Goal: Transaction & Acquisition: Obtain resource

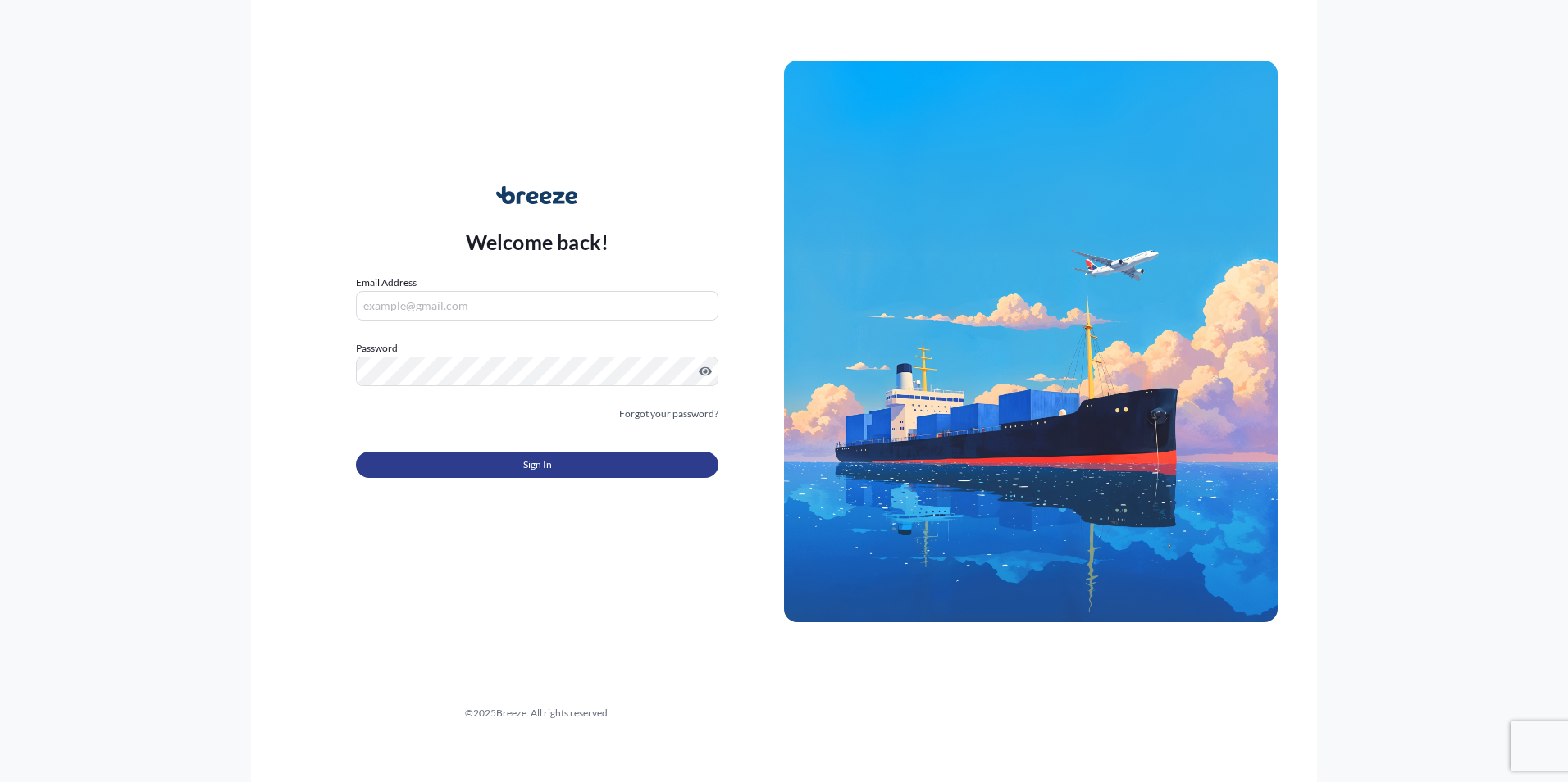
type input "[PERSON_NAME][EMAIL_ADDRESS][PERSON_NAME][DOMAIN_NAME]"
click at [462, 464] on button "Sign In" at bounding box center [537, 465] width 363 height 26
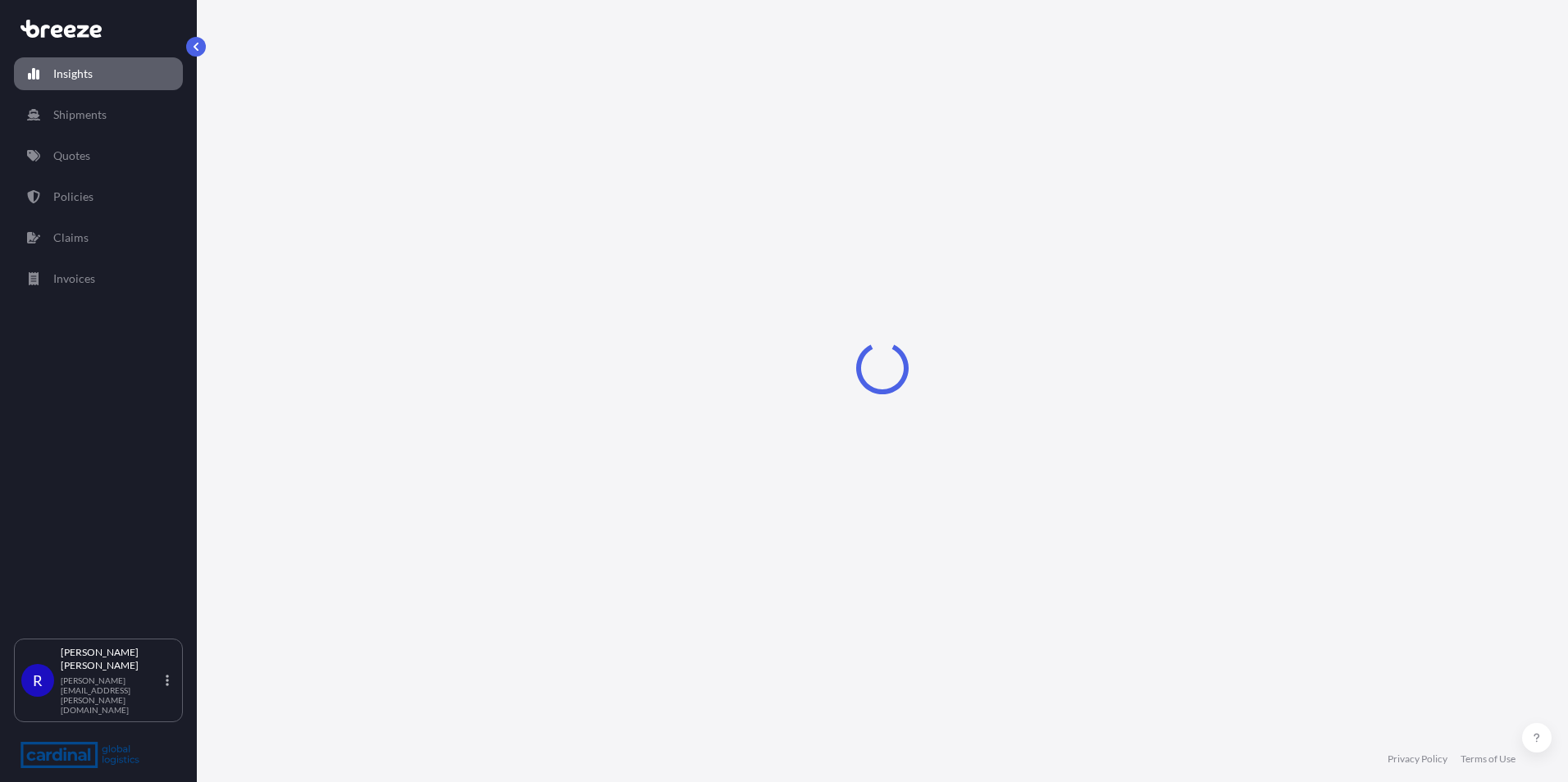
select select "2025"
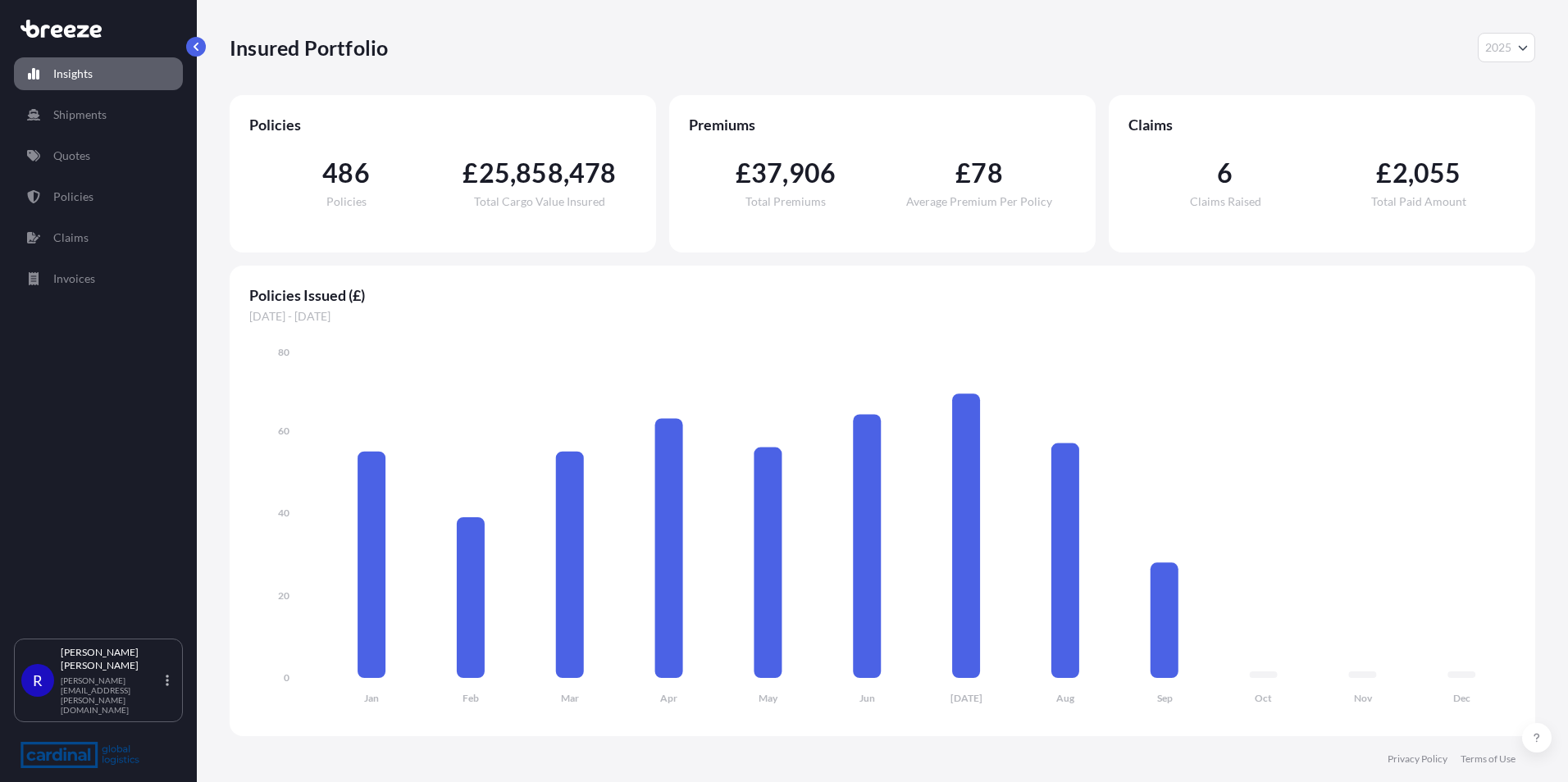
click at [86, 176] on div "Insights Shipments Quotes Policies Claims Invoices" at bounding box center [98, 340] width 169 height 596
click at [83, 170] on link "Quotes" at bounding box center [98, 156] width 169 height 33
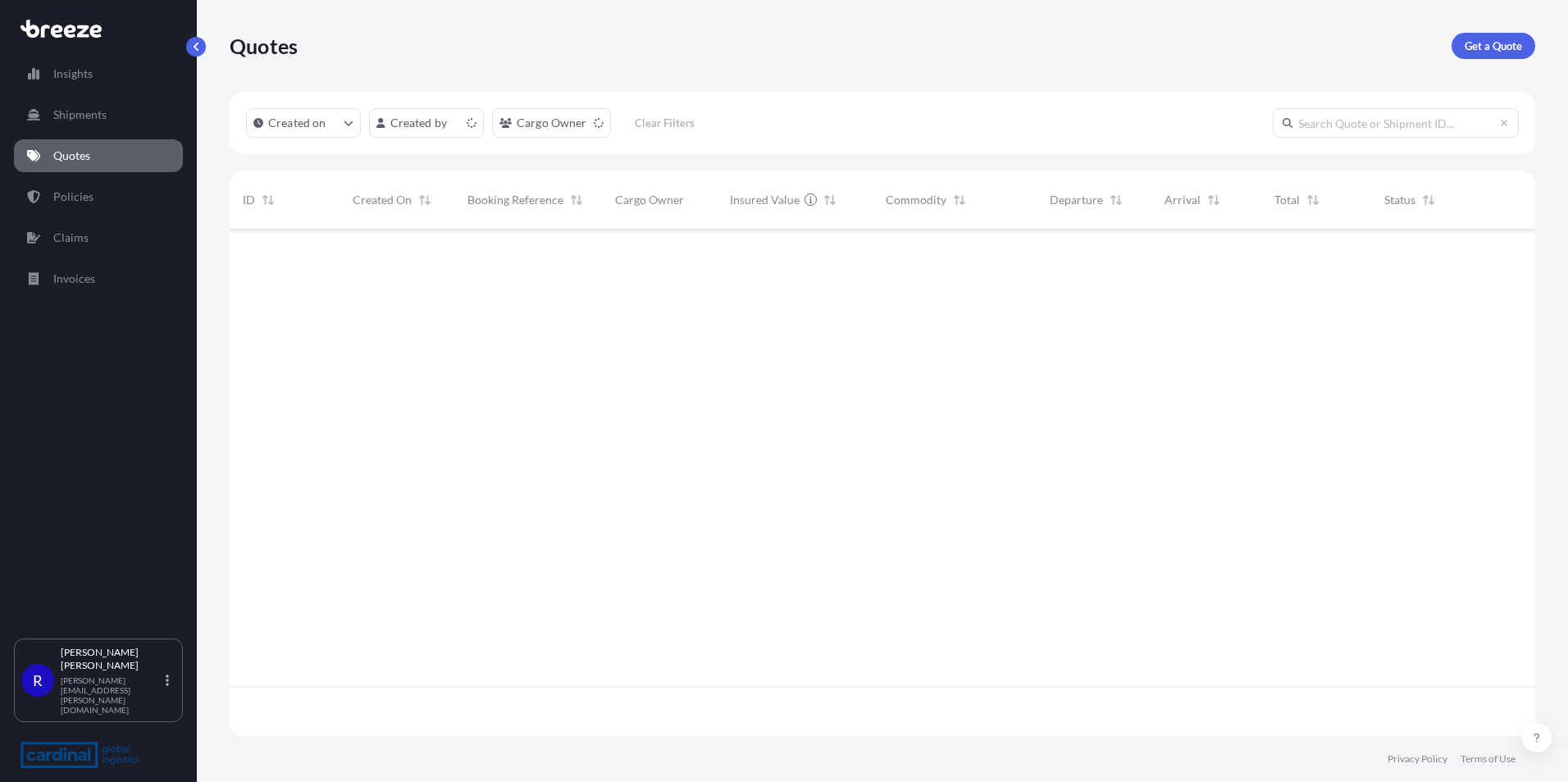
scroll to position [504, 1293]
click at [1489, 44] on p "Get a Quote" at bounding box center [1493, 46] width 57 height 17
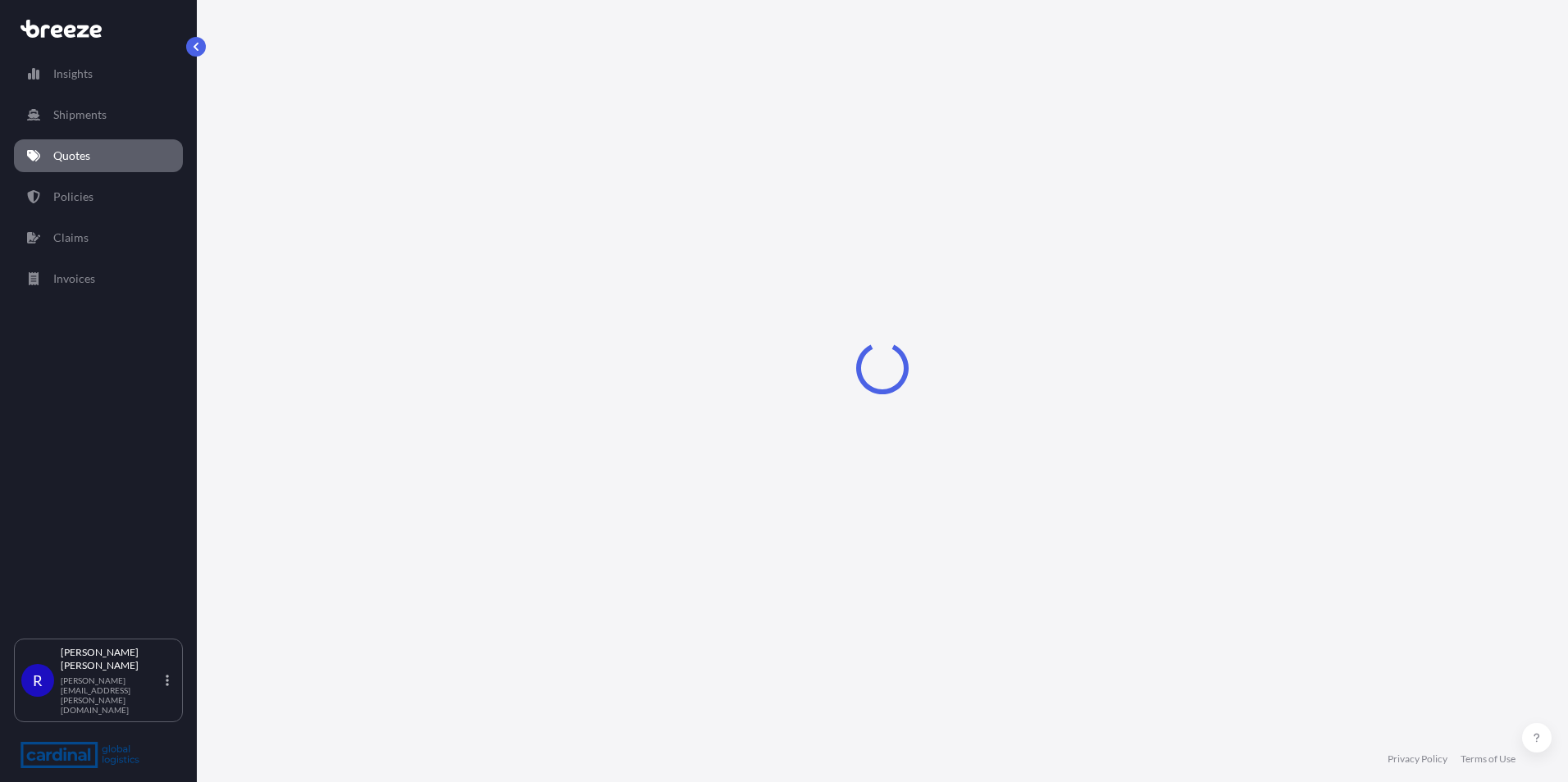
select select "Sea"
select select "1"
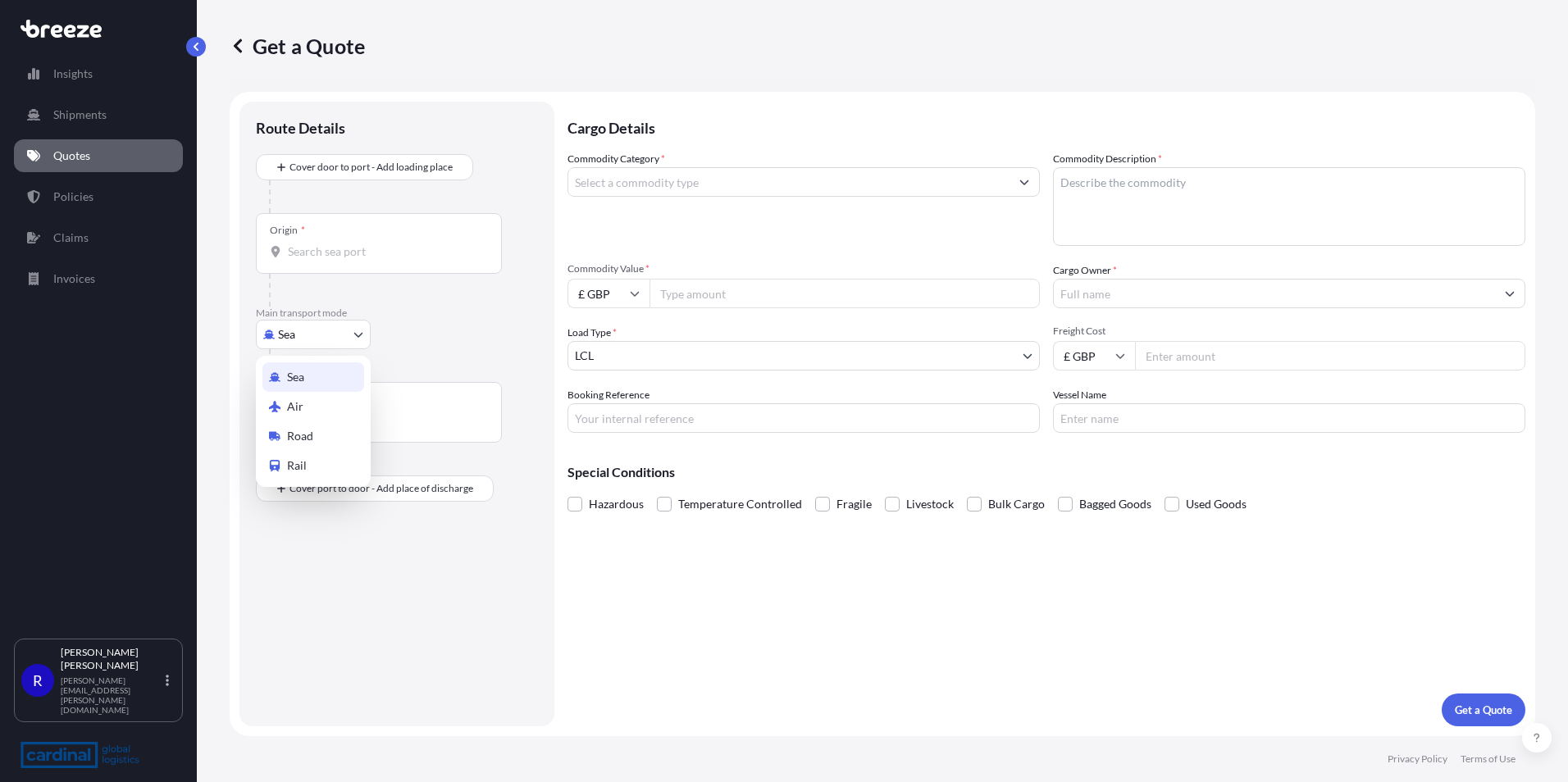
click at [301, 333] on body "Insights Shipments Quotes Policies Claims Invoices R [PERSON_NAME] [PERSON_NAME…" at bounding box center [784, 391] width 1568 height 782
click at [308, 445] on div "Road" at bounding box center [313, 437] width 101 height 29
select select "Road"
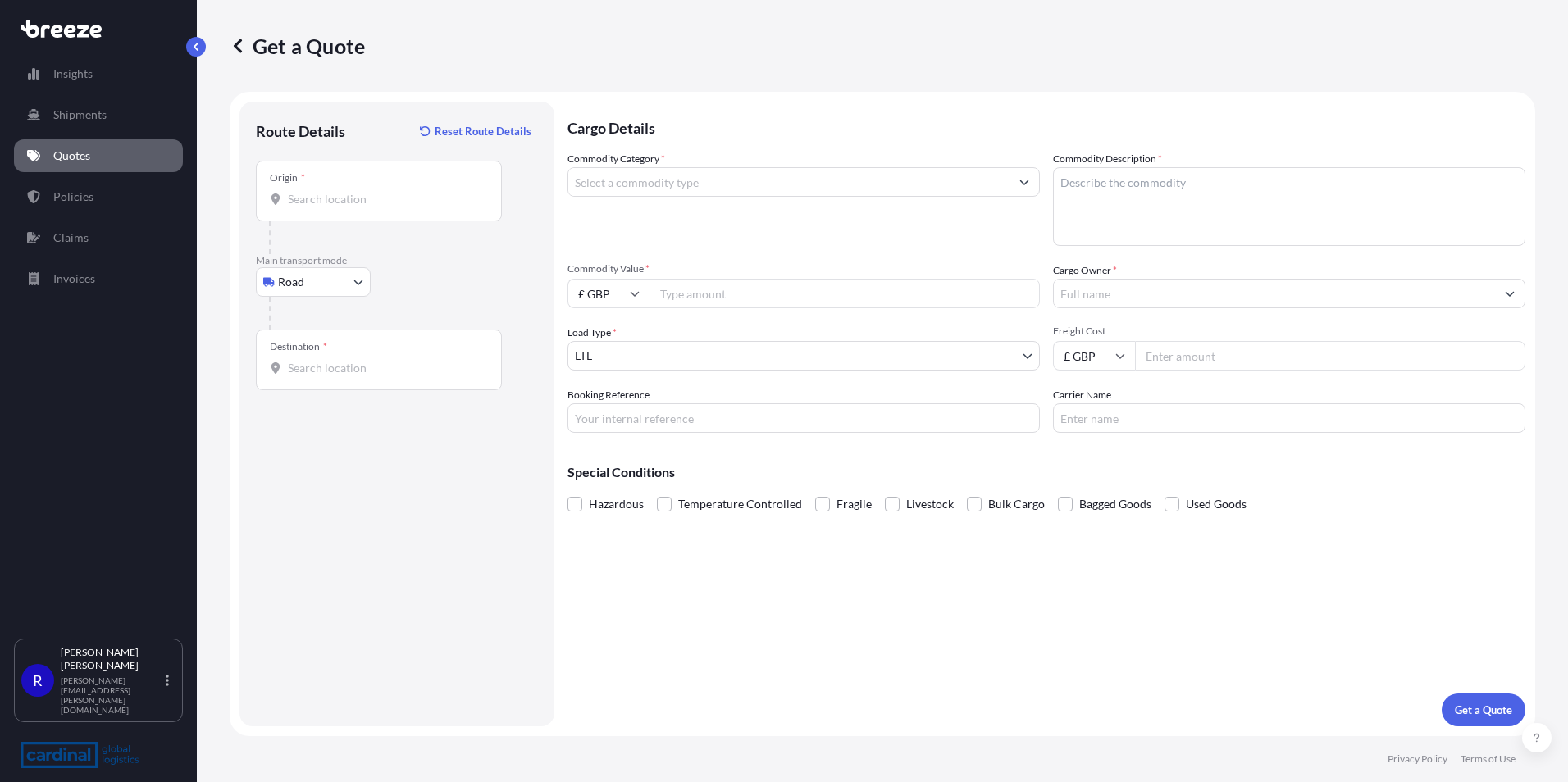
click at [321, 203] on input "Origin *" at bounding box center [384, 199] width 193 height 17
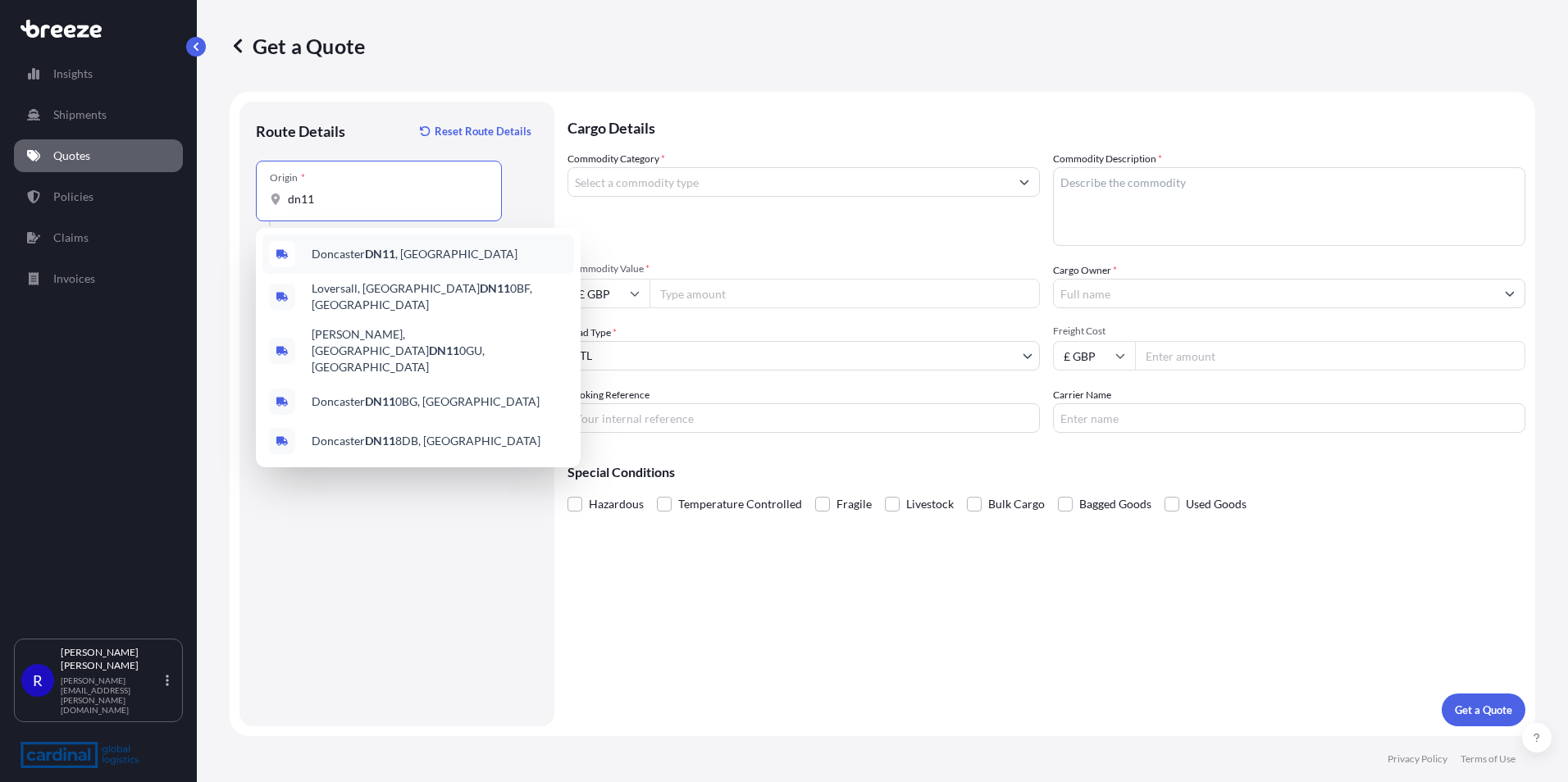
click at [356, 266] on div "Doncaster DN11 , [GEOGRAPHIC_DATA]" at bounding box center [418, 254] width 311 height 40
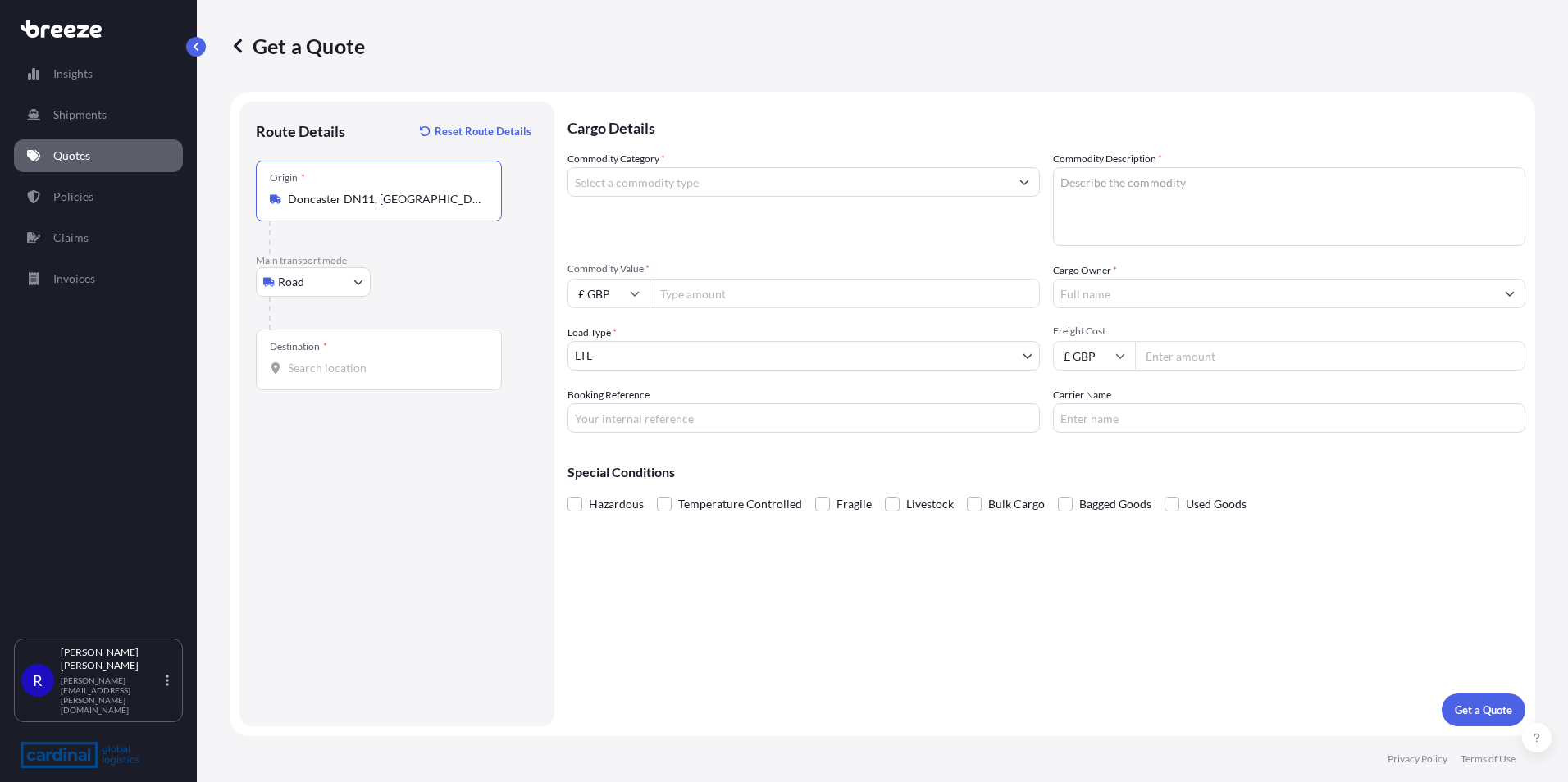
type input "Doncaster DN11, [GEOGRAPHIC_DATA]"
click at [742, 362] on body "0 options available. 5 options available. 0 options available. 5 options availa…" at bounding box center [784, 391] width 1568 height 782
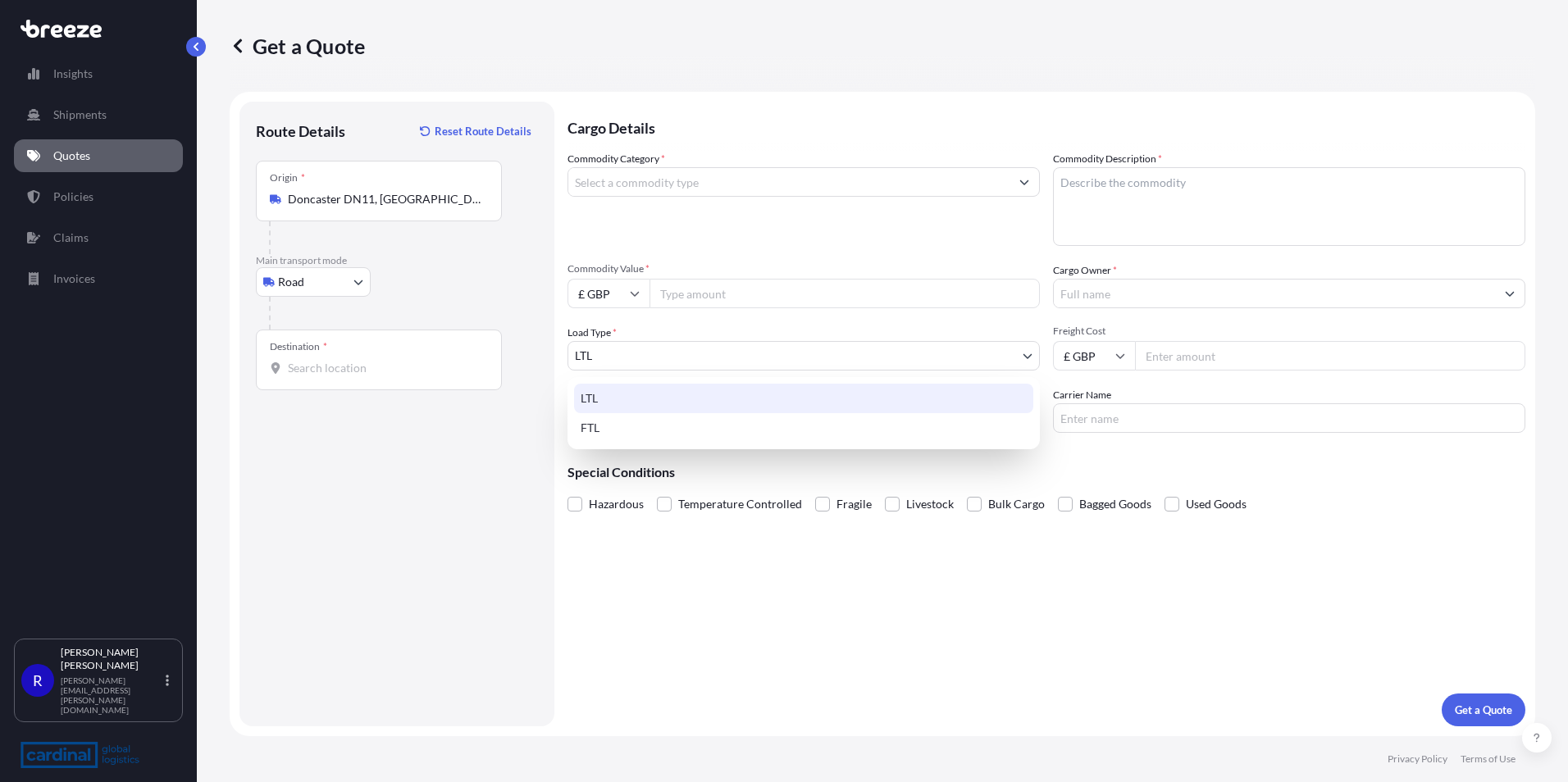
click at [647, 400] on div "LTL" at bounding box center [803, 399] width 460 height 29
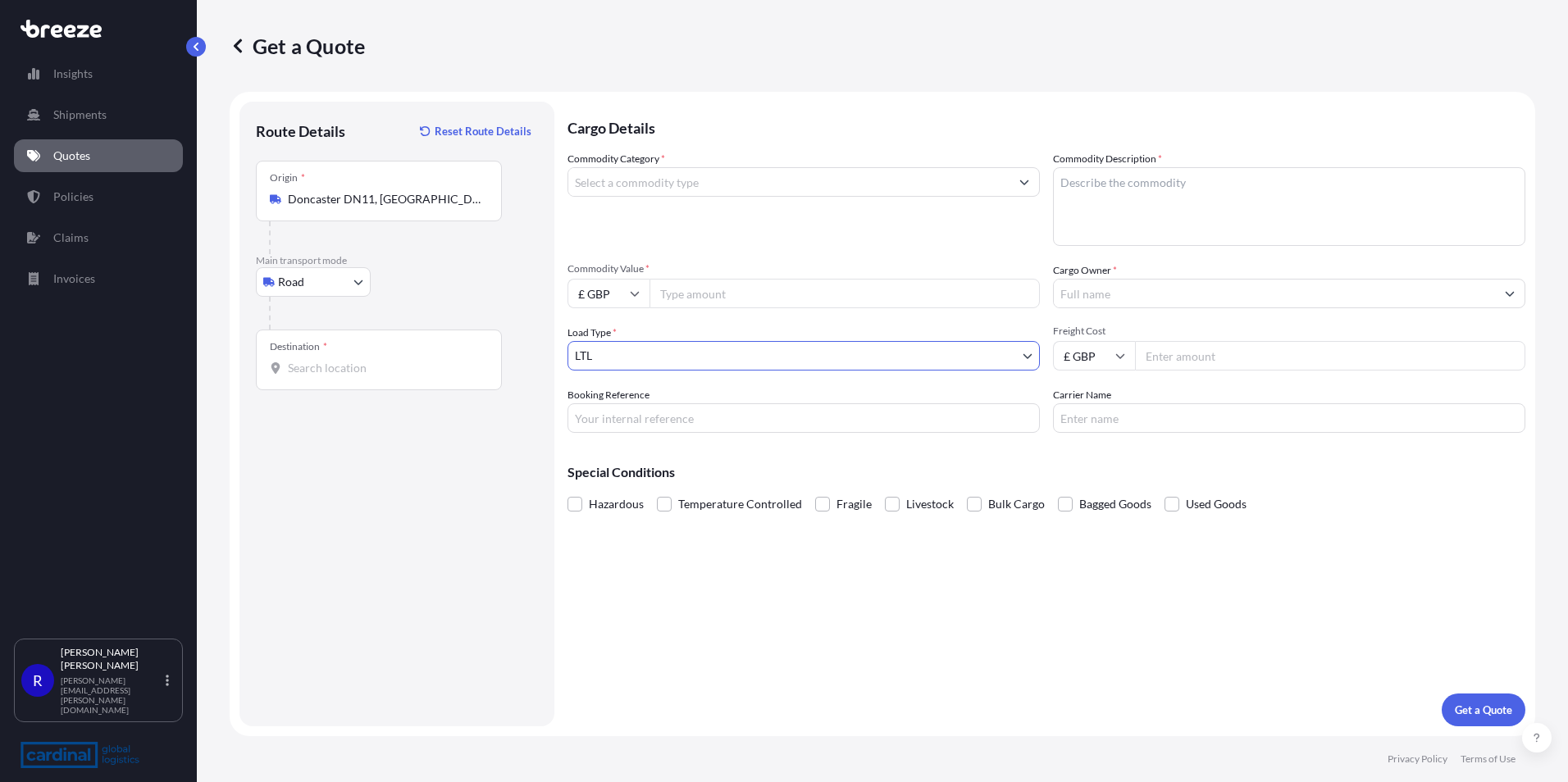
click at [327, 368] on input "Destination *" at bounding box center [384, 368] width 193 height 17
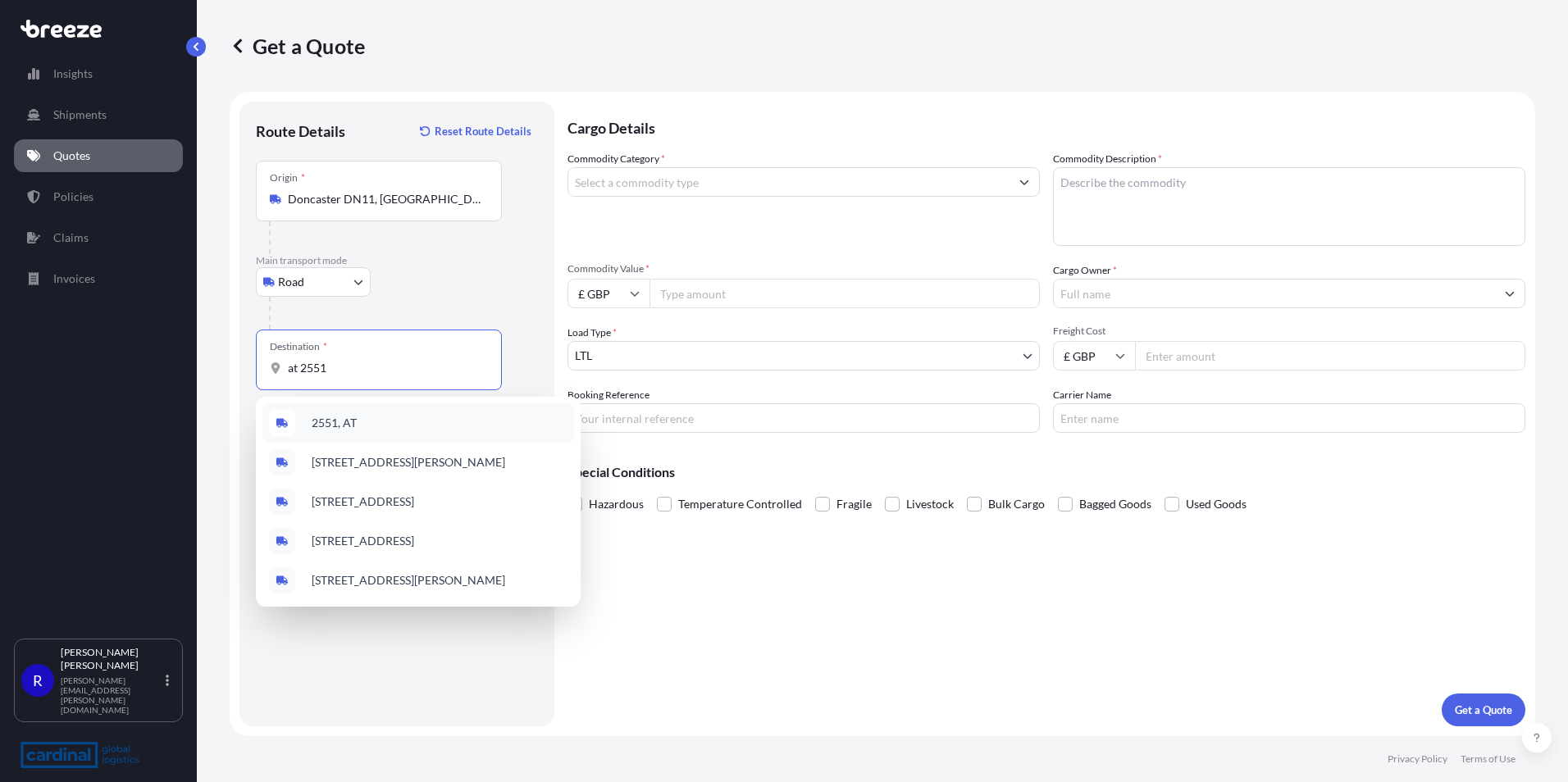
drag, startPoint x: 347, startPoint y: 376, endPoint x: 15, endPoint y: 344, distance: 333.5
click at [15, 344] on div "Insights Shipments Quotes Policies Claims Invoices R [PERSON_NAME] [PERSON_NAME…" at bounding box center [784, 391] width 1568 height 782
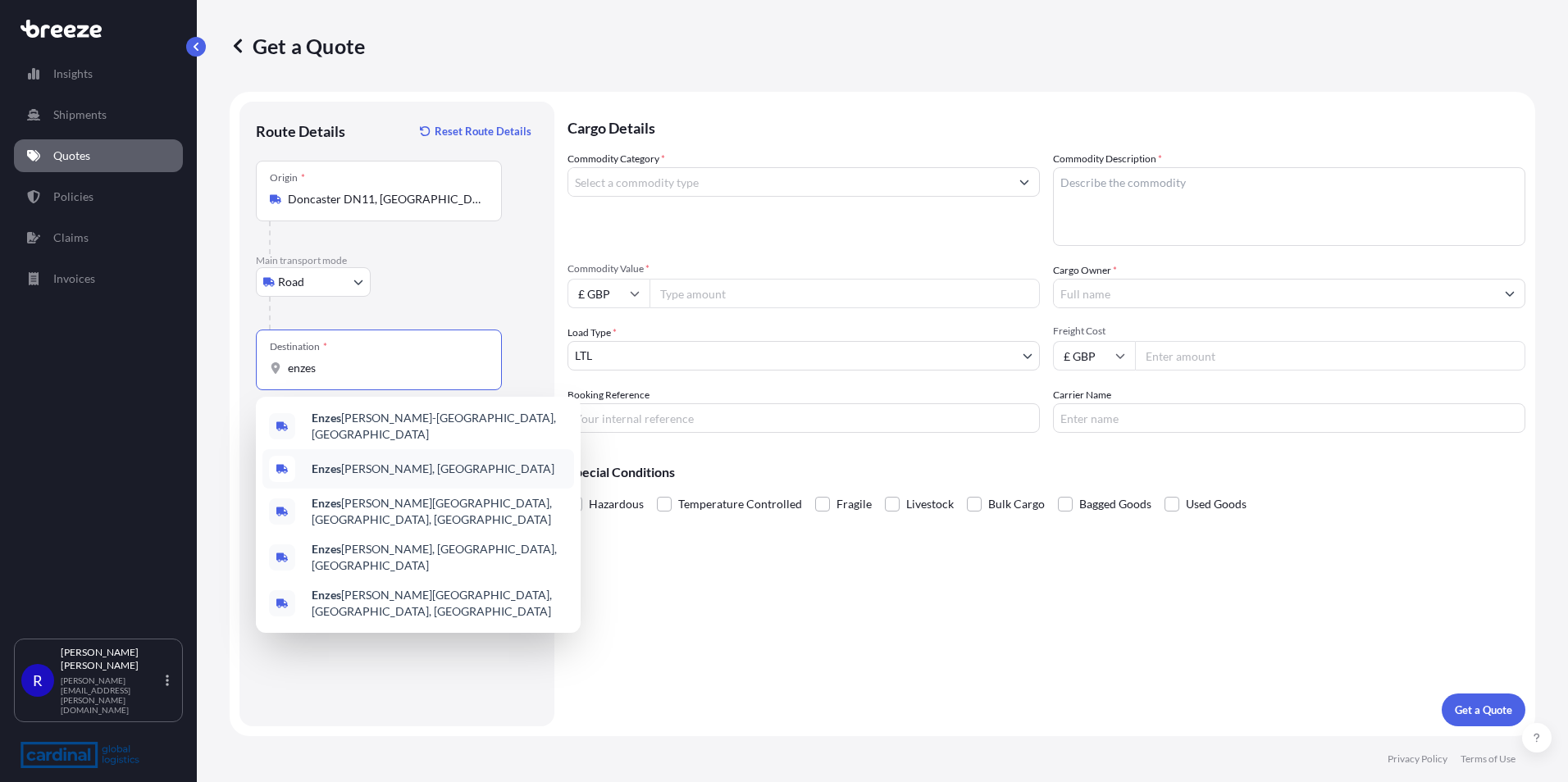
click at [369, 467] on span "Enzes [PERSON_NAME], [GEOGRAPHIC_DATA]" at bounding box center [433, 469] width 243 height 17
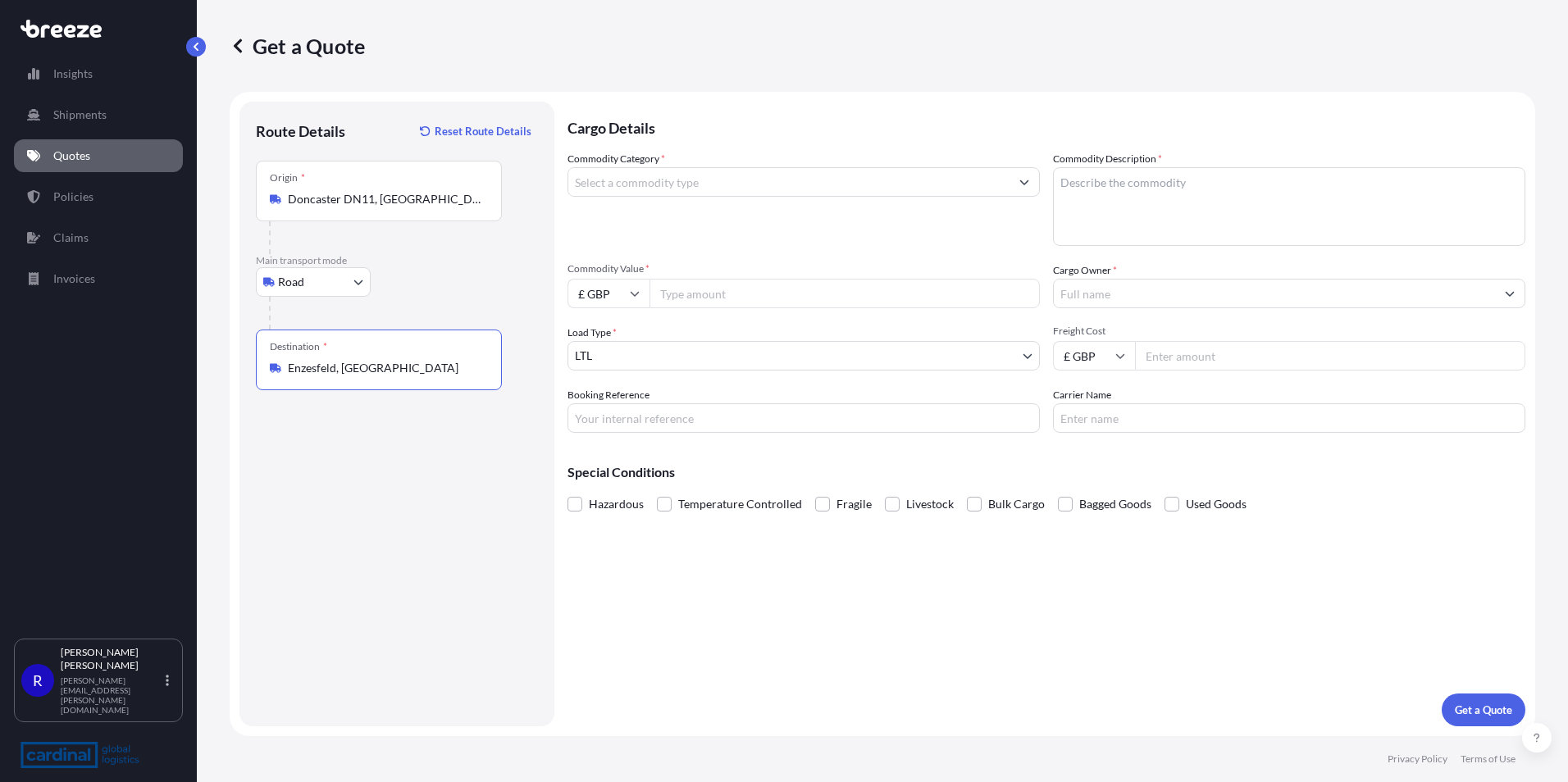
type input "Enzesfeld, [GEOGRAPHIC_DATA]"
click at [1172, 354] on input "Freight Cost" at bounding box center [1330, 356] width 391 height 29
type input "176"
click at [1164, 195] on textarea "Commodity Description *" at bounding box center [1289, 206] width 473 height 78
click at [620, 173] on input "Commodity Category *" at bounding box center [789, 182] width 441 height 29
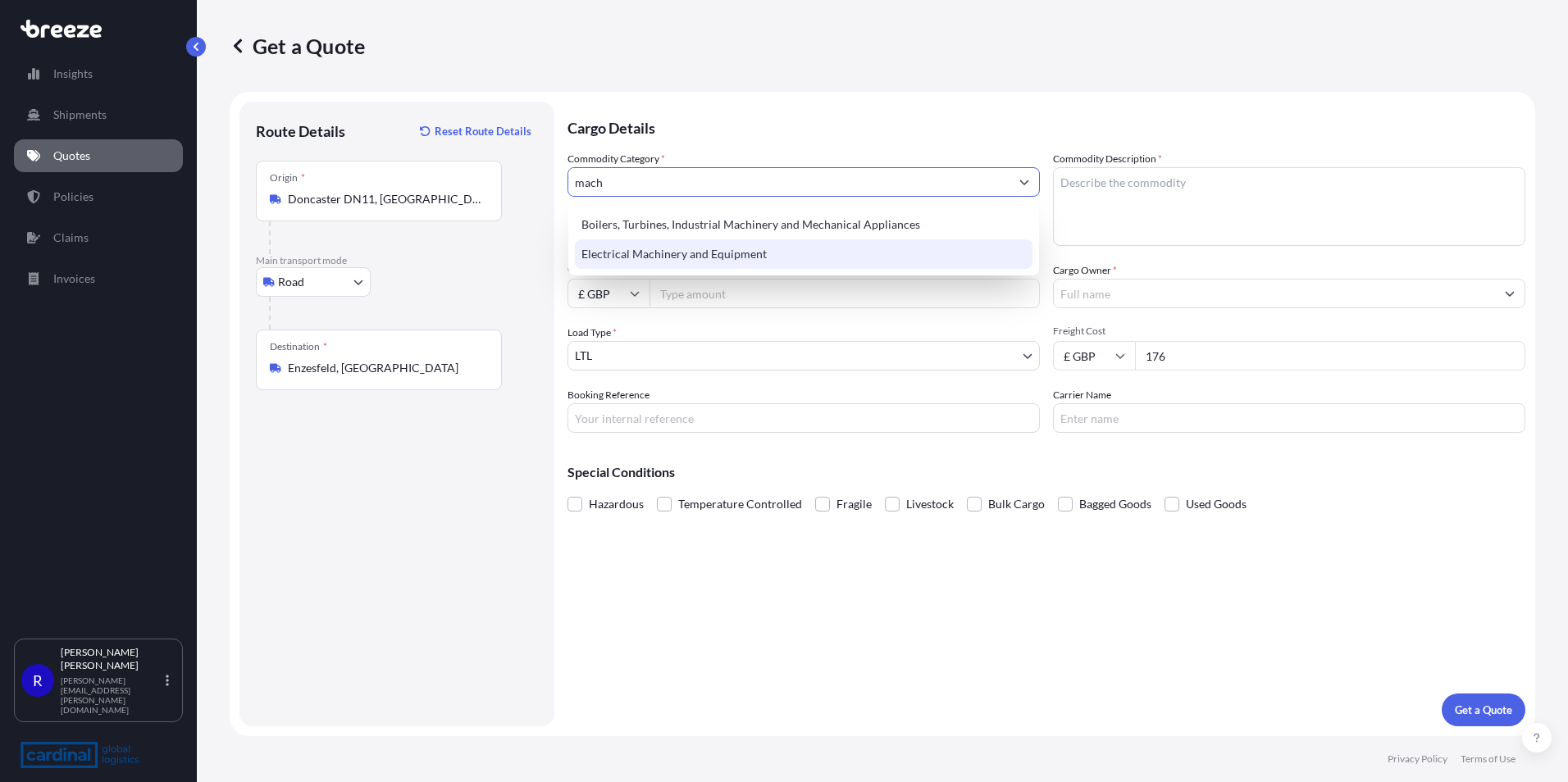
click at [648, 257] on div "Electrical Machinery and Equipment" at bounding box center [803, 254] width 458 height 29
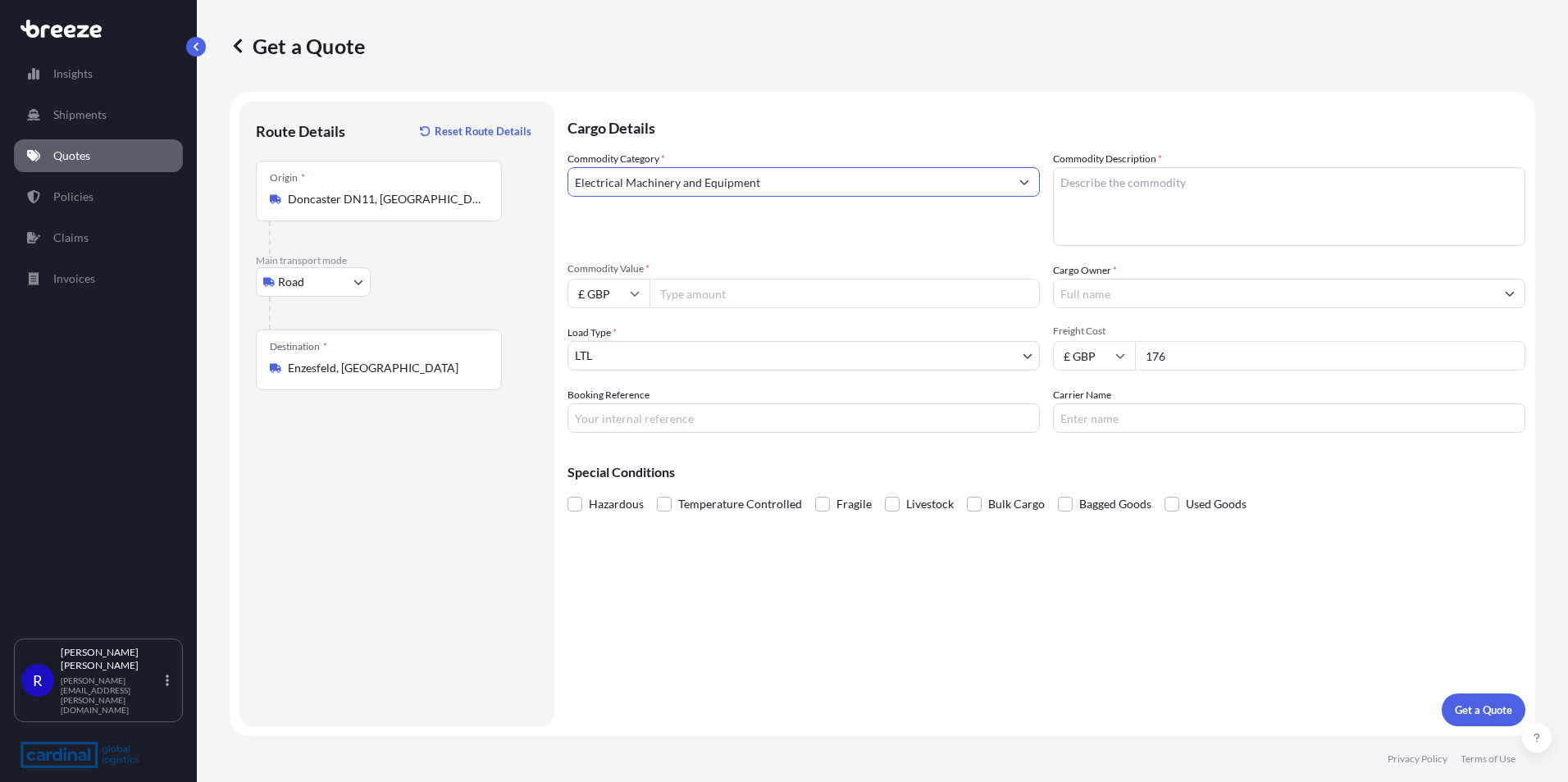
type input "Electrical Machinery and Equipment"
click at [1199, 228] on textarea "Commodity Description *" at bounding box center [1289, 206] width 473 height 78
type textarea "e"
type textarea "a"
type textarea ","
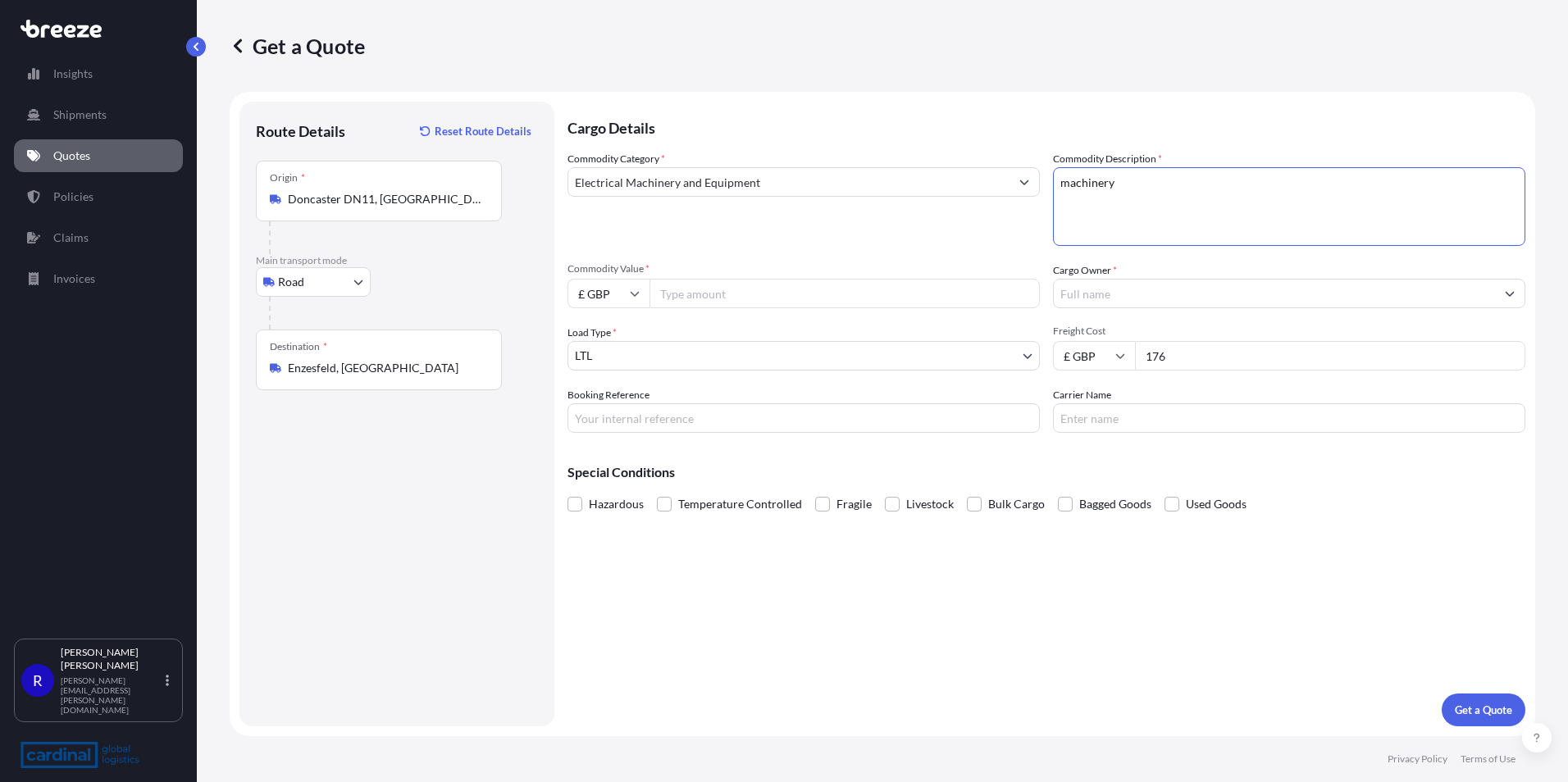
type textarea "machinery"
click at [1124, 409] on input "Carrier Name" at bounding box center [1289, 418] width 473 height 29
click at [749, 413] on input "Booking Reference" at bounding box center [803, 418] width 473 height 29
type input "HAF - [GEOGRAPHIC_DATA]"
click at [1496, 719] on button "Get a Quote" at bounding box center [1483, 710] width 84 height 33
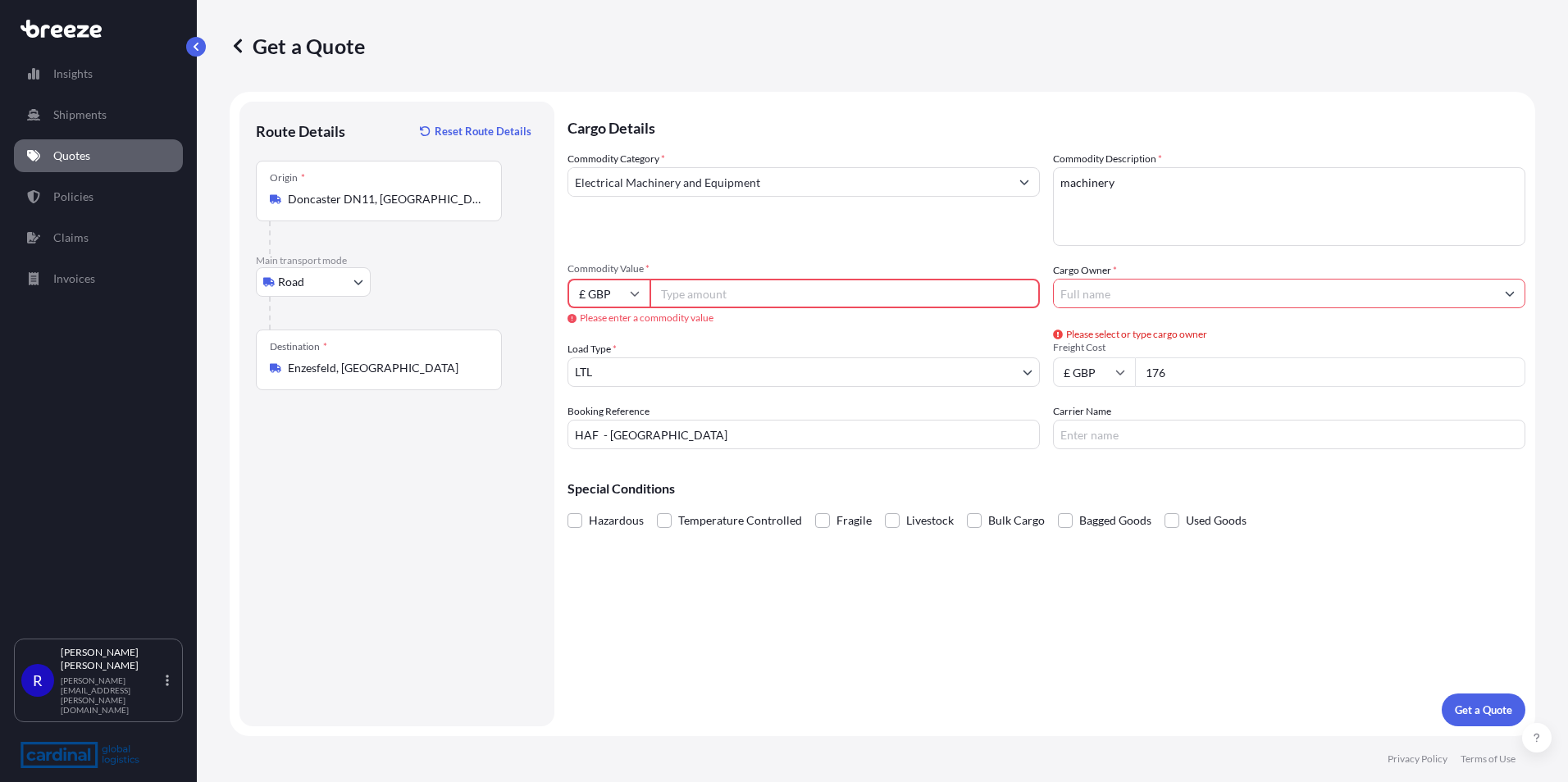
click at [606, 286] on input "£ GBP" at bounding box center [608, 294] width 82 height 29
click at [609, 412] on div "$ USD" at bounding box center [608, 408] width 69 height 31
type input "$ USD"
drag, startPoint x: 727, startPoint y: 287, endPoint x: 737, endPoint y: 292, distance: 11.2
click at [727, 287] on input "Commodity Value *" at bounding box center [845, 294] width 391 height 29
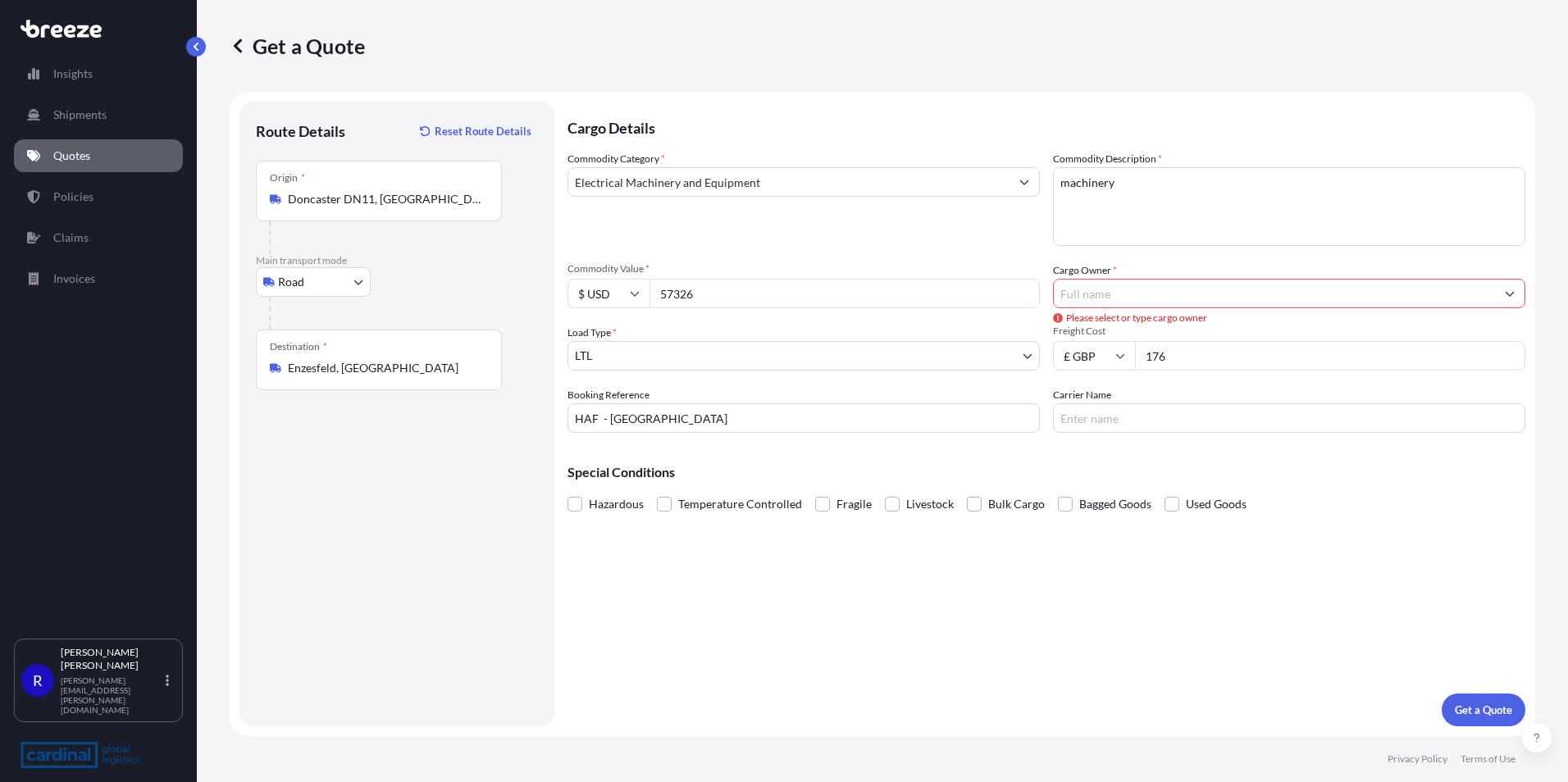
type input "57326"
click at [1133, 309] on div "Commodity Category * Electrical Machinery and Equipment Commodity Description *…" at bounding box center [1047, 292] width 958 height 282
click at [1124, 296] on input "Cargo Owner *" at bounding box center [1274, 294] width 441 height 29
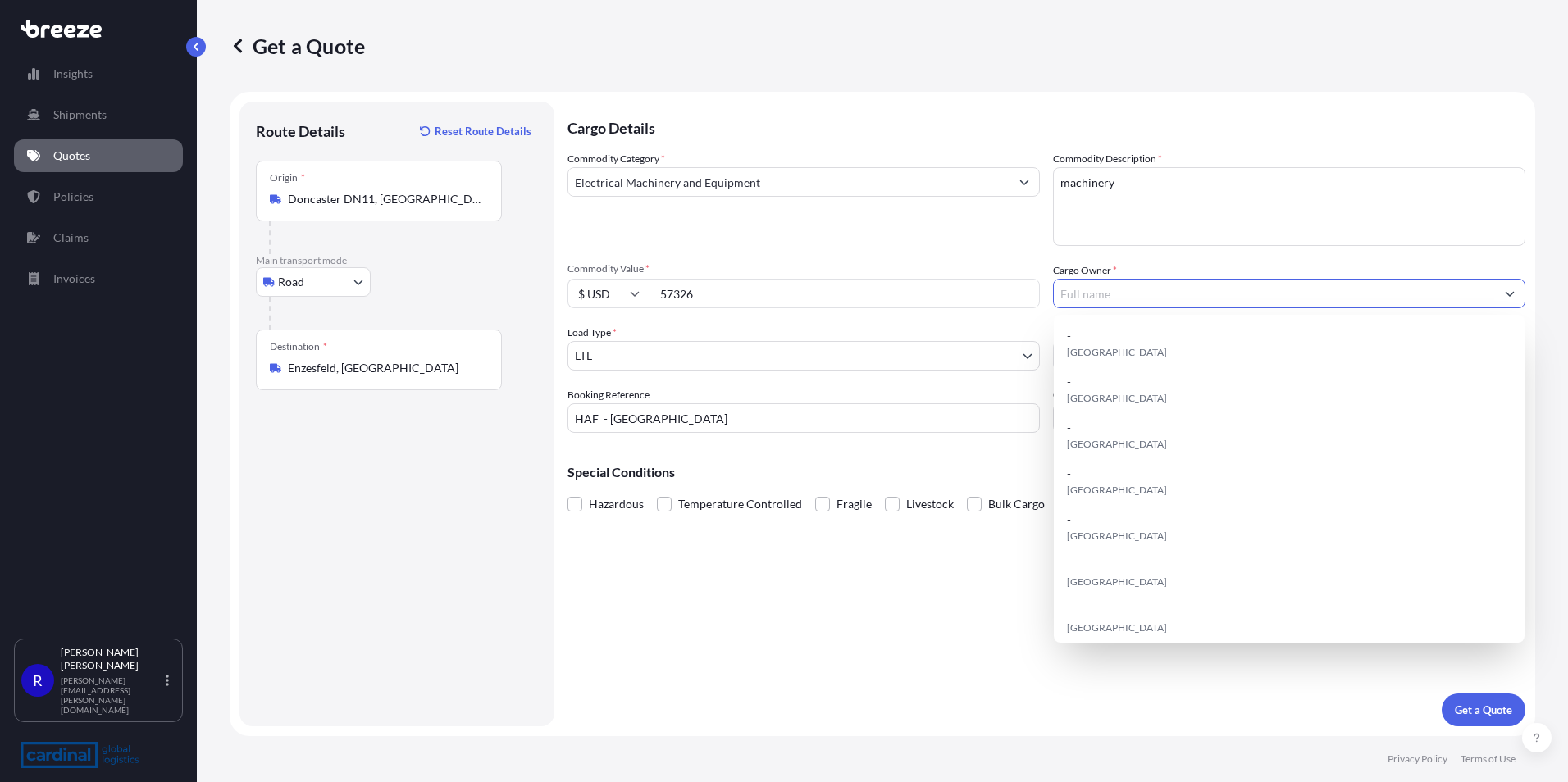
click at [1138, 292] on input "Cargo Owner *" at bounding box center [1274, 294] width 441 height 29
paste input "2551 Enzesfeld"
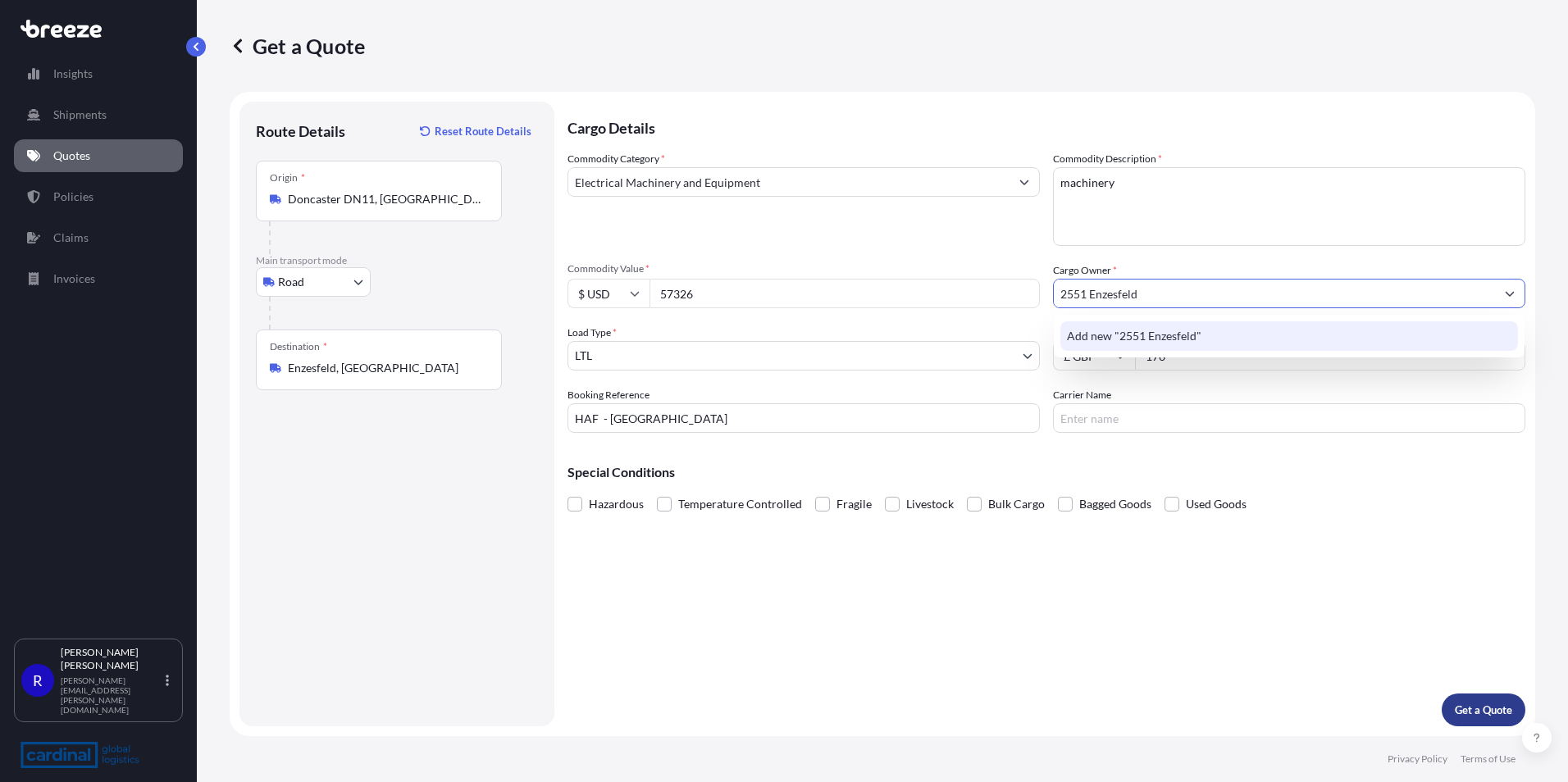
type input "2551 Enzesfeld"
click at [1475, 699] on button "Get a Quote" at bounding box center [1483, 710] width 84 height 33
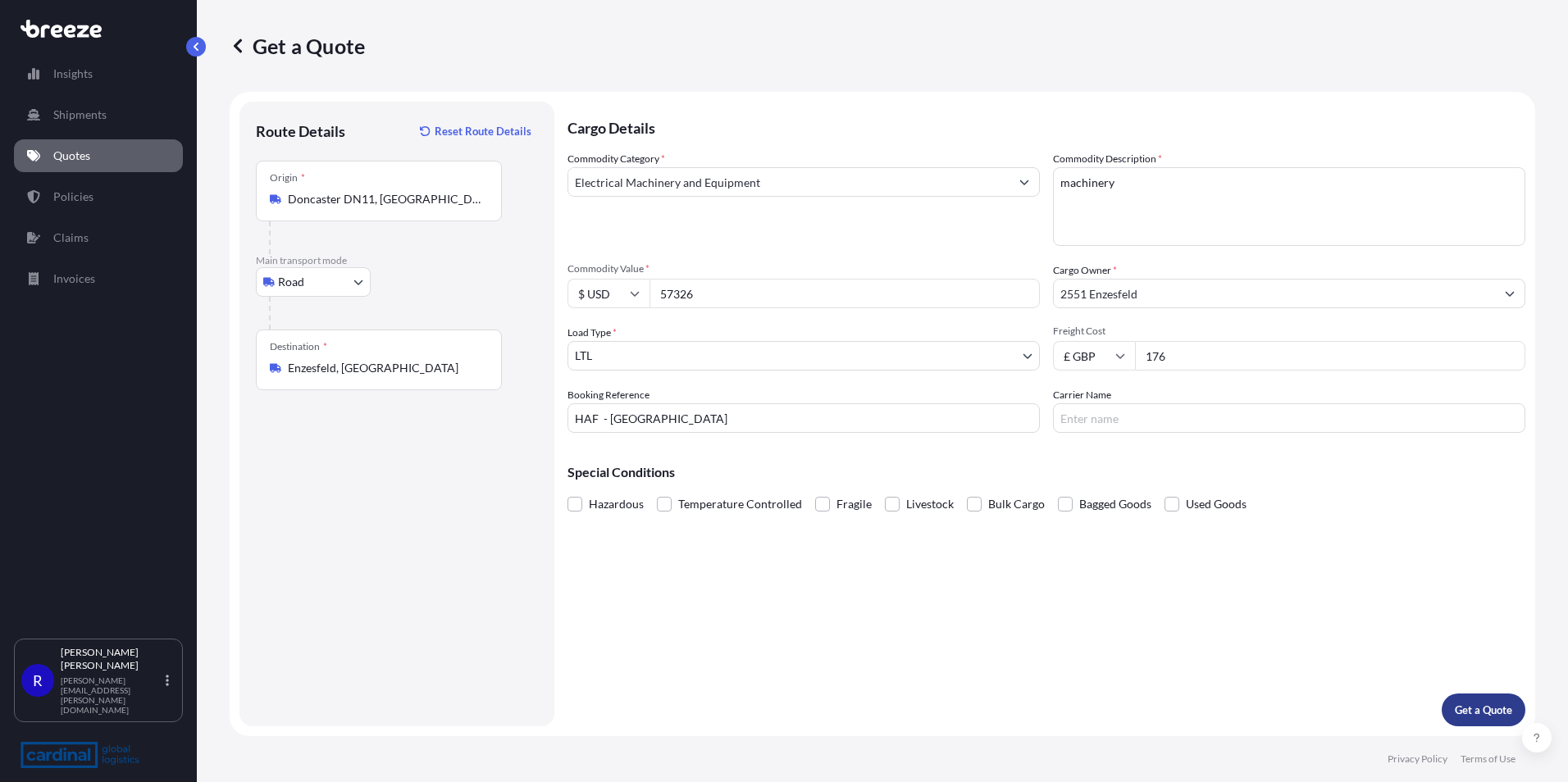
click at [1467, 715] on p "Get a Quote" at bounding box center [1483, 710] width 57 height 17
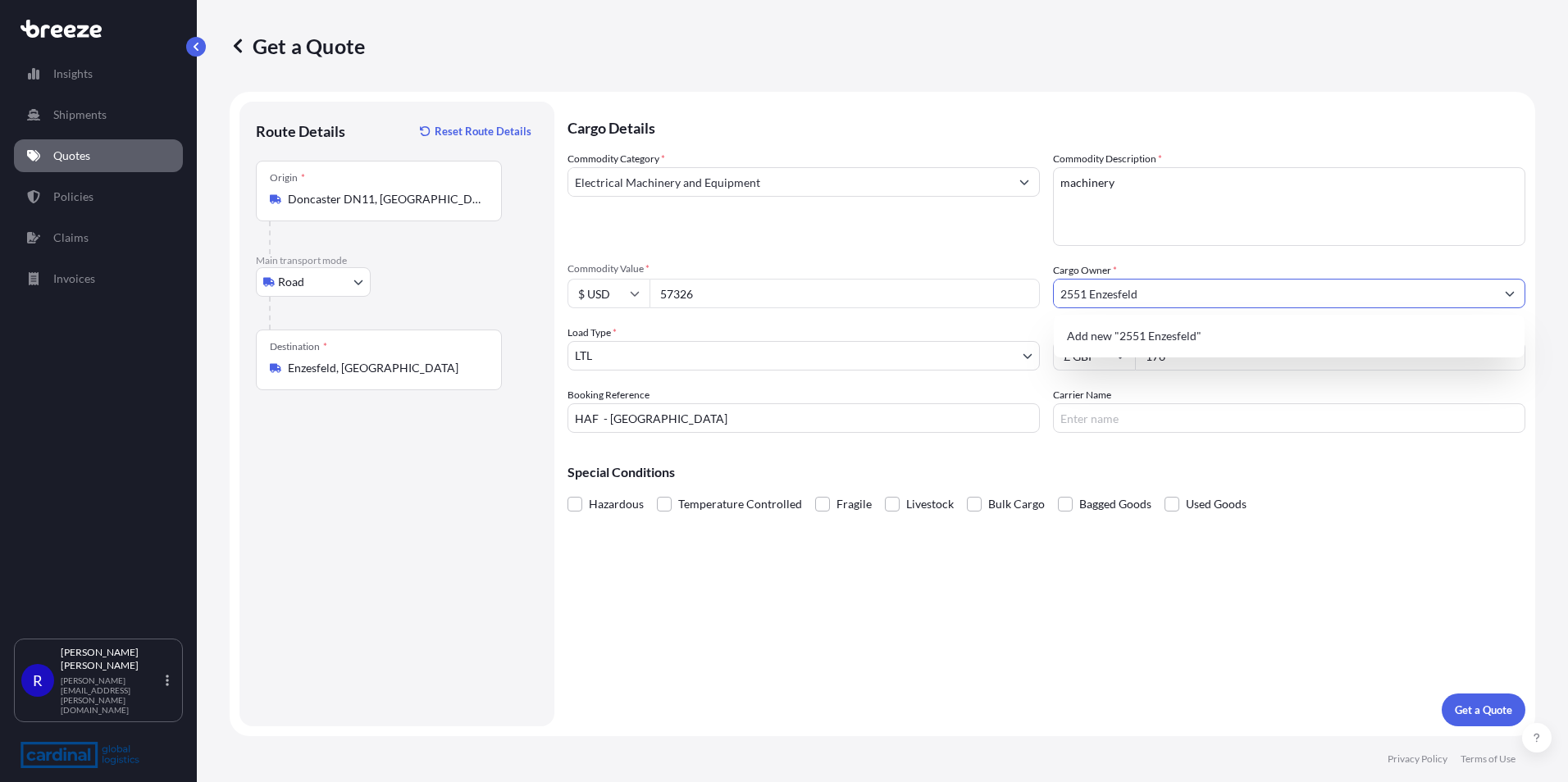
click at [1164, 295] on input "2551 Enzesfeld" at bounding box center [1274, 294] width 441 height 29
click at [1476, 715] on p "Get a Quote" at bounding box center [1483, 710] width 57 height 17
click at [1200, 362] on input "176" at bounding box center [1330, 356] width 391 height 29
type input "176.00"
click at [1137, 404] on input "Carrier Name" at bounding box center [1289, 418] width 473 height 29
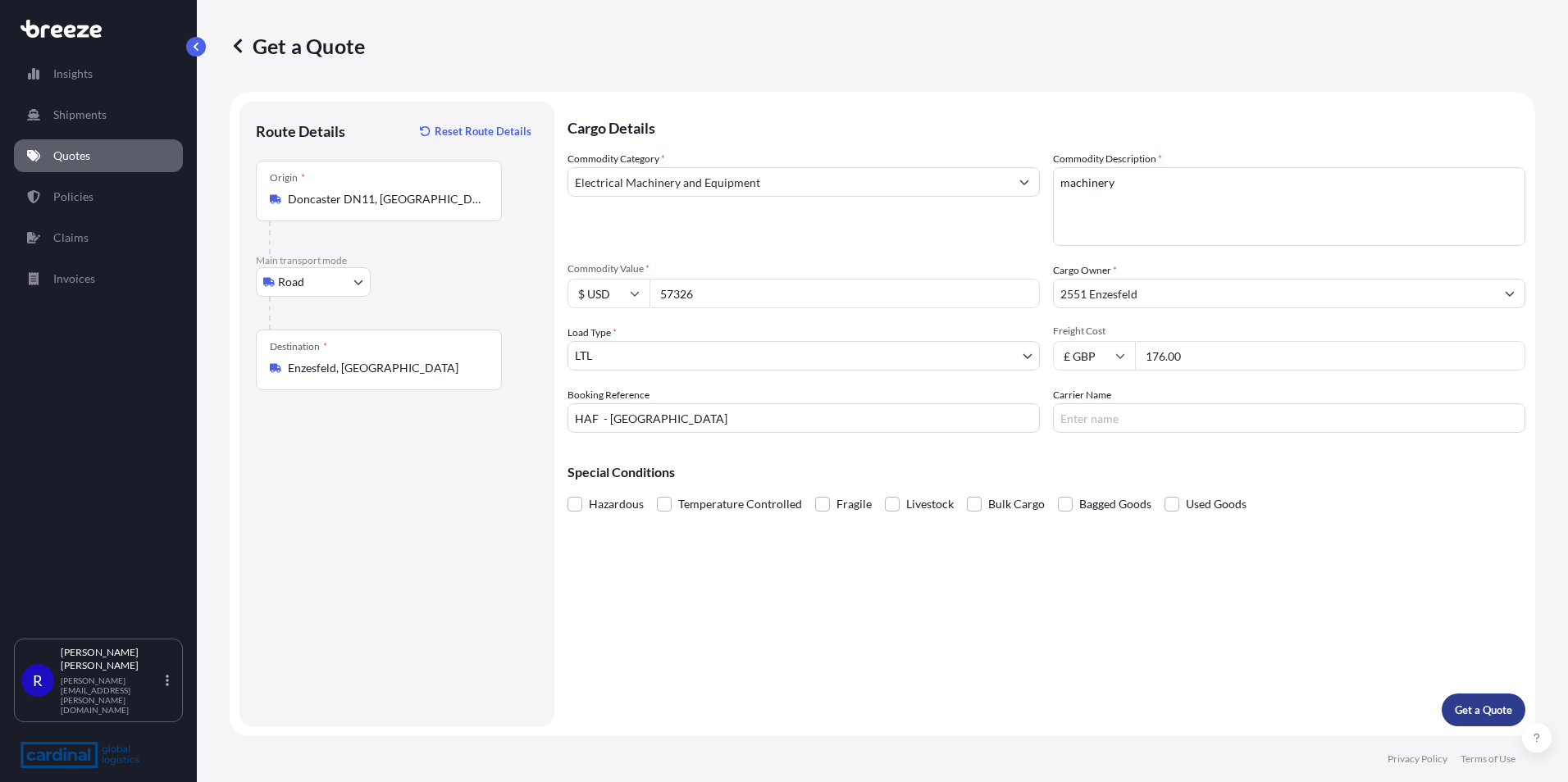
click at [1470, 707] on p "Get a Quote" at bounding box center [1483, 710] width 57 height 17
click at [750, 177] on input "Electrical Machinery and Equipment" at bounding box center [789, 182] width 441 height 29
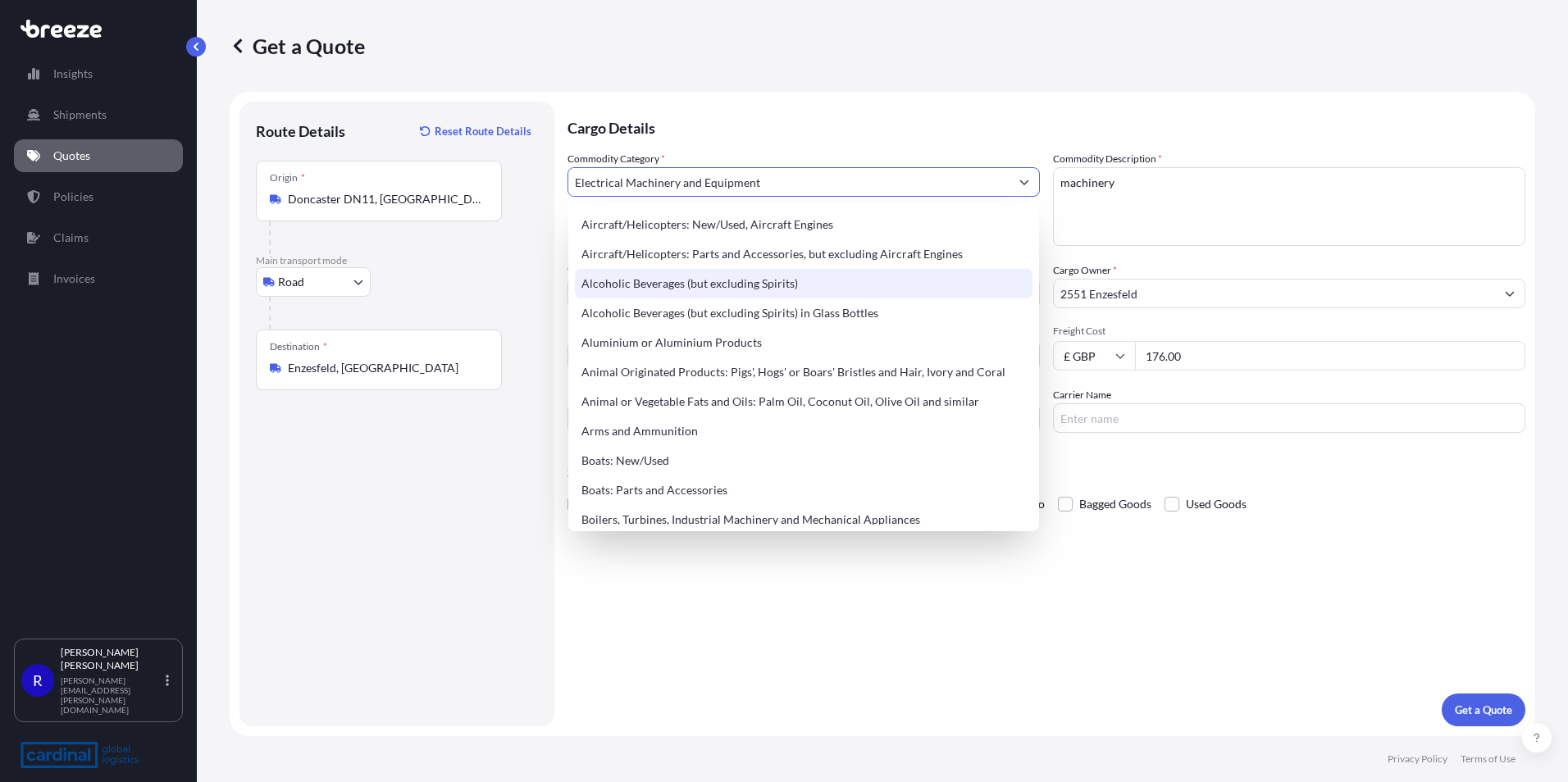
click at [1150, 637] on div "Cargo Details Commodity Category * Electrical Machinery and Equipment Commodity…" at bounding box center [1047, 414] width 958 height 624
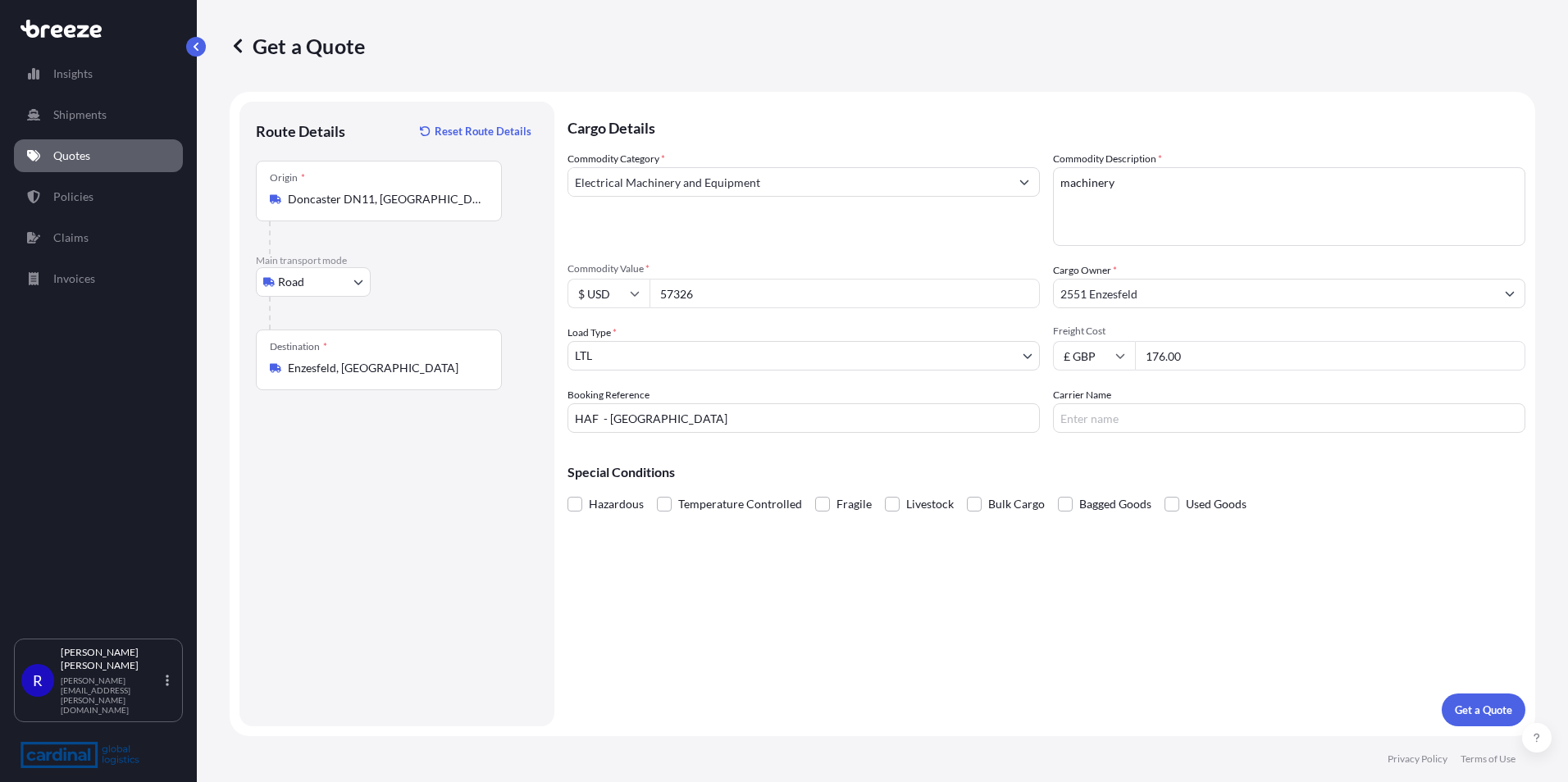
click at [1163, 297] on input "2551 Enzesfeld" at bounding box center [1274, 294] width 441 height 29
drag, startPoint x: 1170, startPoint y: 302, endPoint x: 856, endPoint y: 301, distance: 314.0
click at [856, 301] on div "Commodity Category * Electrical Machinery and Equipment Commodity Description *…" at bounding box center [1047, 292] width 958 height 282
type input "HAF AUSTRIA"
click at [1021, 624] on div "Cargo Details Commodity Category * Electrical Machinery and Equipment Commodity…" at bounding box center [1047, 414] width 958 height 624
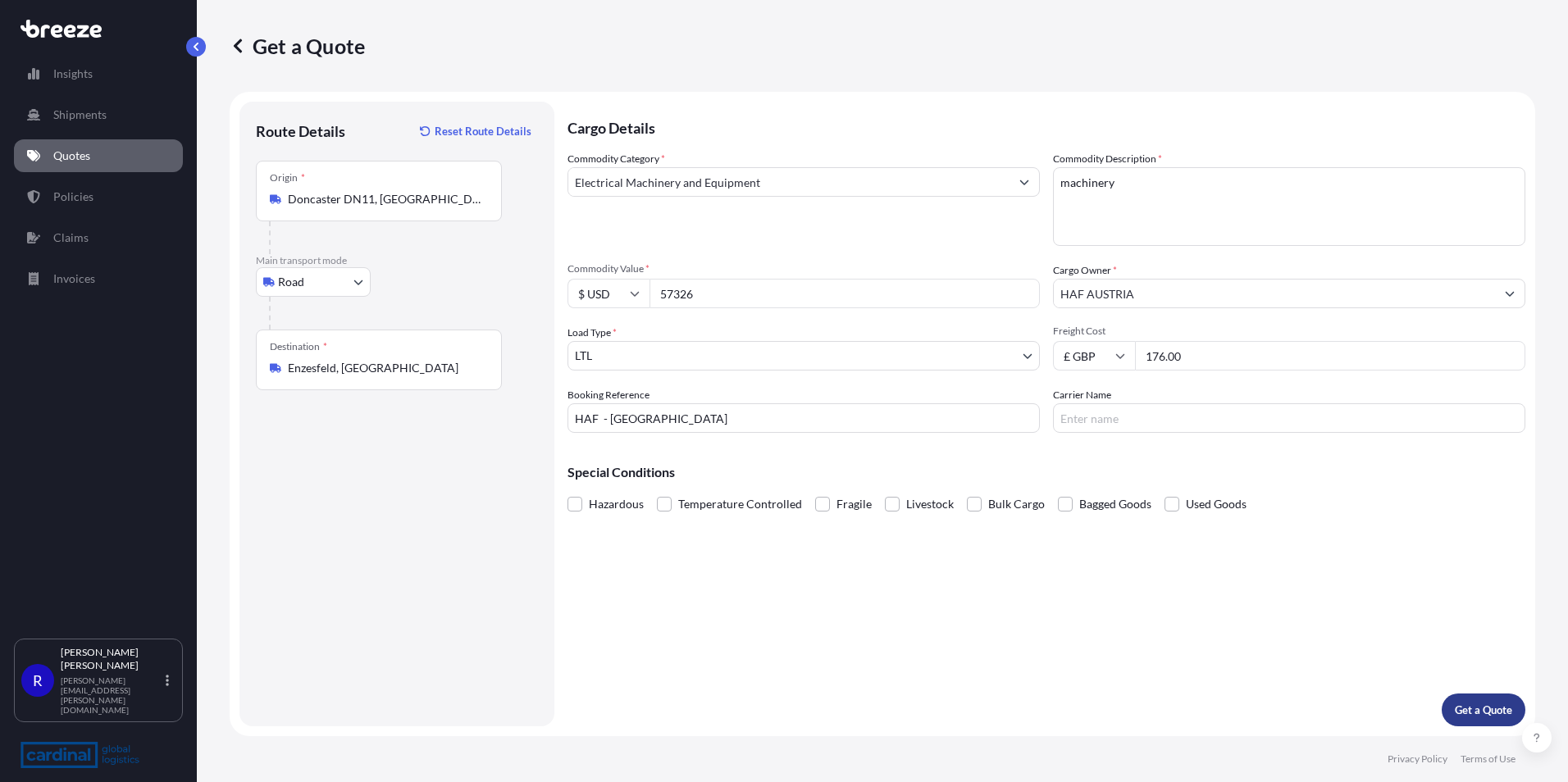
click at [1480, 707] on p "Get a Quote" at bounding box center [1483, 710] width 57 height 17
click at [397, 187] on div "Origin * Doncaster DN11, [GEOGRAPHIC_DATA]" at bounding box center [379, 191] width 246 height 61
click at [397, 191] on input "Doncaster DN11, [GEOGRAPHIC_DATA]" at bounding box center [384, 199] width 193 height 17
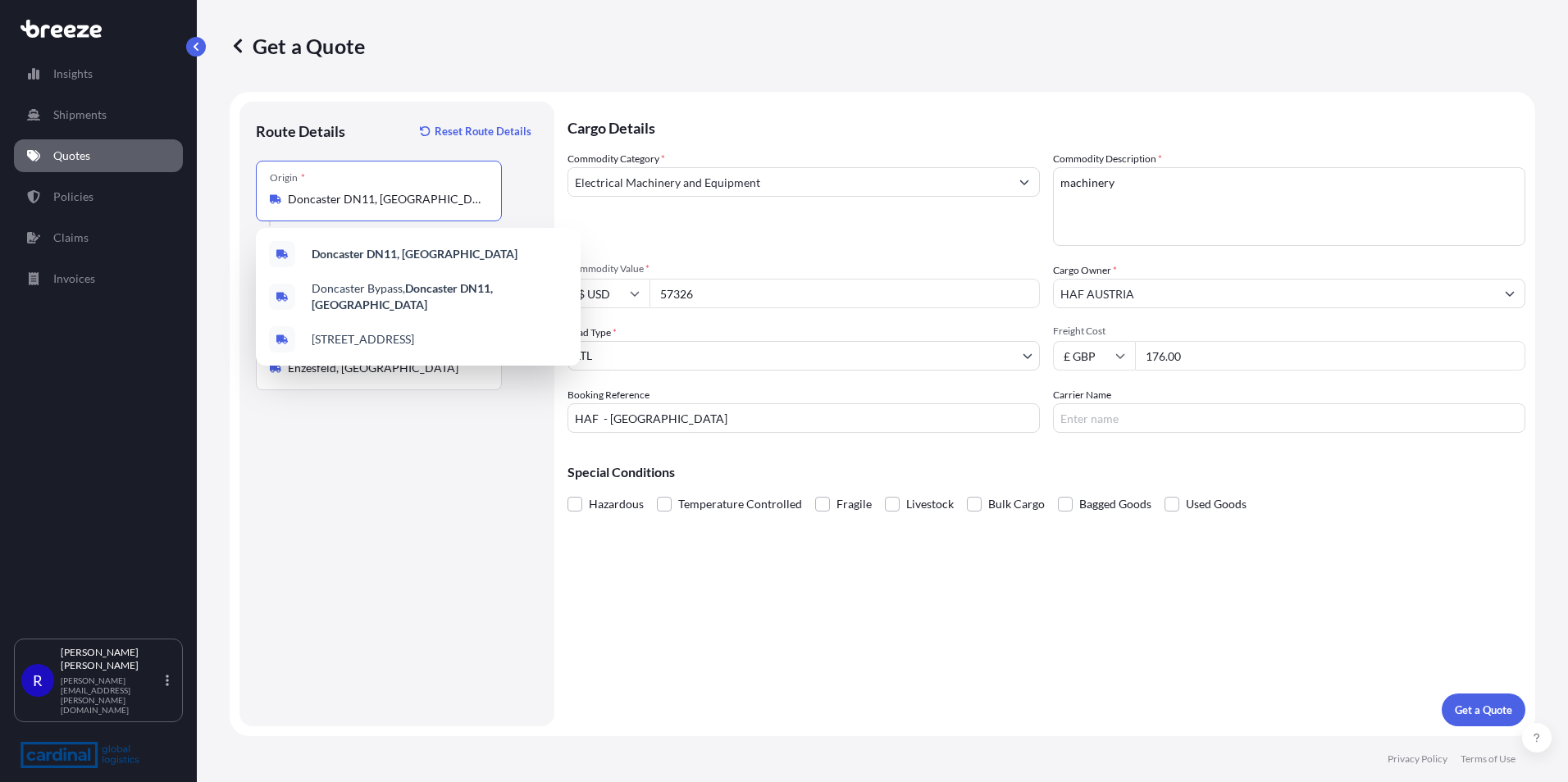
click at [729, 172] on input "Electrical Machinery and Equipment" at bounding box center [789, 182] width 441 height 29
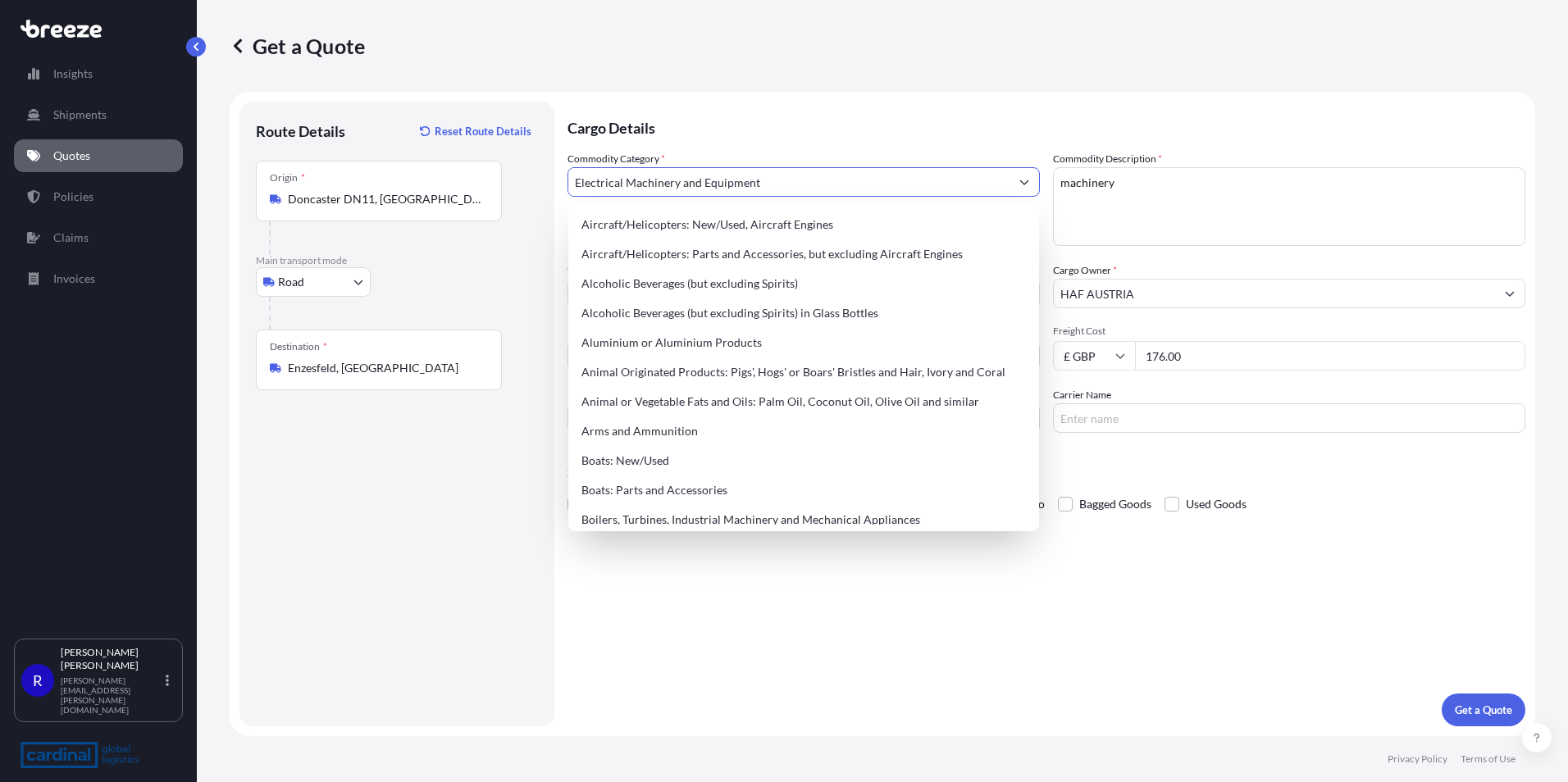
click at [1137, 185] on textarea "machinery" at bounding box center [1289, 206] width 473 height 78
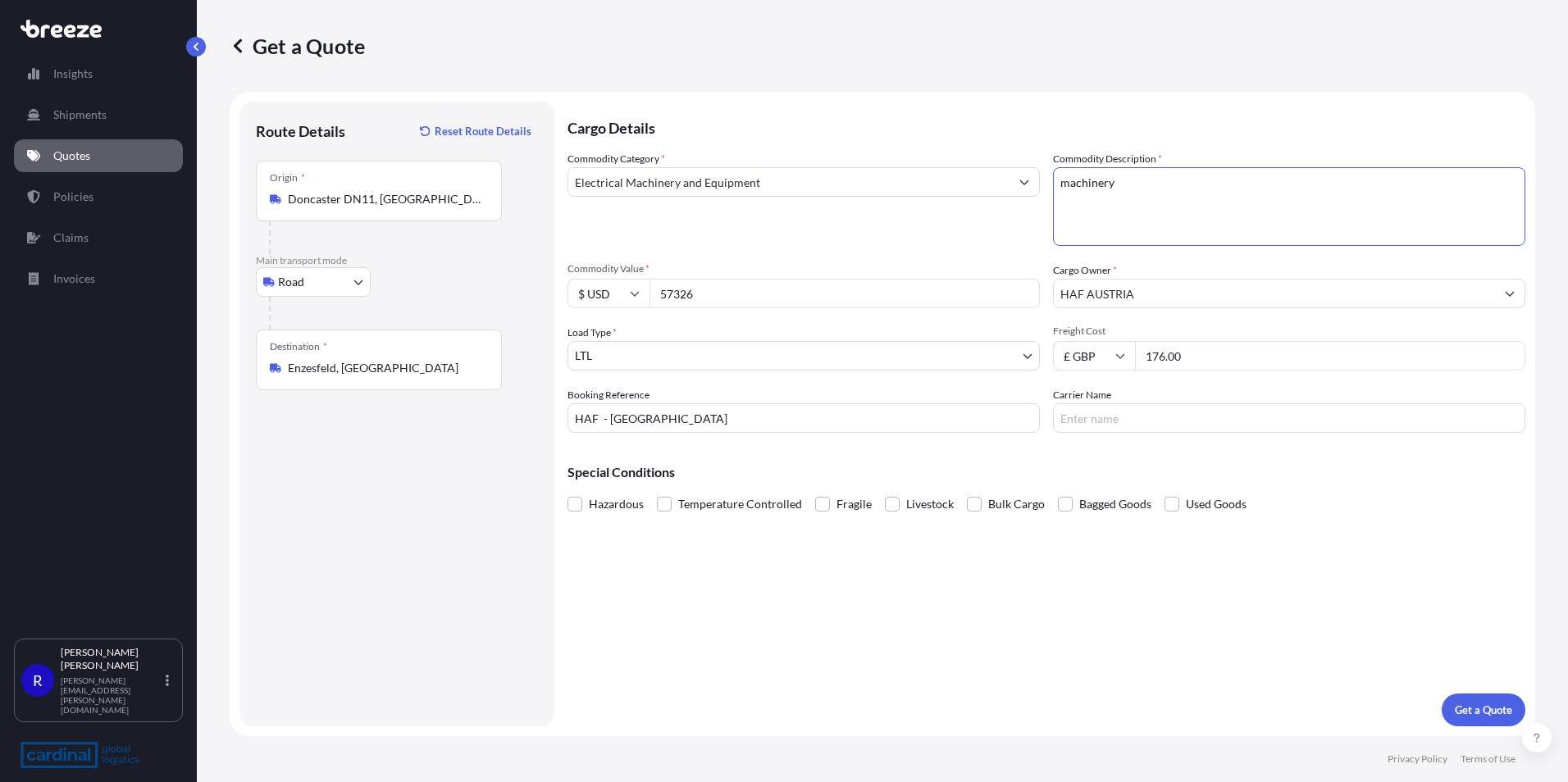
click at [761, 426] on input "HAF - [GEOGRAPHIC_DATA]" at bounding box center [803, 418] width 473 height 29
click at [606, 419] on input "HAF - [GEOGRAPHIC_DATA]" at bounding box center [803, 418] width 473 height 29
type input "HAF AUSTRIA"
click at [1469, 703] on p "Get a Quote" at bounding box center [1483, 710] width 57 height 17
click at [1202, 287] on input "HAF AUSTRIA" at bounding box center [1274, 294] width 441 height 29
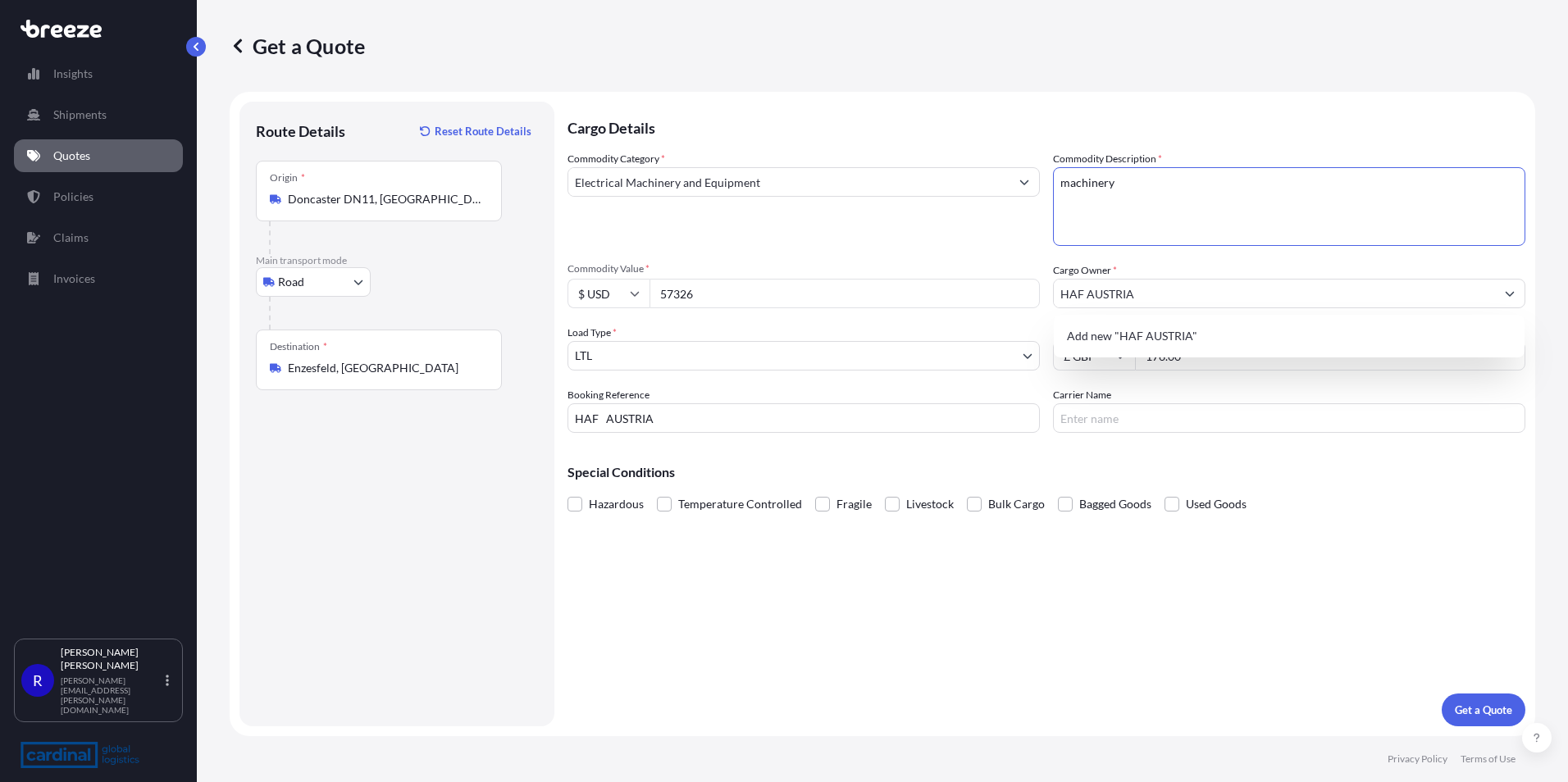
click at [1141, 204] on textarea "machinery" at bounding box center [1289, 206] width 473 height 78
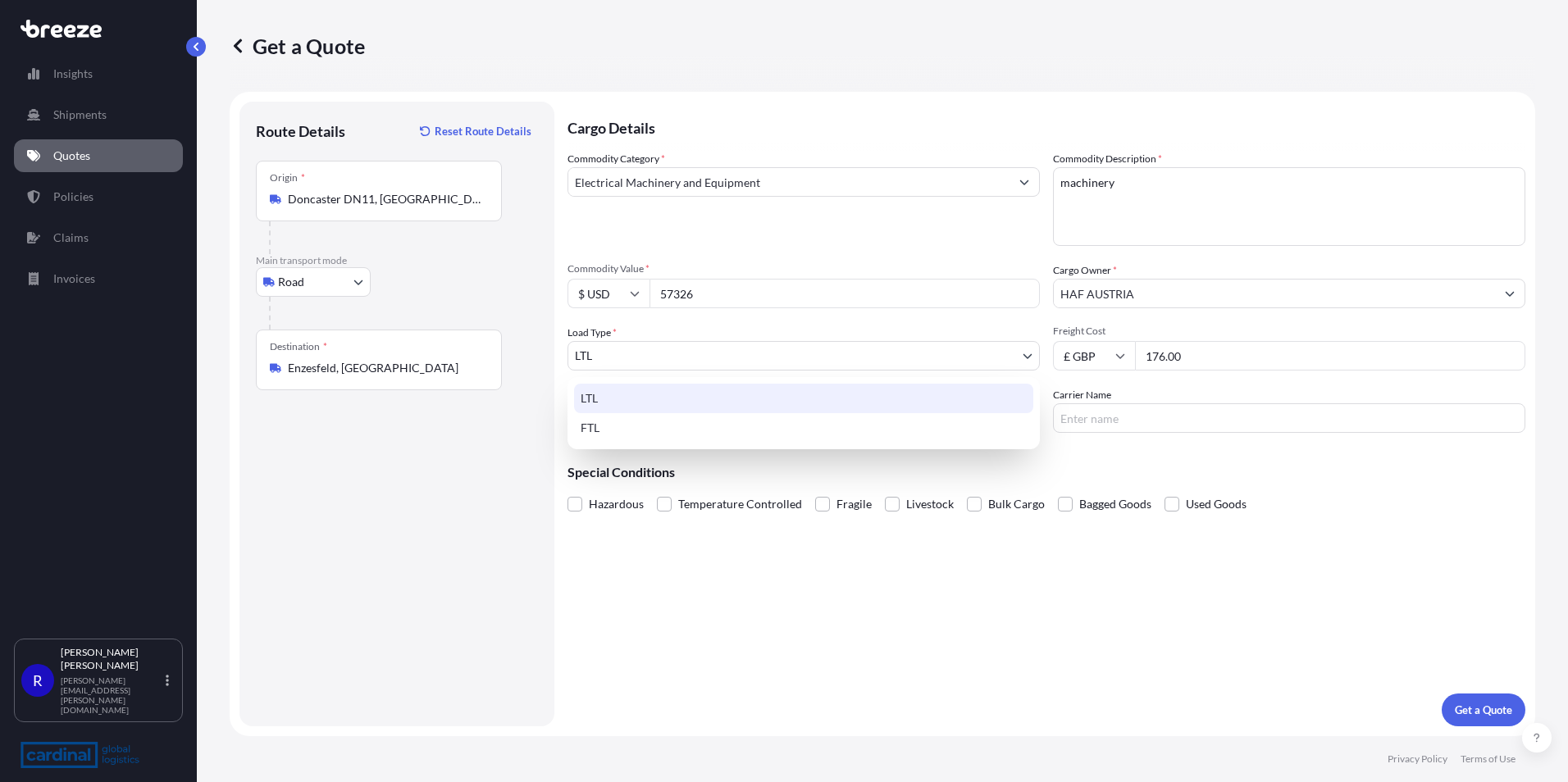
click at [640, 347] on body "1 option available. Insights Shipments Quotes Policies Claims Invoices R [PERSO…" at bounding box center [784, 391] width 1568 height 782
click at [615, 422] on div "FTL" at bounding box center [803, 428] width 460 height 29
click at [624, 363] on body "Insights Shipments Quotes Policies Claims Invoices R [PERSON_NAME] [PERSON_NAME…" at bounding box center [784, 391] width 1568 height 782
click at [622, 390] on div "LTL" at bounding box center [803, 399] width 460 height 29
select select "1"
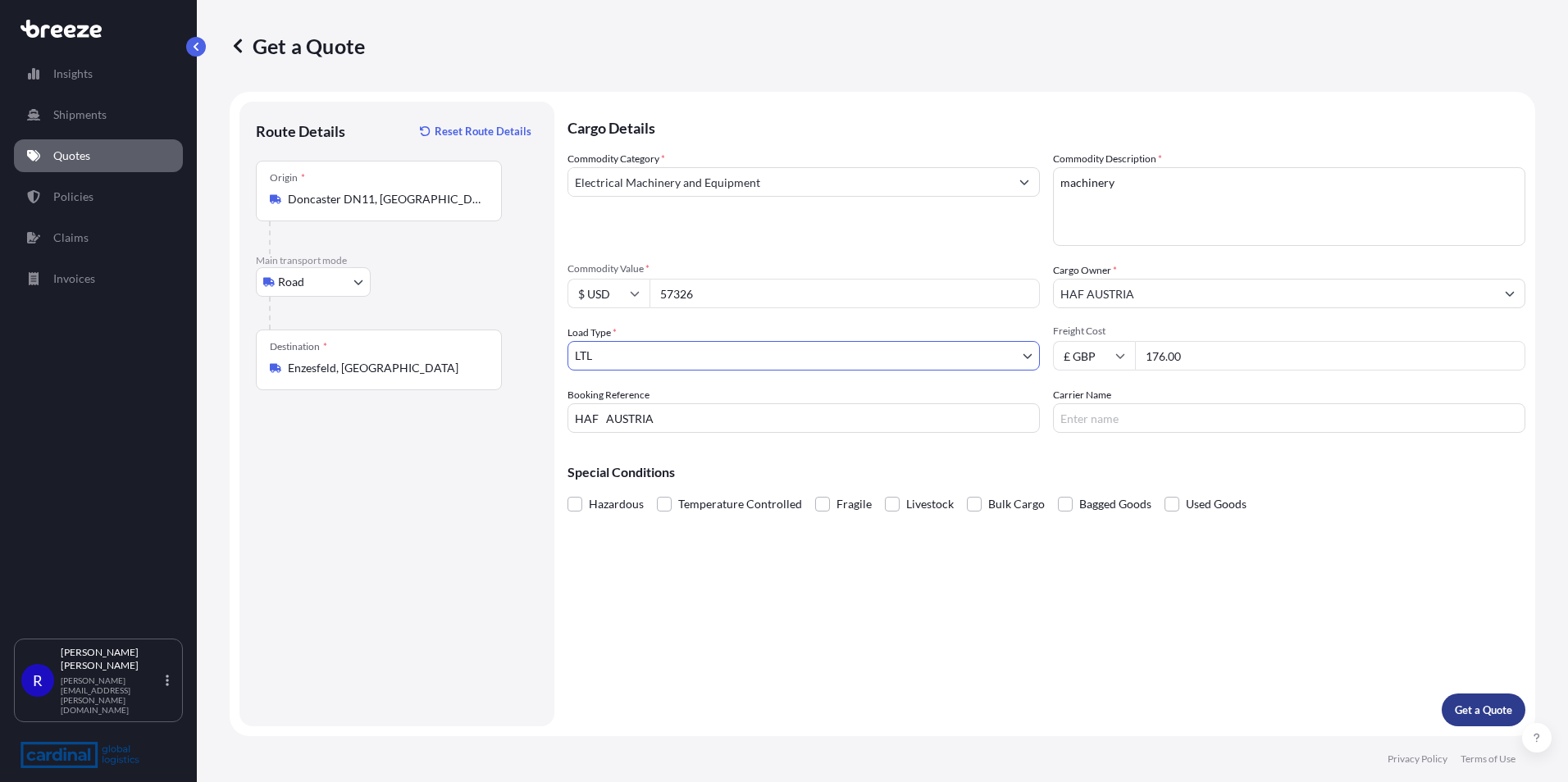
click at [1484, 704] on p "Get a Quote" at bounding box center [1483, 710] width 57 height 17
click at [1481, 716] on p "Get a Quote" at bounding box center [1483, 710] width 57 height 17
click at [1187, 355] on input "176.00" at bounding box center [1330, 356] width 391 height 29
type input "176"
click at [1492, 715] on p "Get a Quote" at bounding box center [1483, 710] width 57 height 17
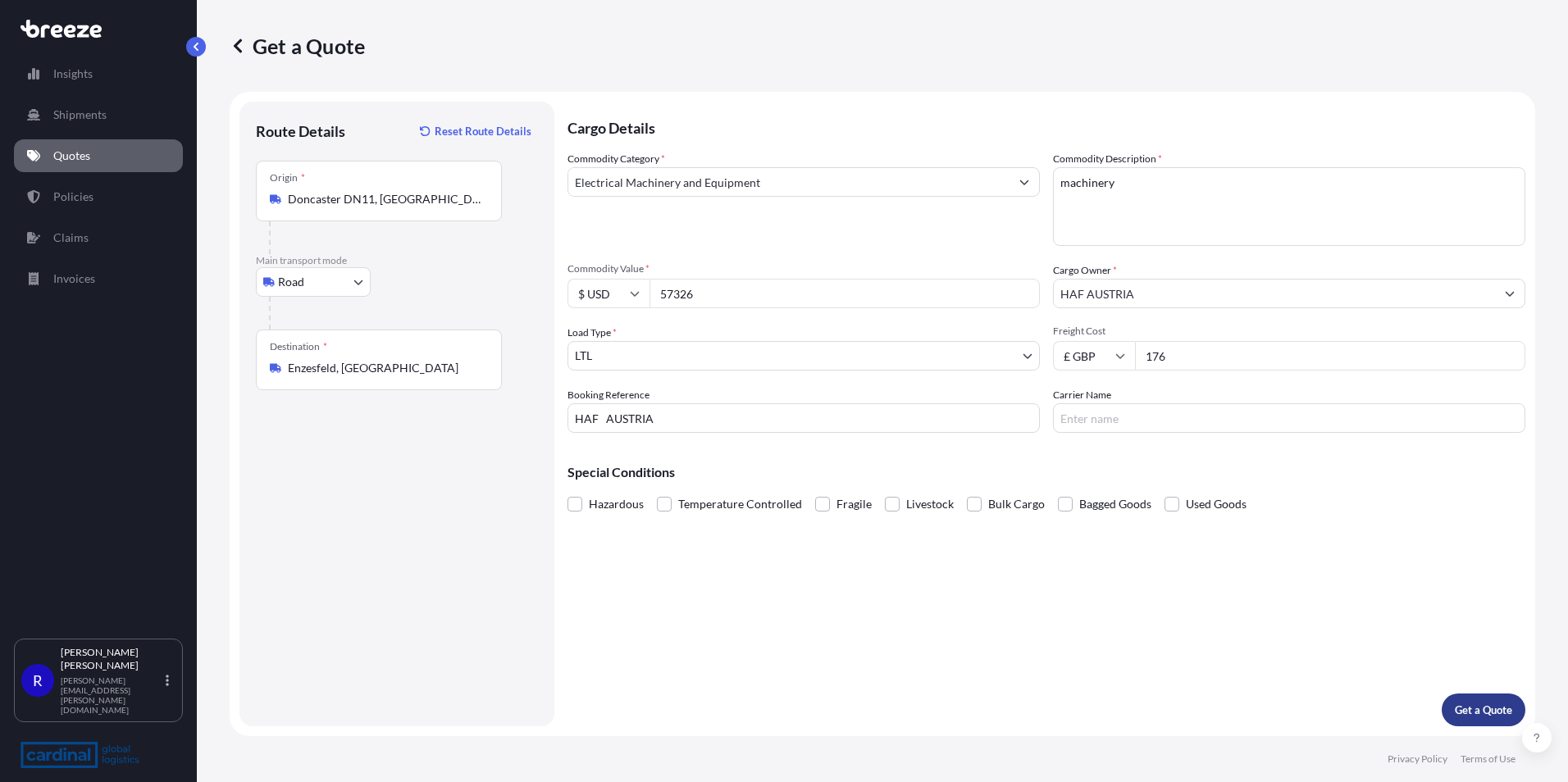
click at [1482, 707] on p "Get a Quote" at bounding box center [1483, 710] width 57 height 17
drag, startPoint x: 982, startPoint y: 498, endPoint x: 974, endPoint y: 500, distance: 8.2
click at [974, 500] on label "Bulk Cargo" at bounding box center [1006, 504] width 78 height 25
click at [974, 500] on span at bounding box center [975, 505] width 15 height 15
click at [967, 492] on input "Bulk Cargo" at bounding box center [967, 492] width 0 height 0
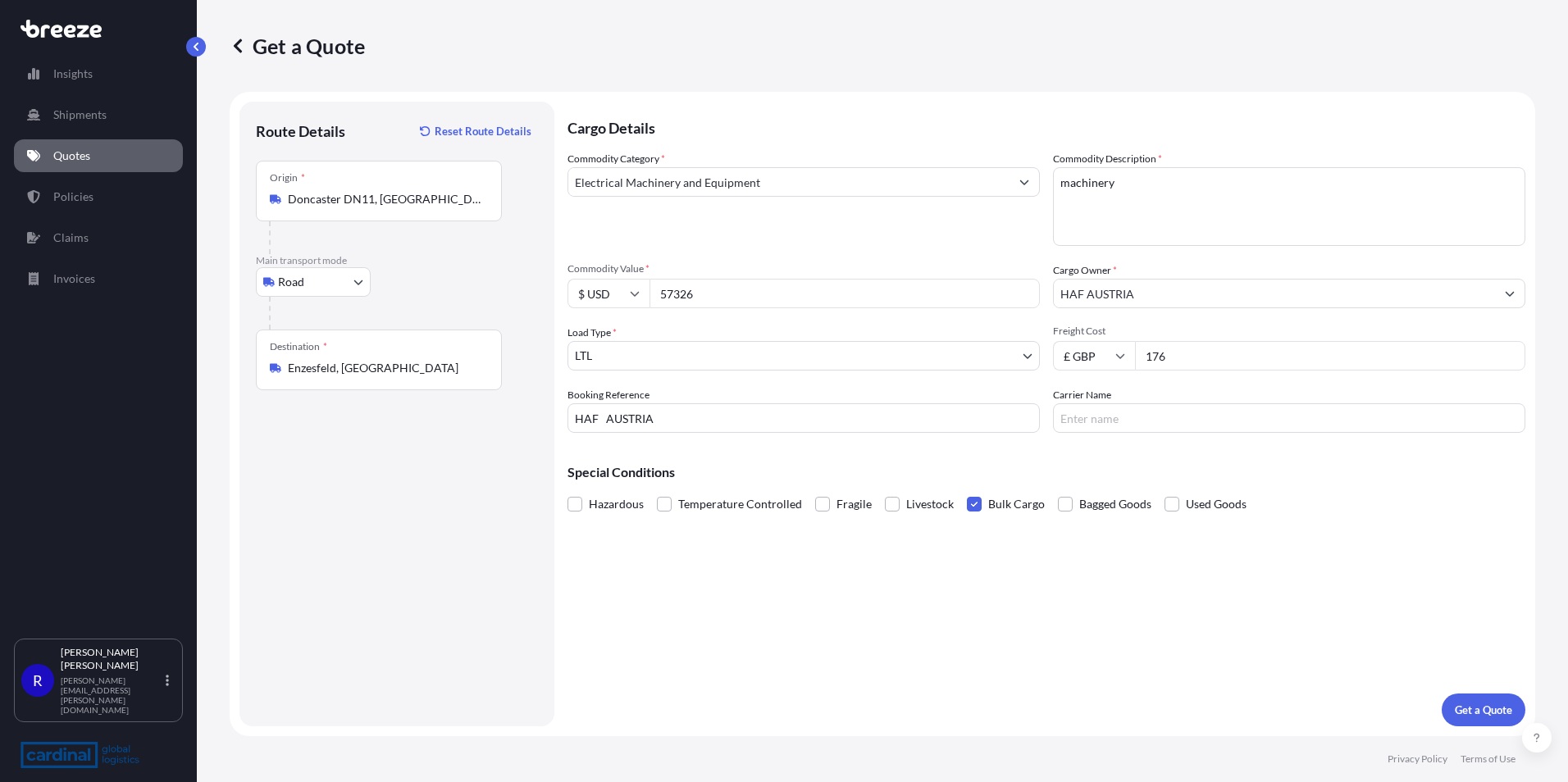
click at [968, 508] on span at bounding box center [975, 505] width 15 height 15
click at [967, 492] on input "Bulk Cargo" at bounding box center [967, 492] width 0 height 0
click at [820, 511] on span at bounding box center [823, 505] width 15 height 15
click at [815, 492] on input "Fragile" at bounding box center [815, 492] width 0 height 0
click at [820, 508] on span at bounding box center [823, 505] width 15 height 15
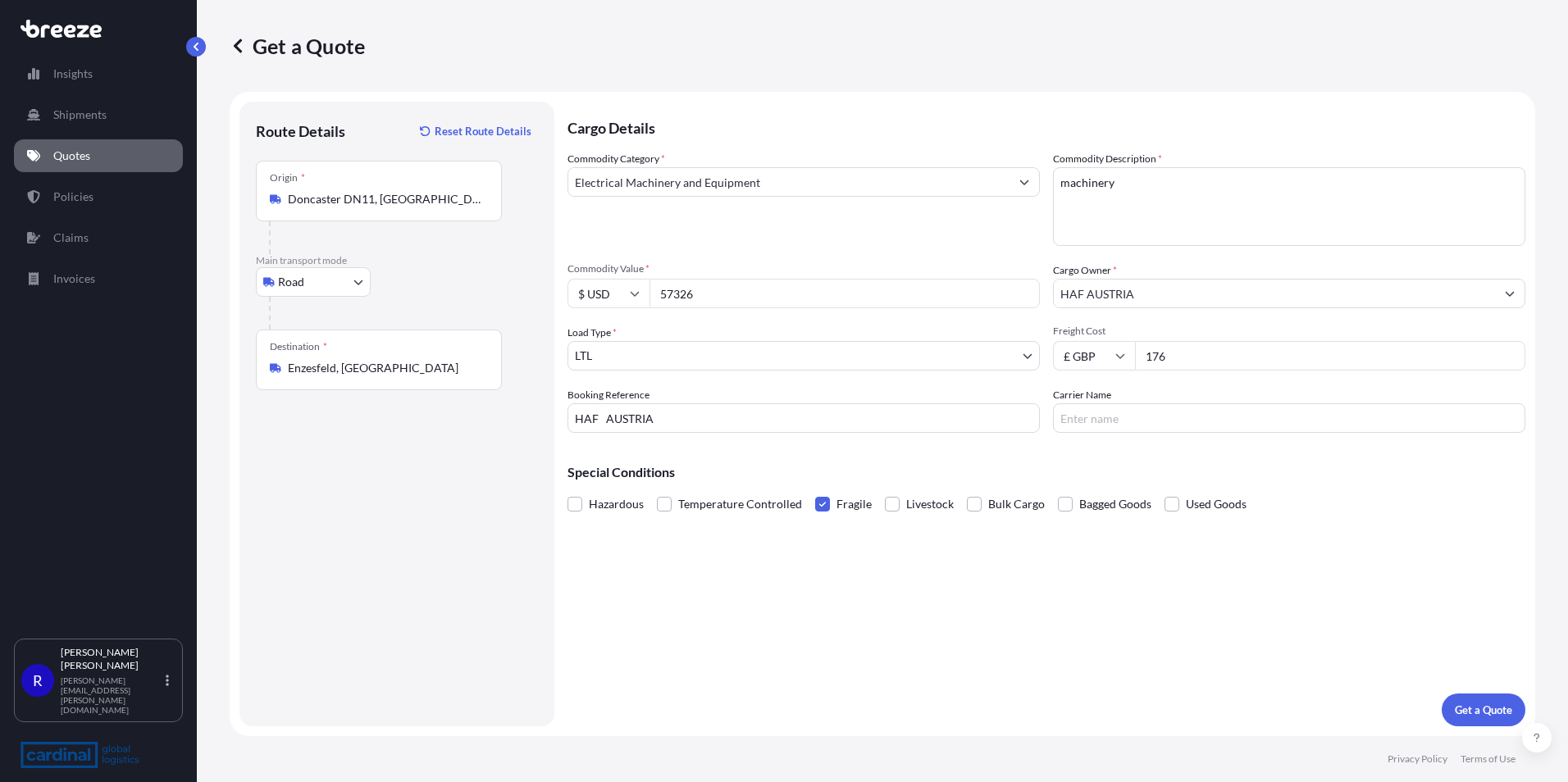
click at [815, 492] on input "Fragile" at bounding box center [815, 492] width 0 height 0
click at [1198, 353] on input "176" at bounding box center [1330, 356] width 391 height 29
click at [1181, 177] on textarea "machinery" at bounding box center [1289, 206] width 473 height 78
click at [685, 411] on input "HAF AUSTRIA" at bounding box center [803, 418] width 473 height 29
click at [694, 414] on input "HAF AUSTRIA" at bounding box center [803, 418] width 473 height 29
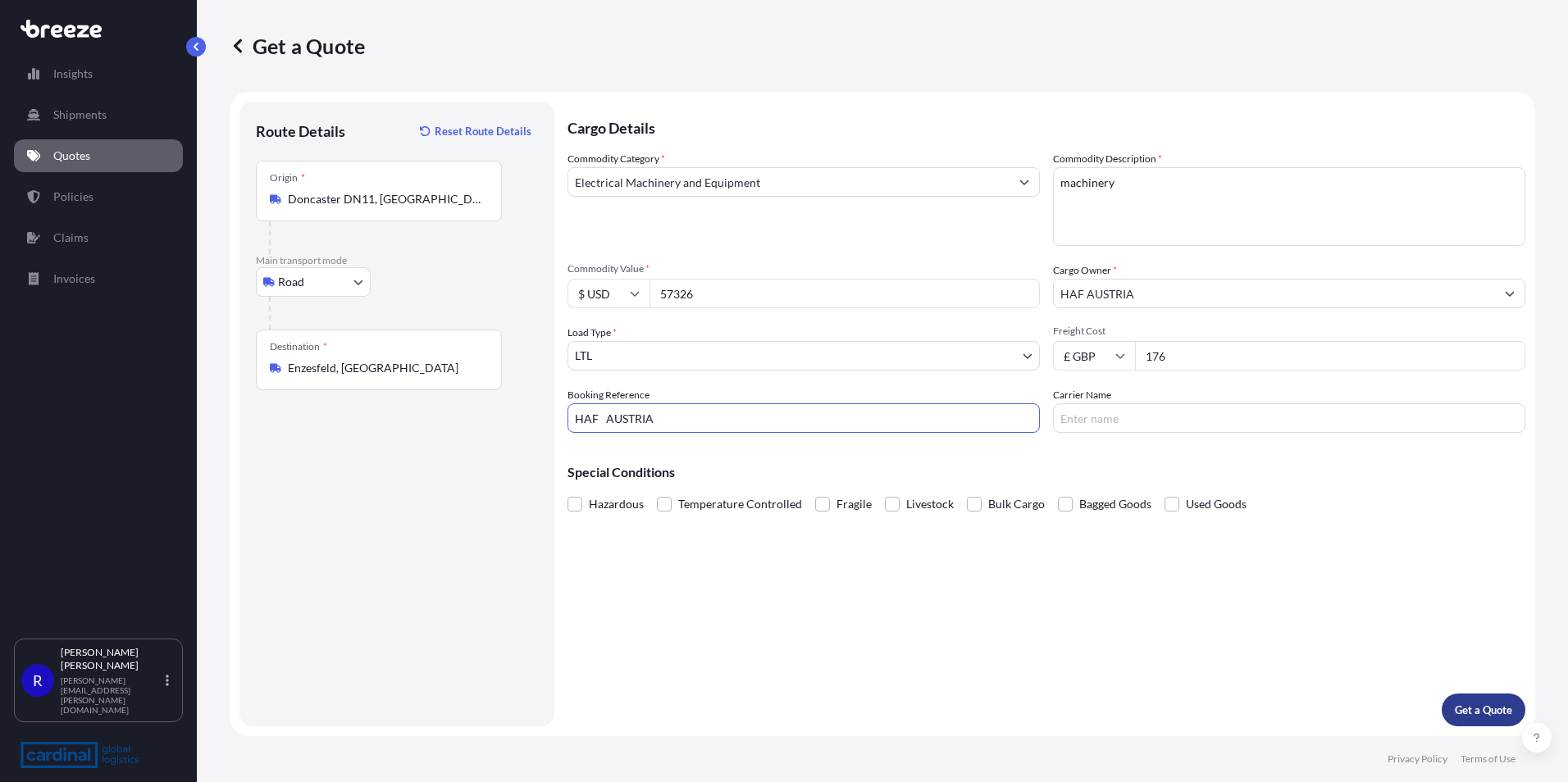
click at [1499, 705] on p "Get a Quote" at bounding box center [1483, 710] width 57 height 17
click at [1491, 714] on p "Get a Quote" at bounding box center [1483, 710] width 57 height 17
click at [736, 183] on input "Electrical Machinery and Equipment" at bounding box center [789, 182] width 441 height 29
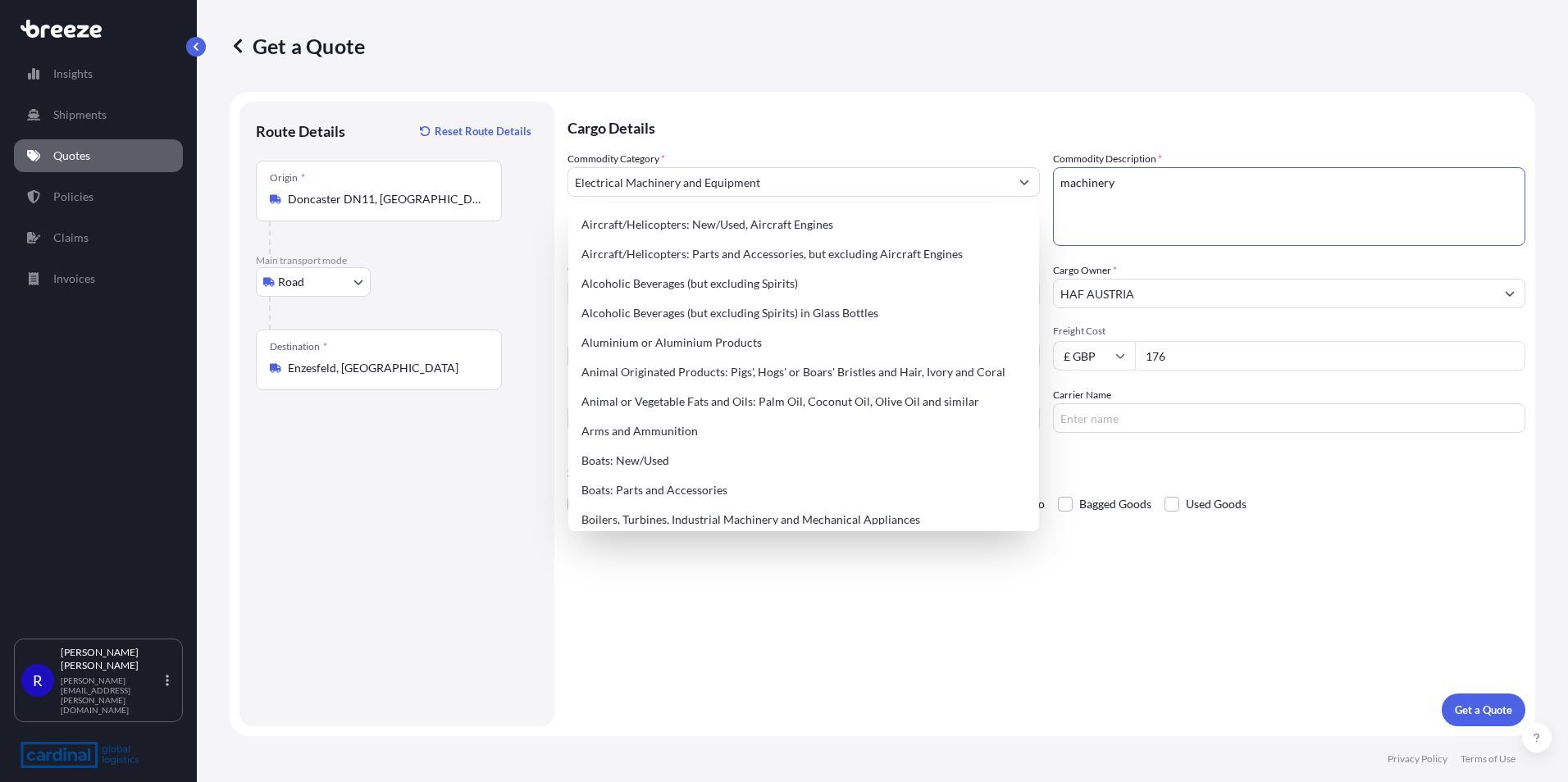
click at [1181, 188] on textarea "machinery" at bounding box center [1289, 206] width 473 height 78
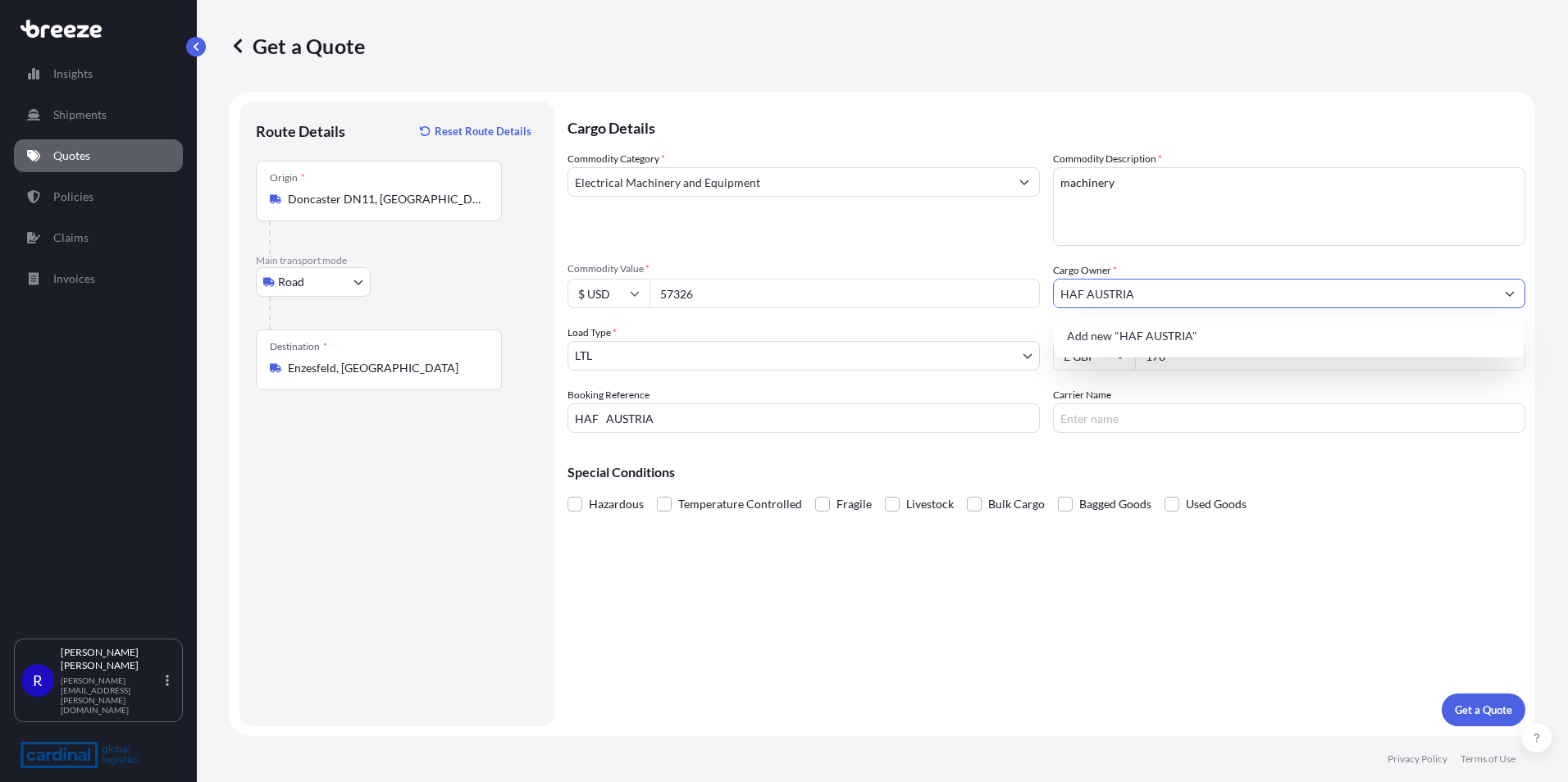
click at [1177, 291] on input "HAF AUSTRIA" at bounding box center [1274, 294] width 441 height 29
click at [1174, 342] on span "Add new "HAF AUSTRIA"" at bounding box center [1132, 336] width 131 height 17
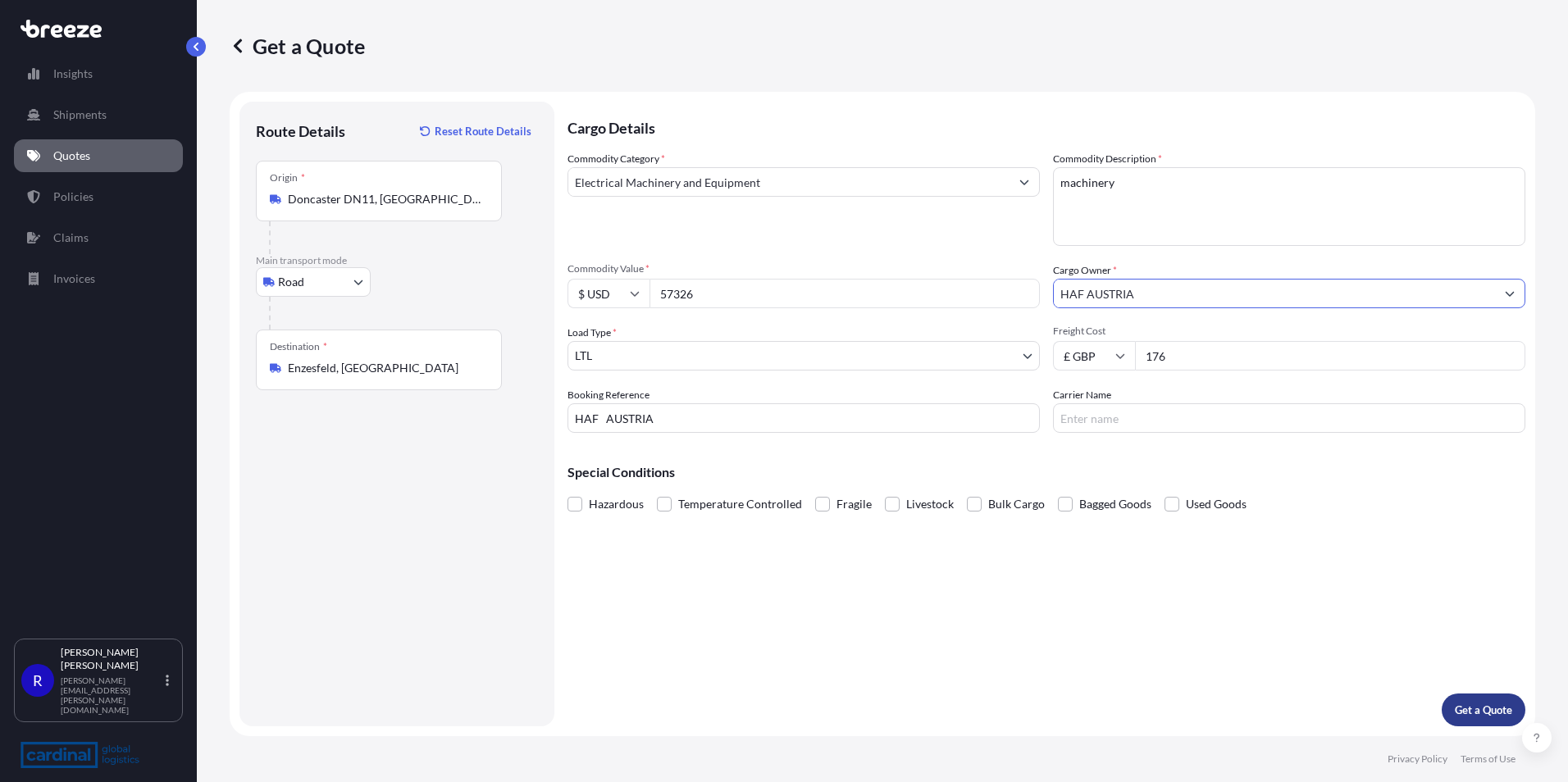
click at [1466, 712] on p "Get a Quote" at bounding box center [1483, 710] width 57 height 17
click at [1501, 712] on p "Get a Quote" at bounding box center [1483, 710] width 57 height 17
click at [336, 281] on body "1 option available. Insights Shipments Quotes Policies Claims Invoices R [PERSO…" at bounding box center [784, 391] width 1568 height 782
click at [308, 356] on div "Air" at bounding box center [313, 355] width 101 height 29
select select "Air"
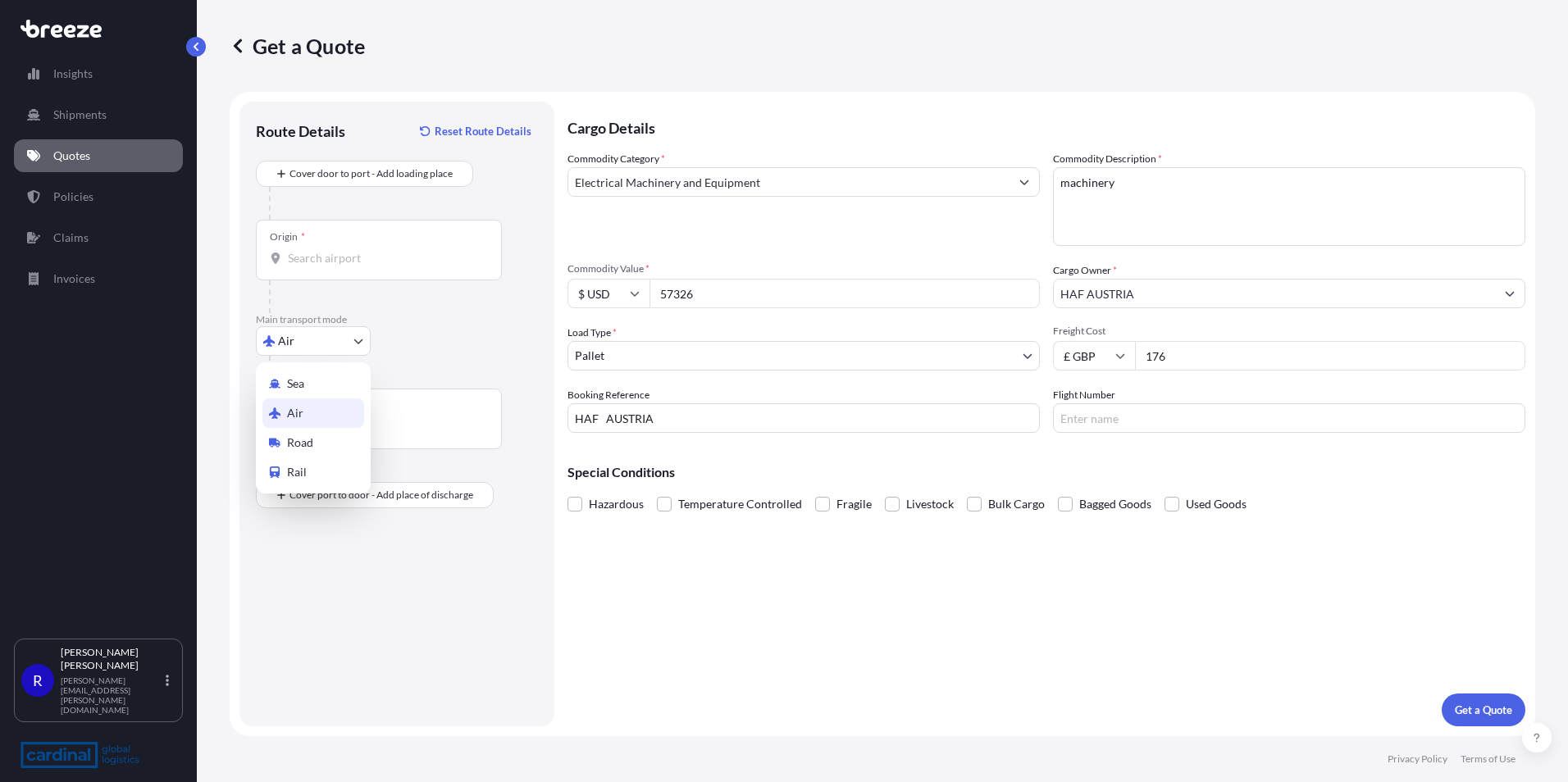
click at [310, 340] on body "Insights Shipments Quotes Policies Claims Invoices R [PERSON_NAME] [PERSON_NAME…" at bounding box center [784, 391] width 1568 height 782
click at [309, 438] on span "Road" at bounding box center [300, 443] width 26 height 17
select select "Road"
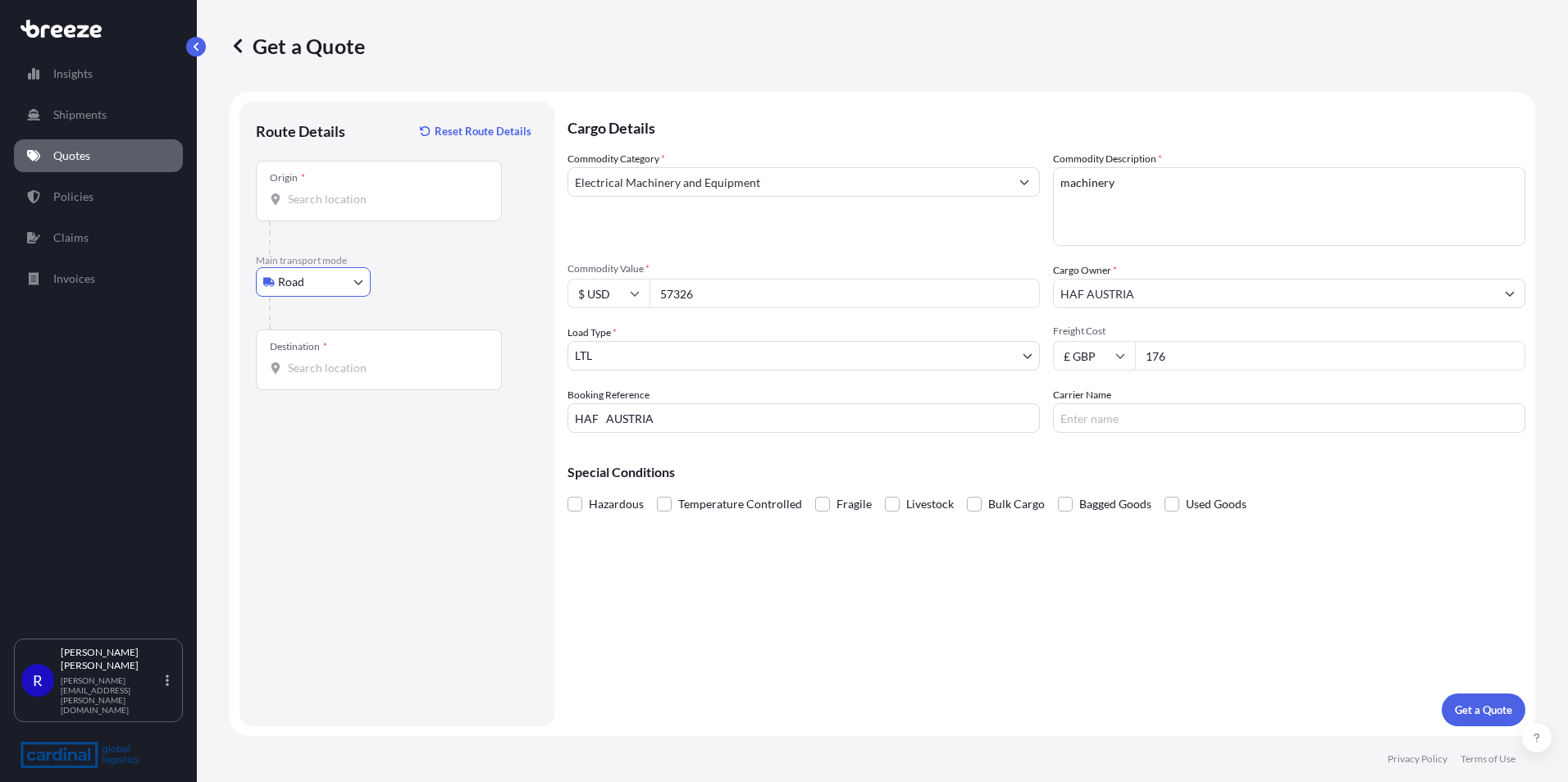
click at [327, 215] on div "Origin *" at bounding box center [379, 191] width 246 height 61
click at [327, 207] on input "Origin *" at bounding box center [384, 199] width 193 height 17
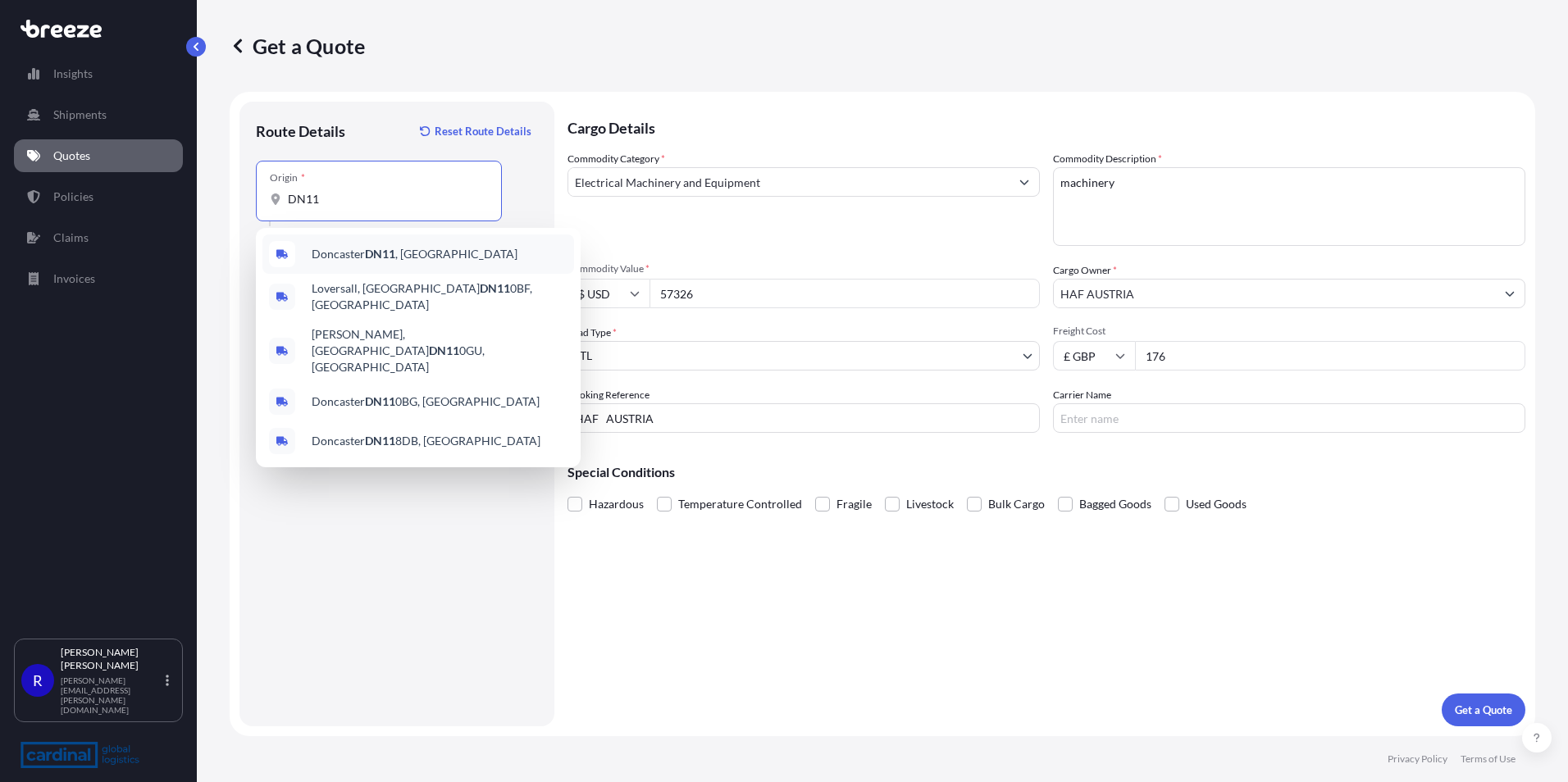
click at [333, 260] on span "Doncaster DN11 , [GEOGRAPHIC_DATA]" at bounding box center [414, 254] width 205 height 17
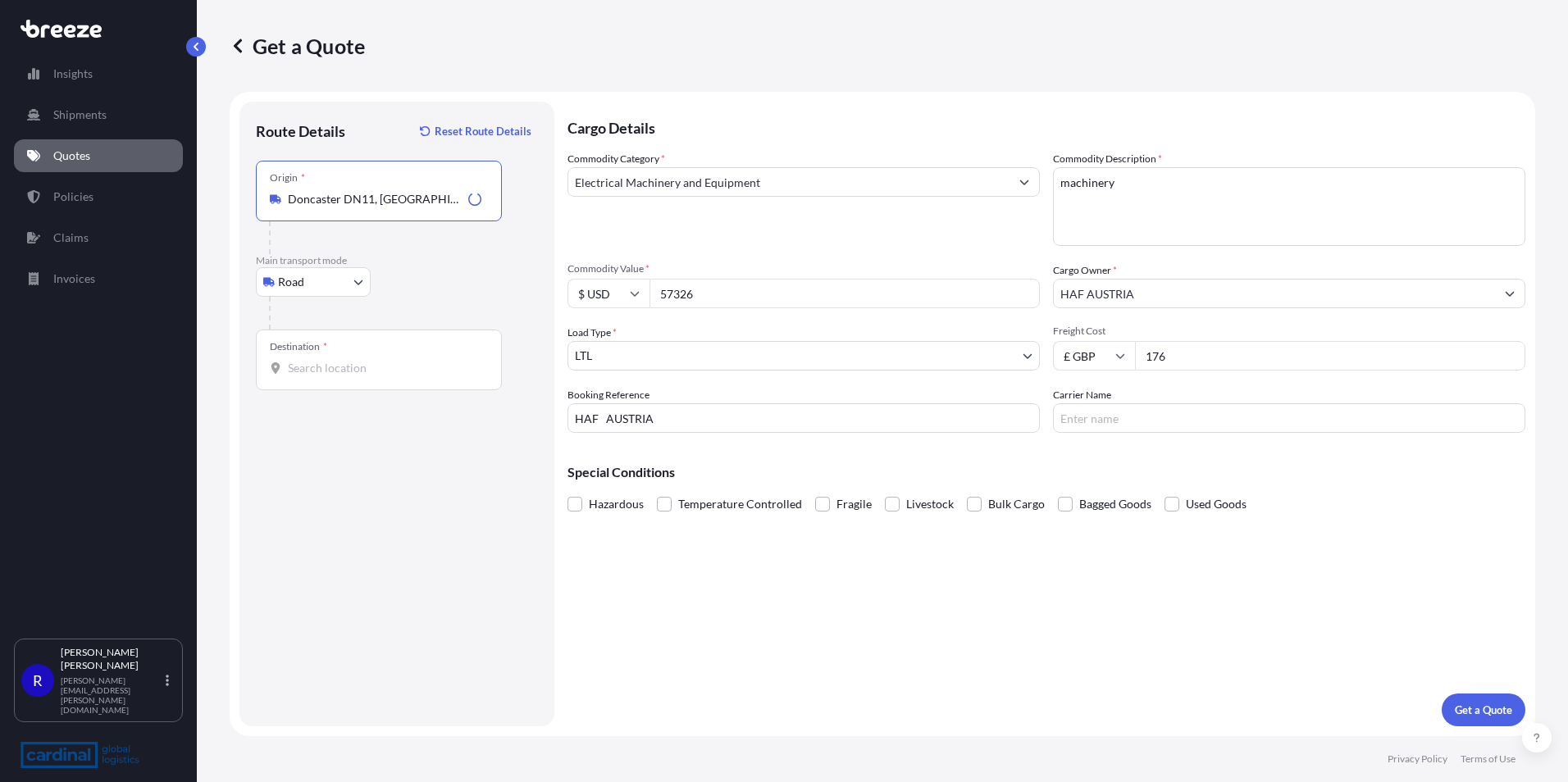
type input "Doncaster DN11, [GEOGRAPHIC_DATA]"
click at [347, 360] on input "Destination *" at bounding box center [384, 368] width 193 height 17
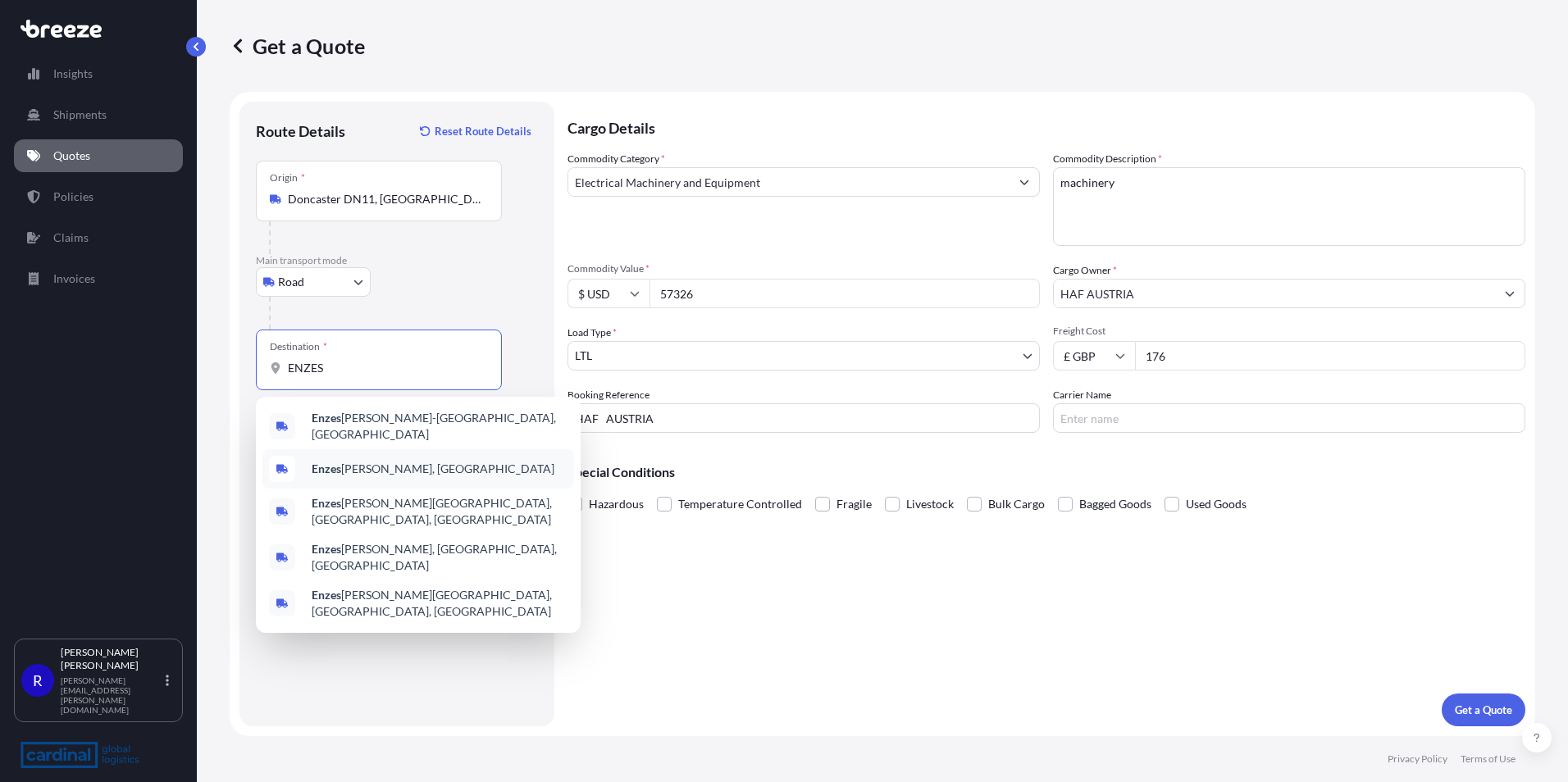
click at [397, 470] on span "Enzes [PERSON_NAME], [GEOGRAPHIC_DATA]" at bounding box center [433, 469] width 243 height 17
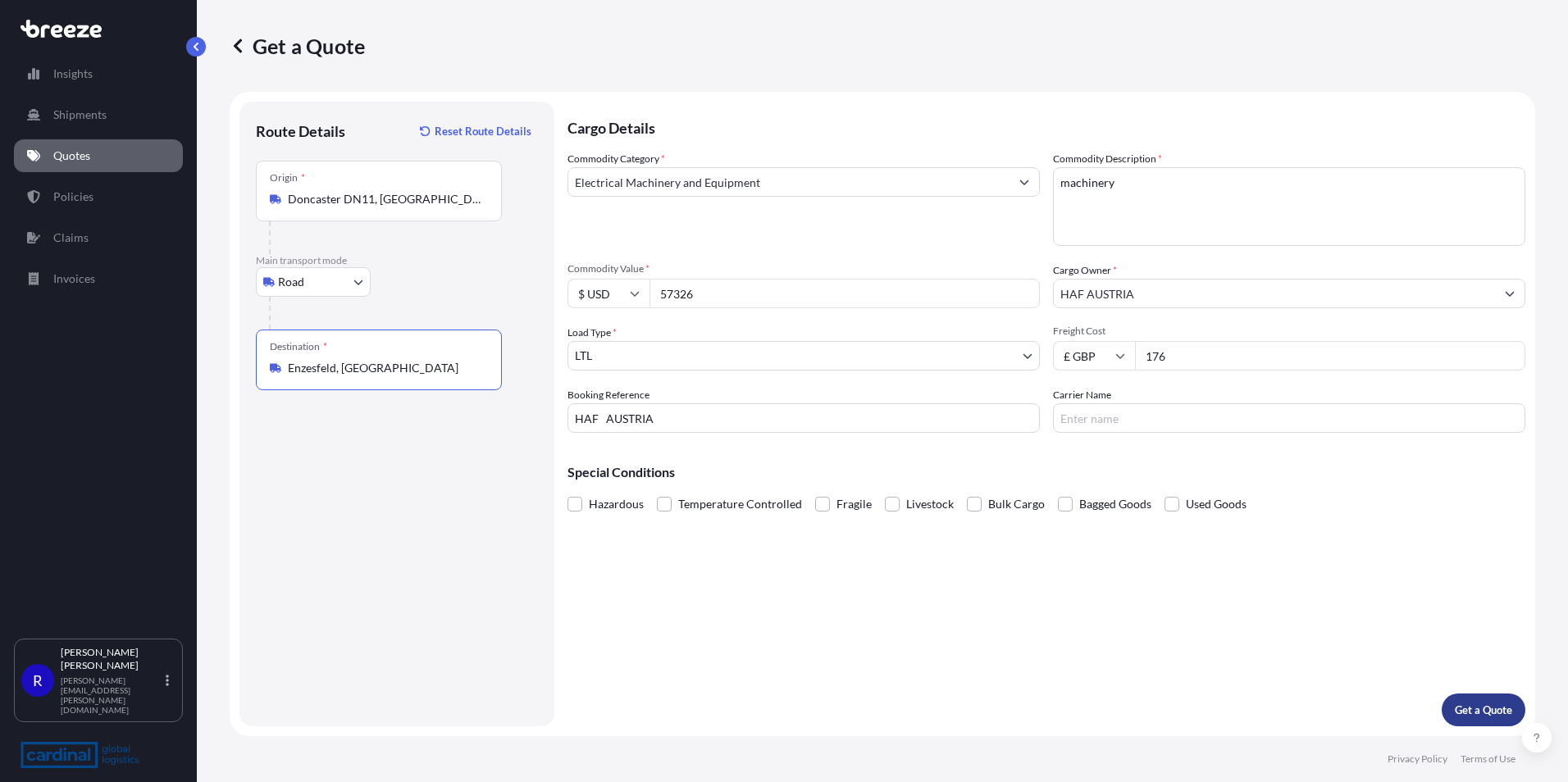
type input "Enzesfeld, [GEOGRAPHIC_DATA]"
click at [1461, 708] on p "Get a Quote" at bounding box center [1483, 710] width 57 height 17
click at [1474, 713] on p "Get a Quote" at bounding box center [1483, 710] width 57 height 17
click at [1153, 222] on textarea "machinery" at bounding box center [1289, 206] width 473 height 78
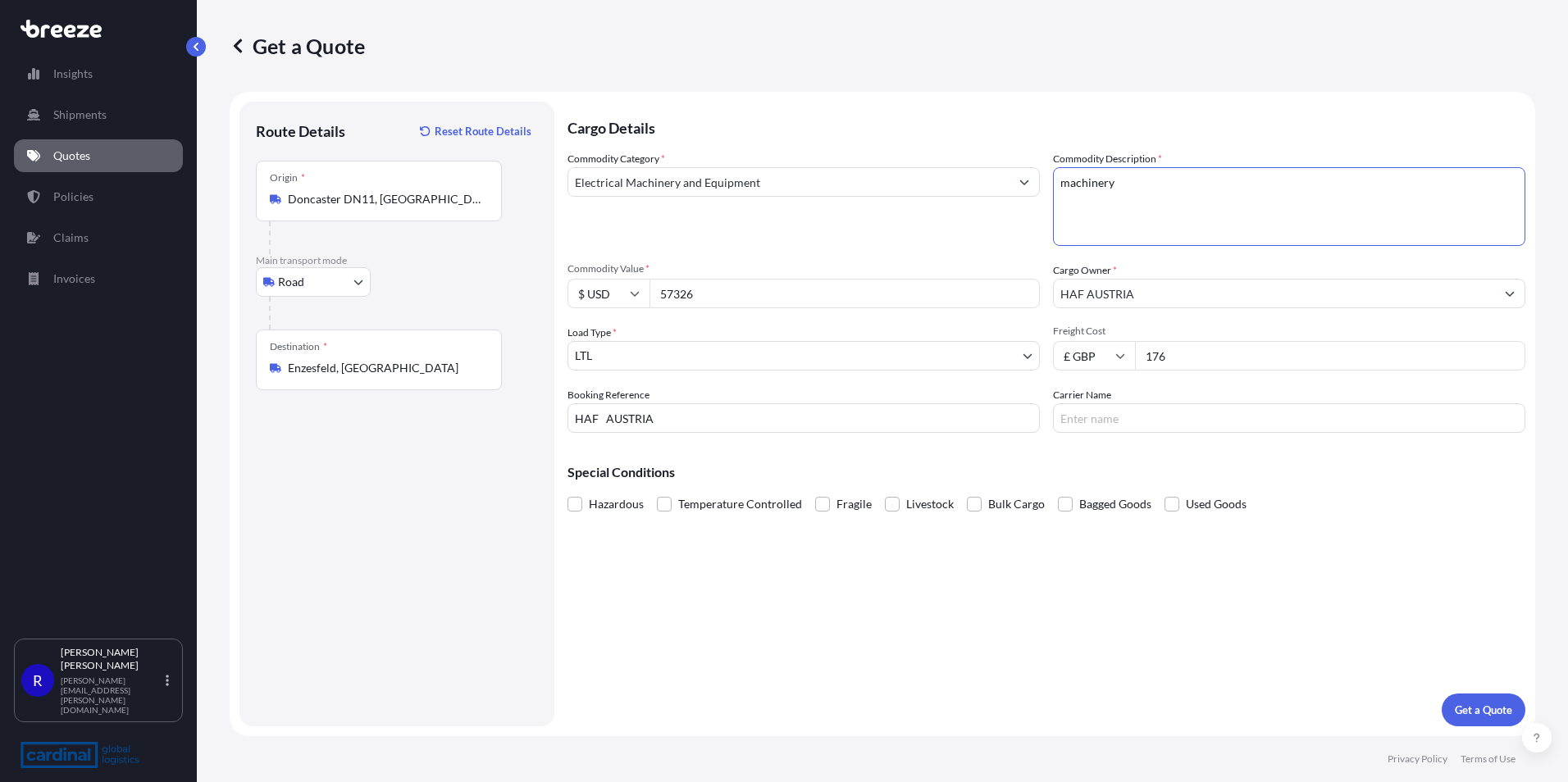
click at [1505, 729] on form "Route Details Reset Route Details Place of loading Road Road Rail Origin * [GEO…" at bounding box center [882, 414] width 1305 height 645
click at [1486, 718] on button "Get a Quote" at bounding box center [1483, 710] width 84 height 33
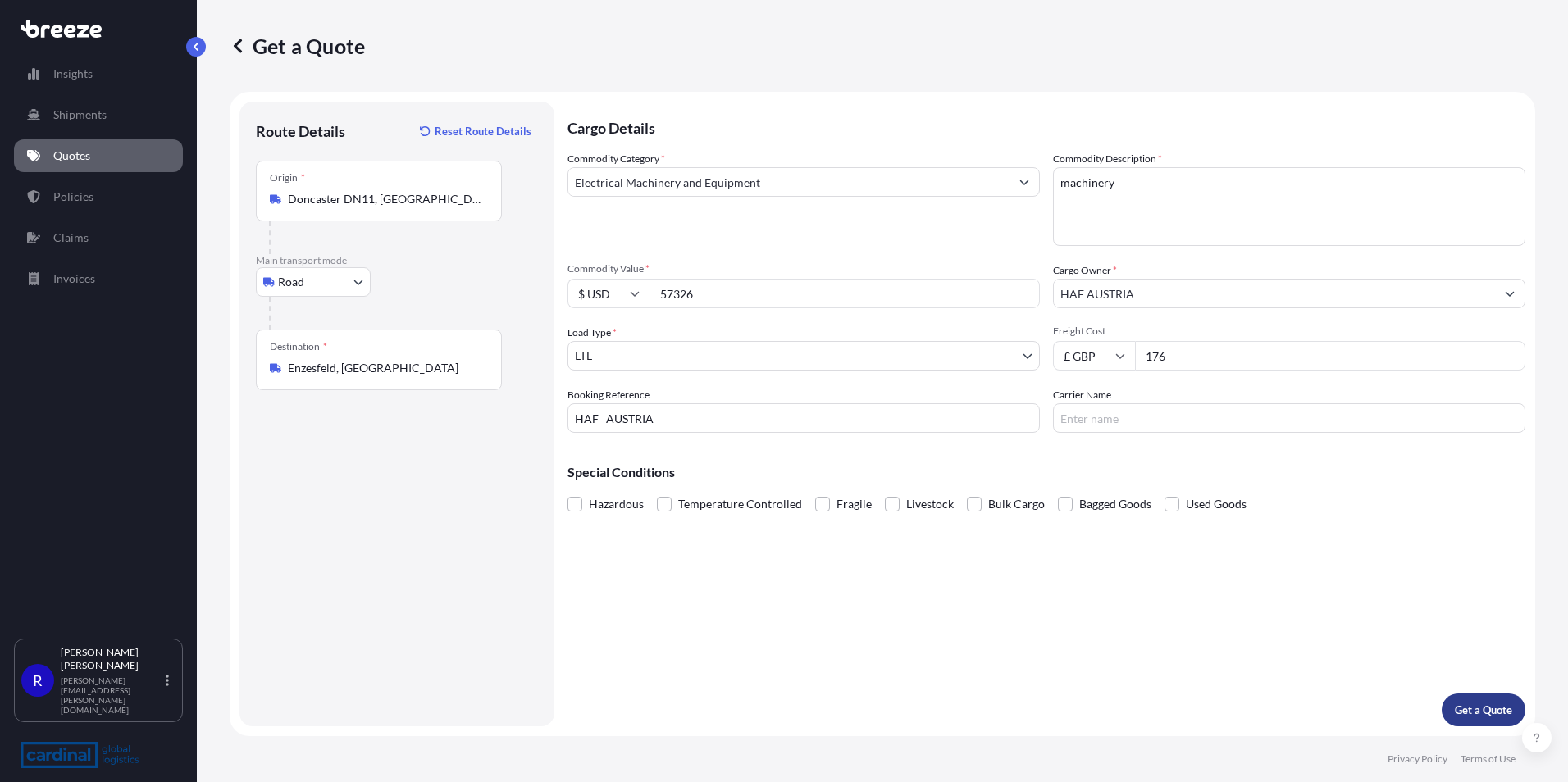
click at [1486, 718] on button "Get a Quote" at bounding box center [1483, 710] width 84 height 33
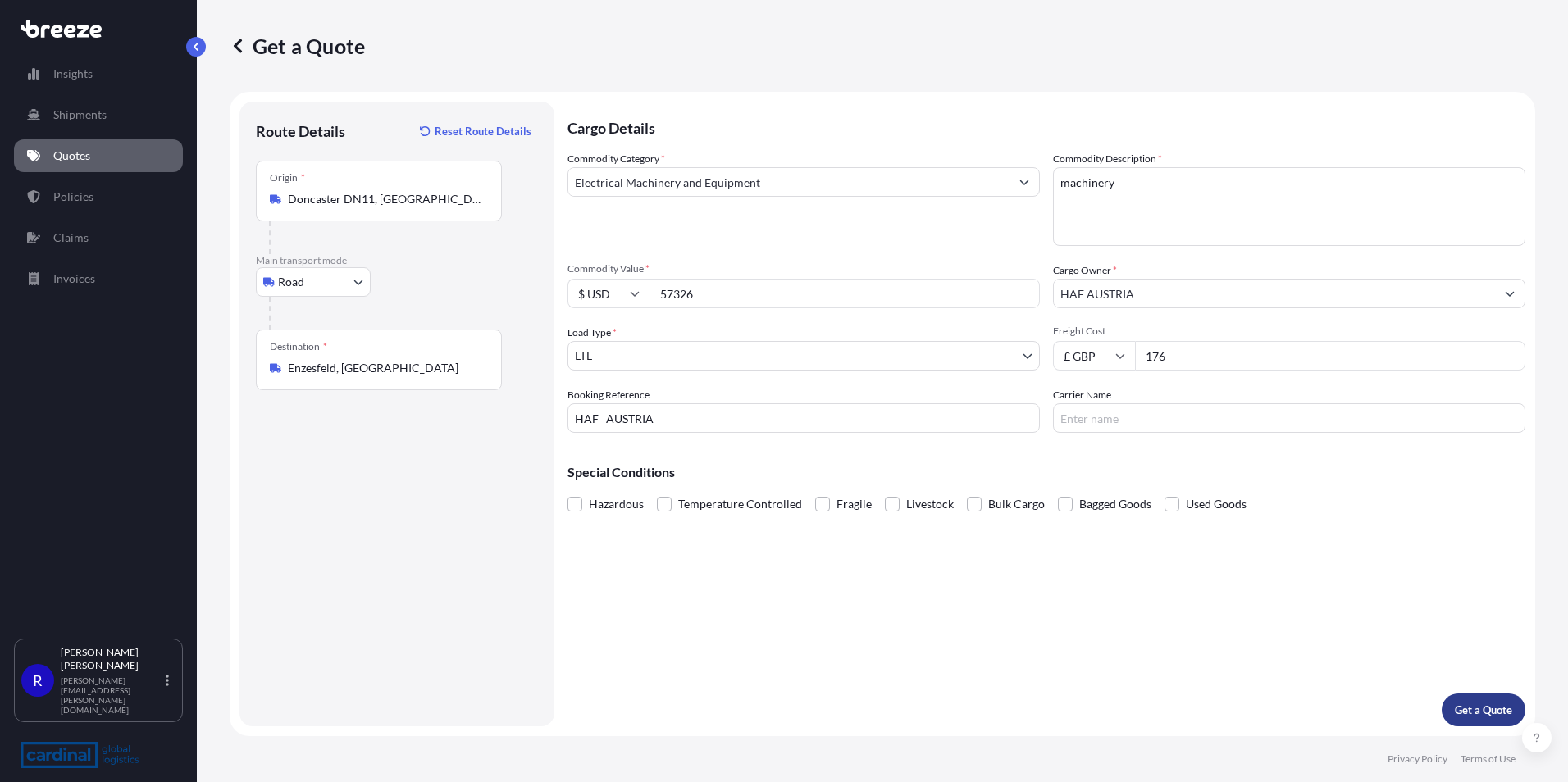
click at [1486, 718] on button "Get a Quote" at bounding box center [1483, 710] width 84 height 33
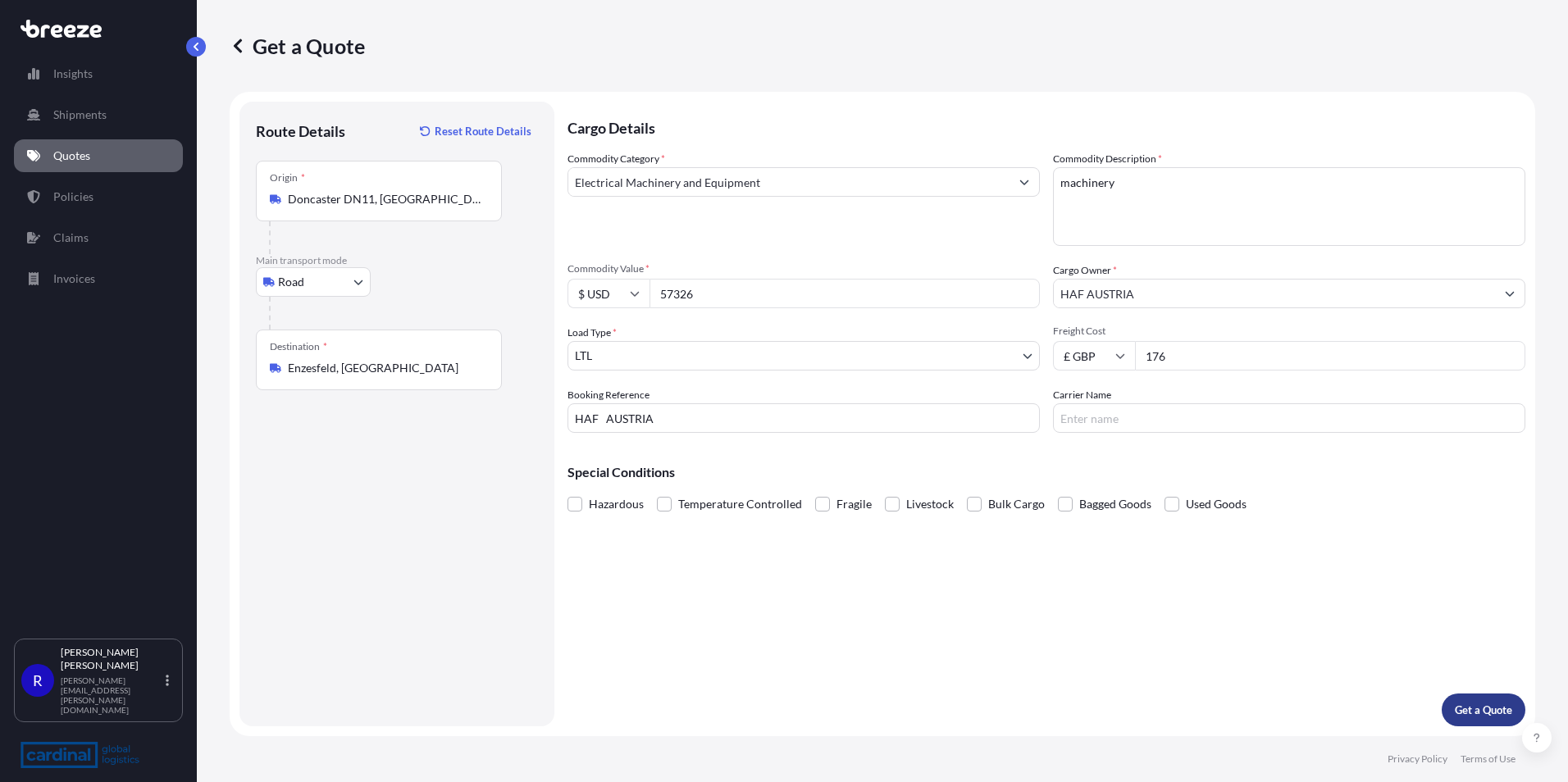
click at [1486, 718] on button "Get a Quote" at bounding box center [1483, 710] width 84 height 33
click at [1492, 719] on button "Get a Quote" at bounding box center [1483, 710] width 84 height 33
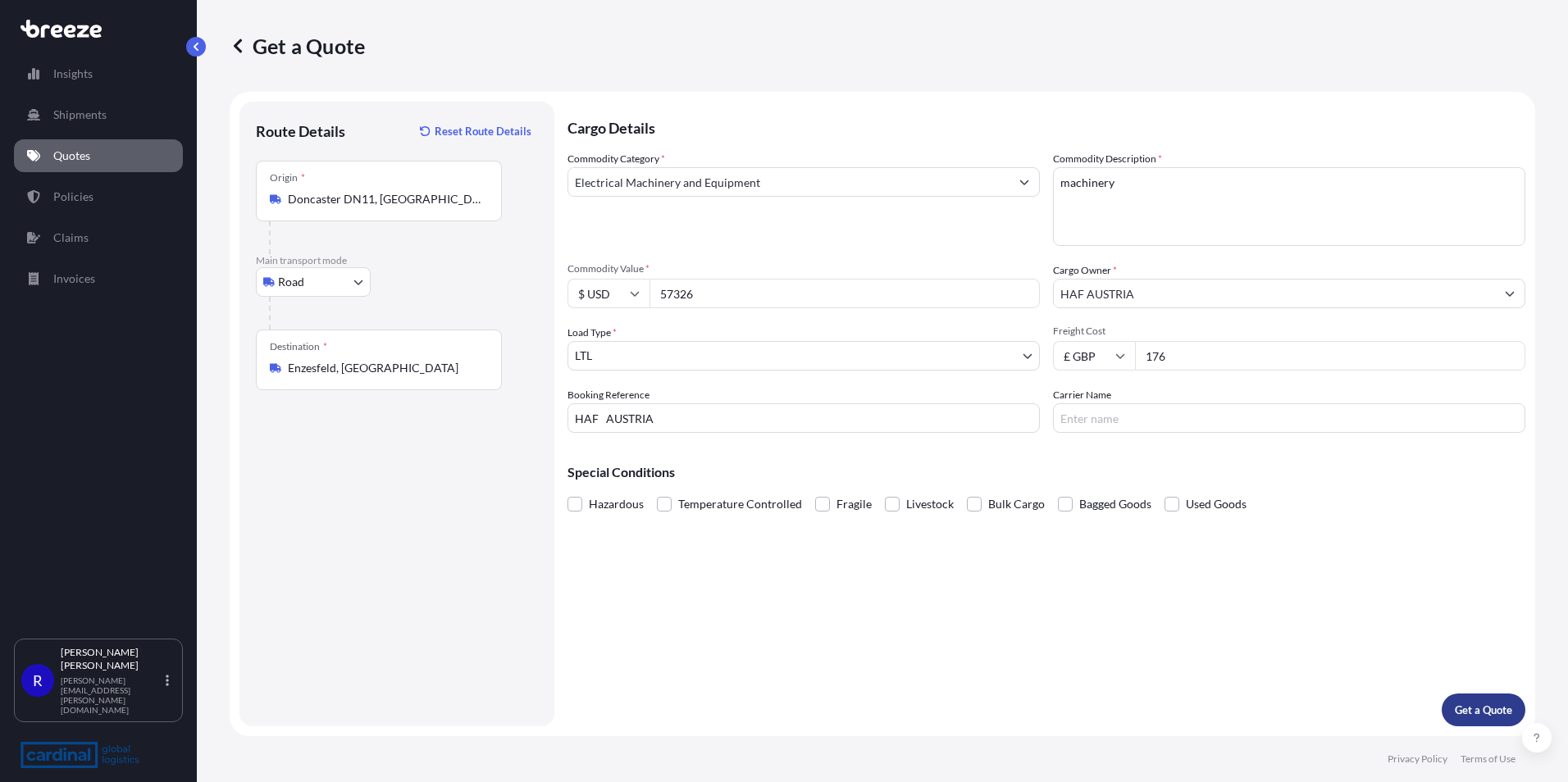
click at [1492, 719] on button "Get a Quote" at bounding box center [1483, 710] width 84 height 33
click at [1164, 196] on textarea "machinery" at bounding box center [1289, 206] width 473 height 78
click at [1161, 418] on input "Carrier Name" at bounding box center [1289, 418] width 473 height 29
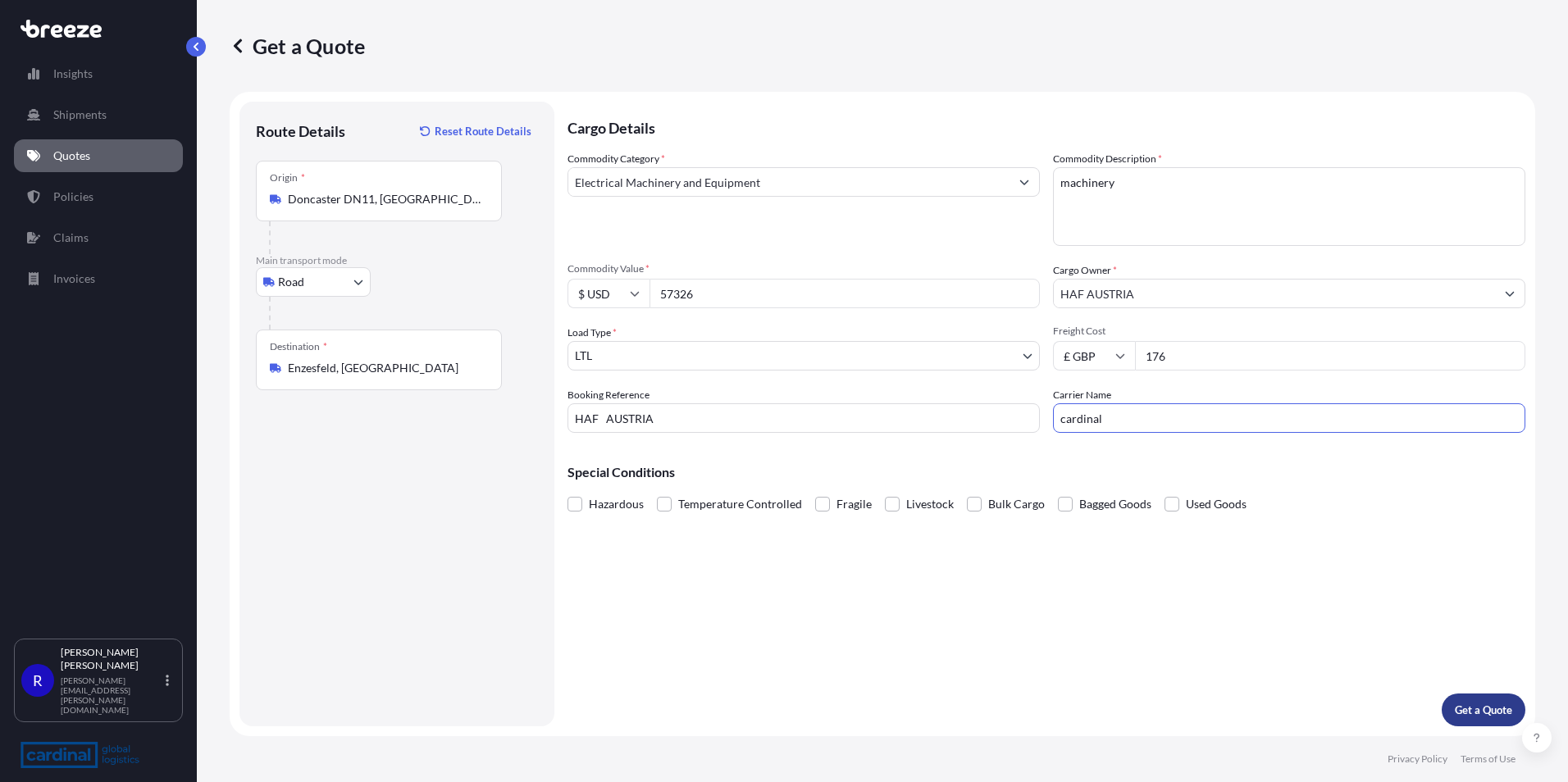
type input "cardinal"
click at [1461, 707] on p "Get a Quote" at bounding box center [1483, 710] width 57 height 17
click at [1459, 706] on p "Get a Quote" at bounding box center [1483, 710] width 57 height 17
click at [1469, 712] on p "Get a Quote" at bounding box center [1483, 710] width 57 height 17
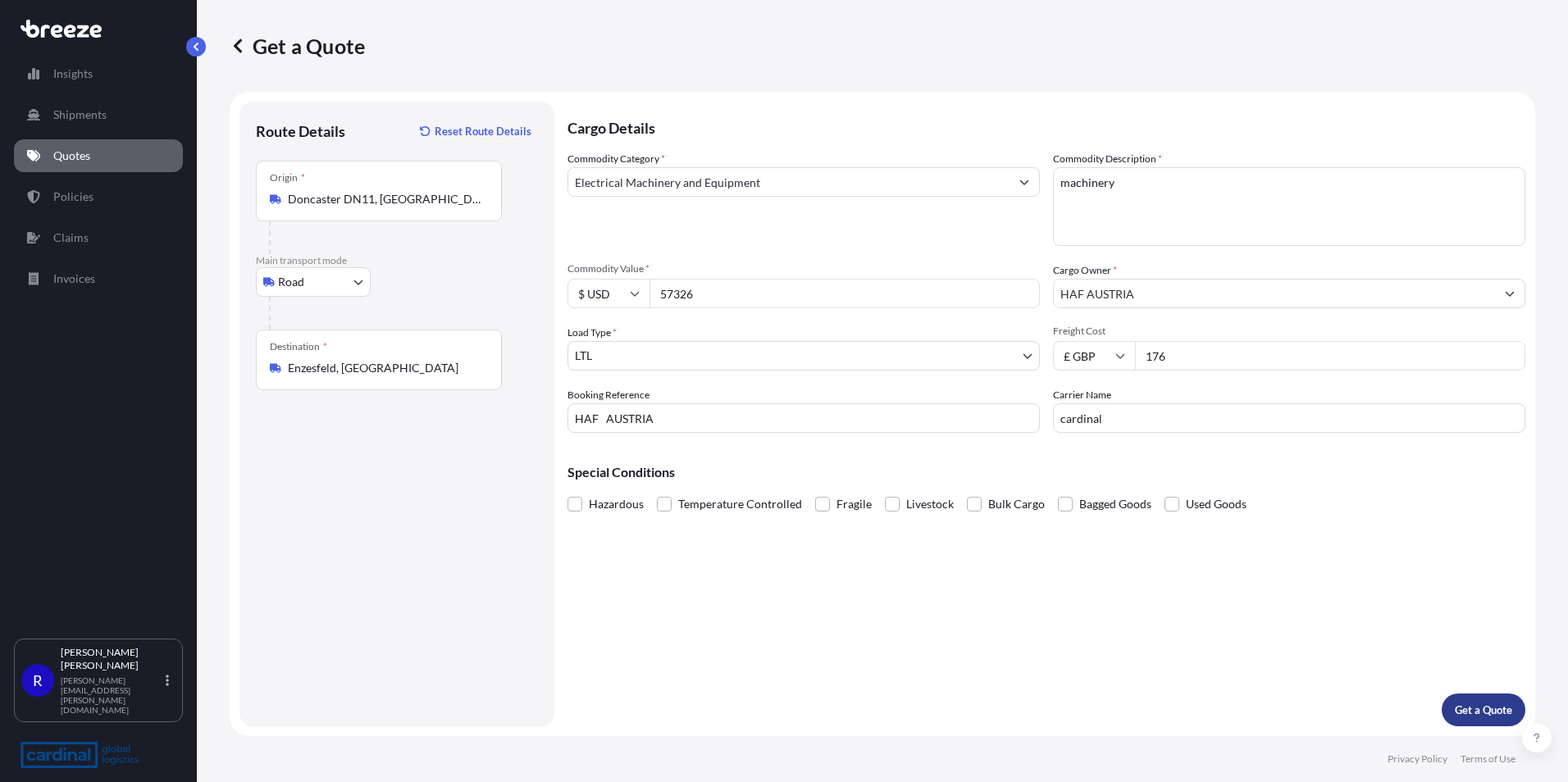
click at [1469, 712] on p "Get a Quote" at bounding box center [1483, 710] width 57 height 17
click at [804, 187] on input "Electrical Machinery and Equipment" at bounding box center [789, 182] width 441 height 29
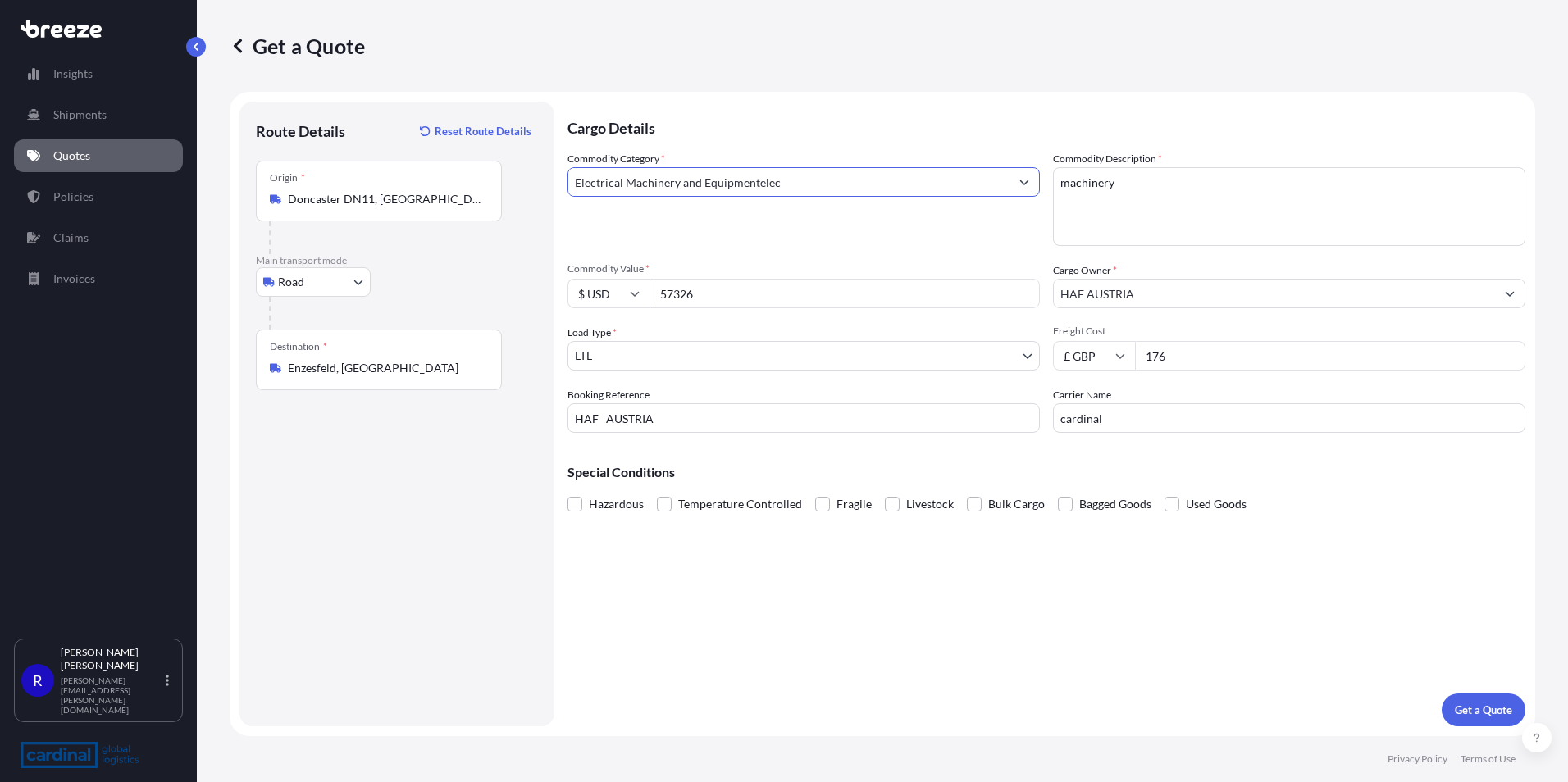
drag, startPoint x: 839, startPoint y: 182, endPoint x: -115, endPoint y: 176, distance: 954.0
click at [0, 176] on html "140 options available. 0 options available. Insights Shipments Quotes Policies …" at bounding box center [784, 391] width 1568 height 782
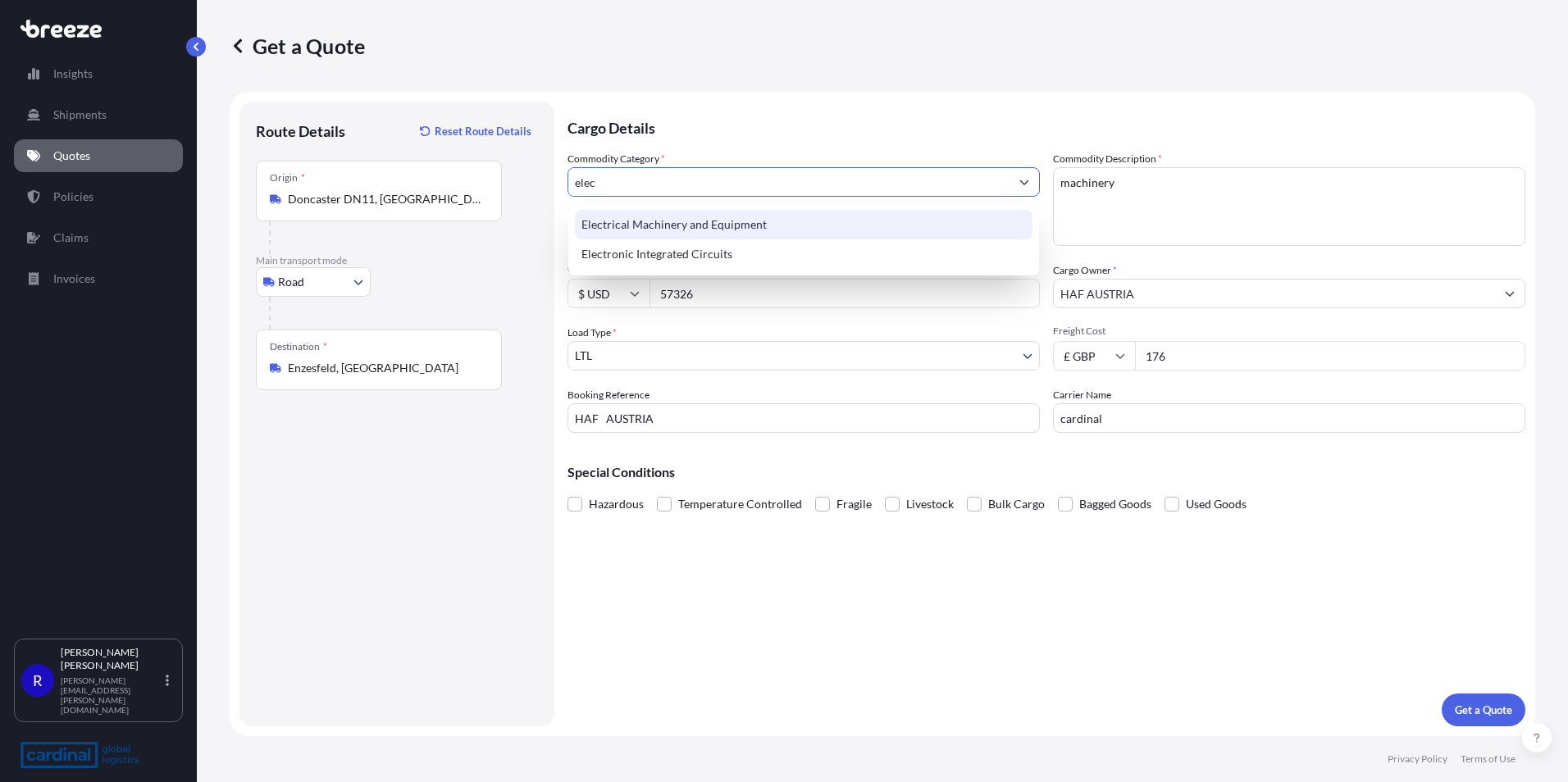
type input "Electrical Machinery and Equipment"
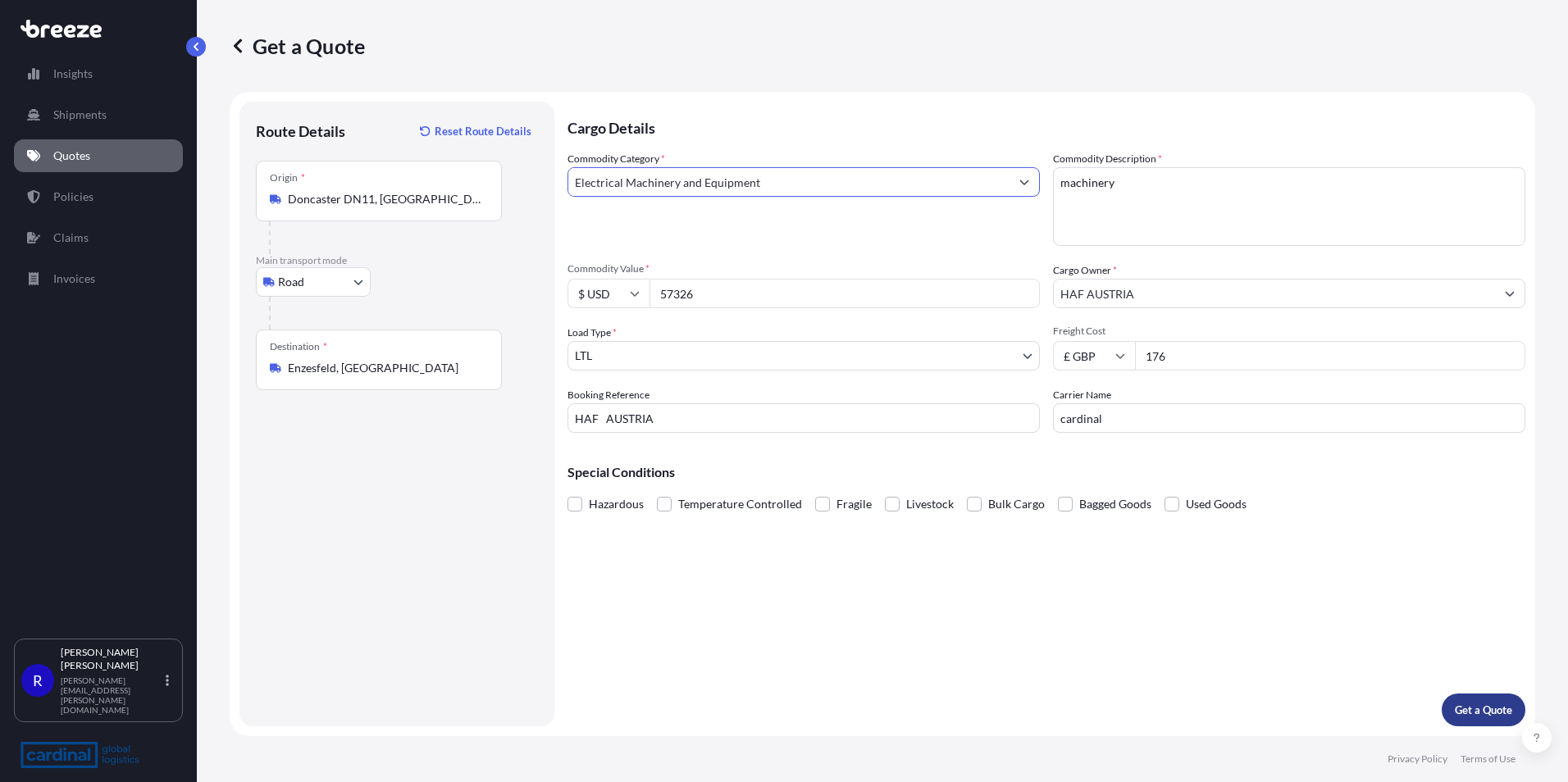
click at [1483, 716] on p "Get a Quote" at bounding box center [1483, 710] width 57 height 17
click at [1481, 714] on p "Get a Quote" at bounding box center [1483, 710] width 57 height 17
click at [1482, 714] on p "Get a Quote" at bounding box center [1483, 710] width 57 height 17
click at [736, 403] on input "HAF AUSTRIA" at bounding box center [803, 418] width 473 height 29
click at [820, 501] on span at bounding box center [823, 505] width 15 height 15
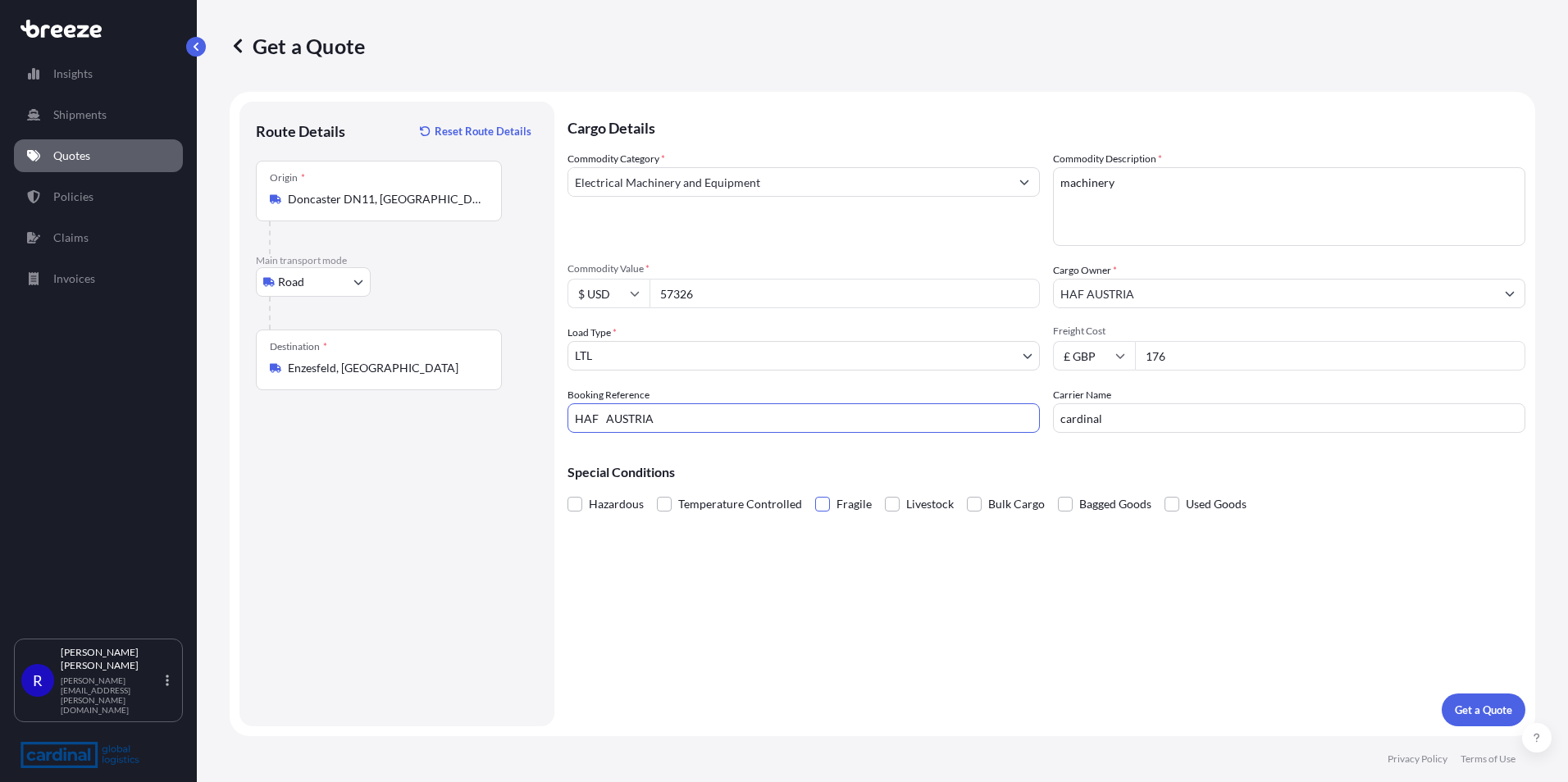
click at [815, 492] on input "Fragile" at bounding box center [815, 492] width 0 height 0
click at [1455, 706] on p "Get a Quote" at bounding box center [1483, 710] width 57 height 17
click at [1468, 701] on button "Get a Quote" at bounding box center [1483, 710] width 84 height 33
click at [815, 503] on span at bounding box center [823, 505] width 15 height 15
click at [815, 492] on input "Fragile" at bounding box center [815, 492] width 0 height 0
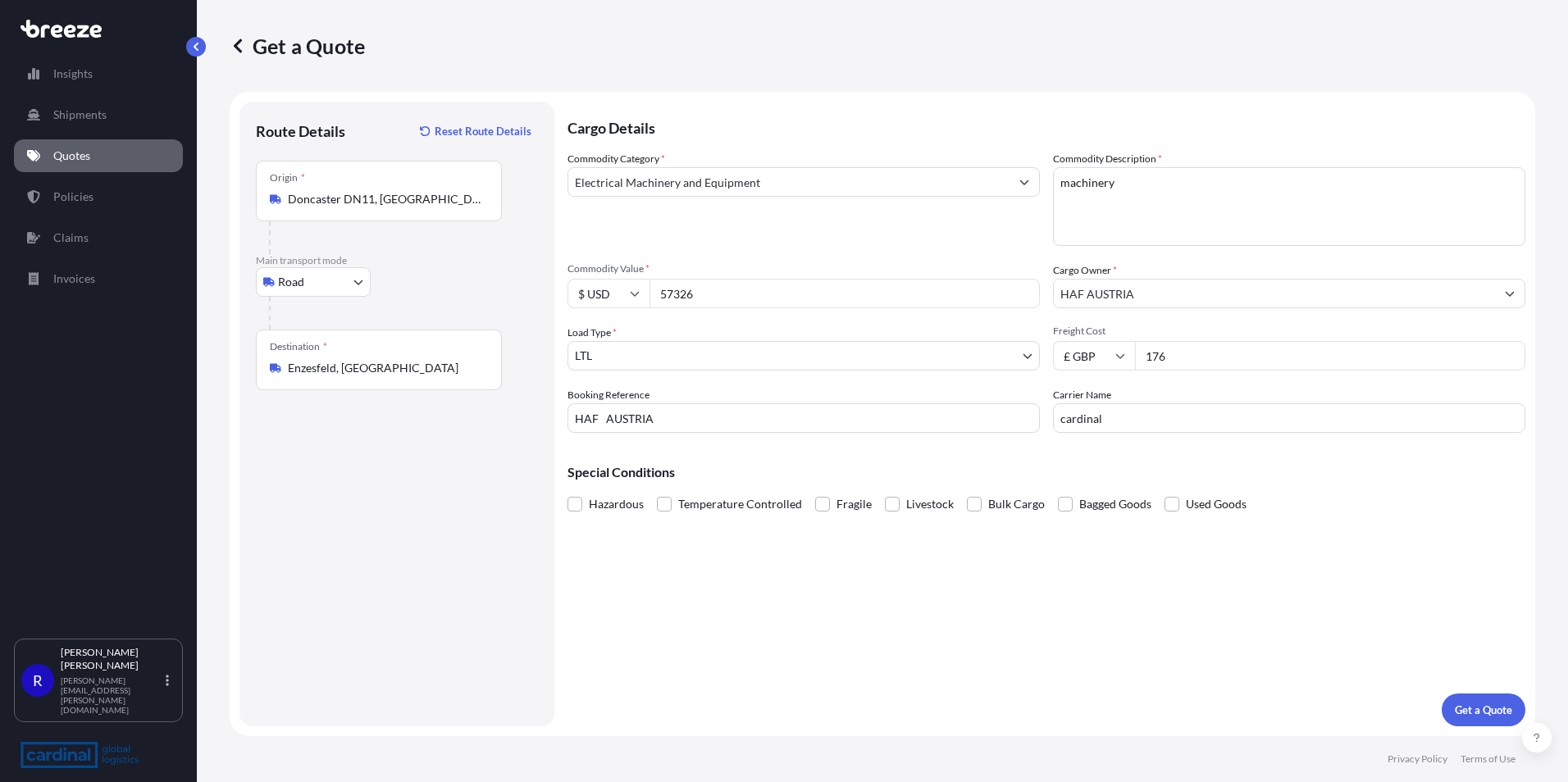
click at [693, 303] on input "57326" at bounding box center [845, 294] width 391 height 29
click at [1198, 292] on input "HAF AUSTRIA" at bounding box center [1274, 294] width 441 height 29
click at [1204, 265] on div "Cargo Owner * HAF AUSTRIA" at bounding box center [1289, 286] width 473 height 46
click at [1206, 356] on input "176" at bounding box center [1330, 356] width 391 height 29
click at [1473, 717] on p "Get a Quote" at bounding box center [1483, 710] width 57 height 17
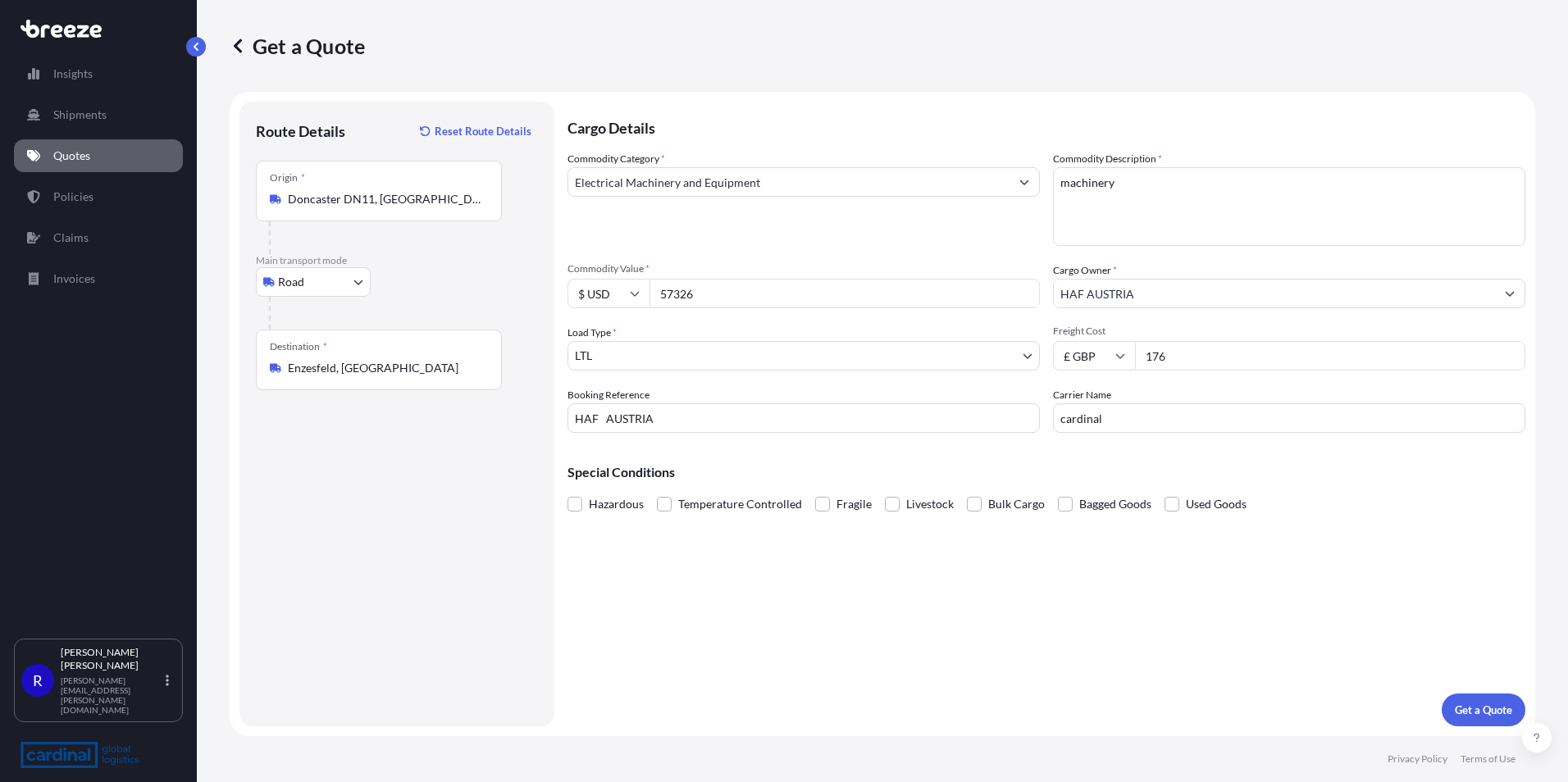
click at [391, 369] on input "Enzesfeld, [GEOGRAPHIC_DATA]" at bounding box center [384, 368] width 193 height 17
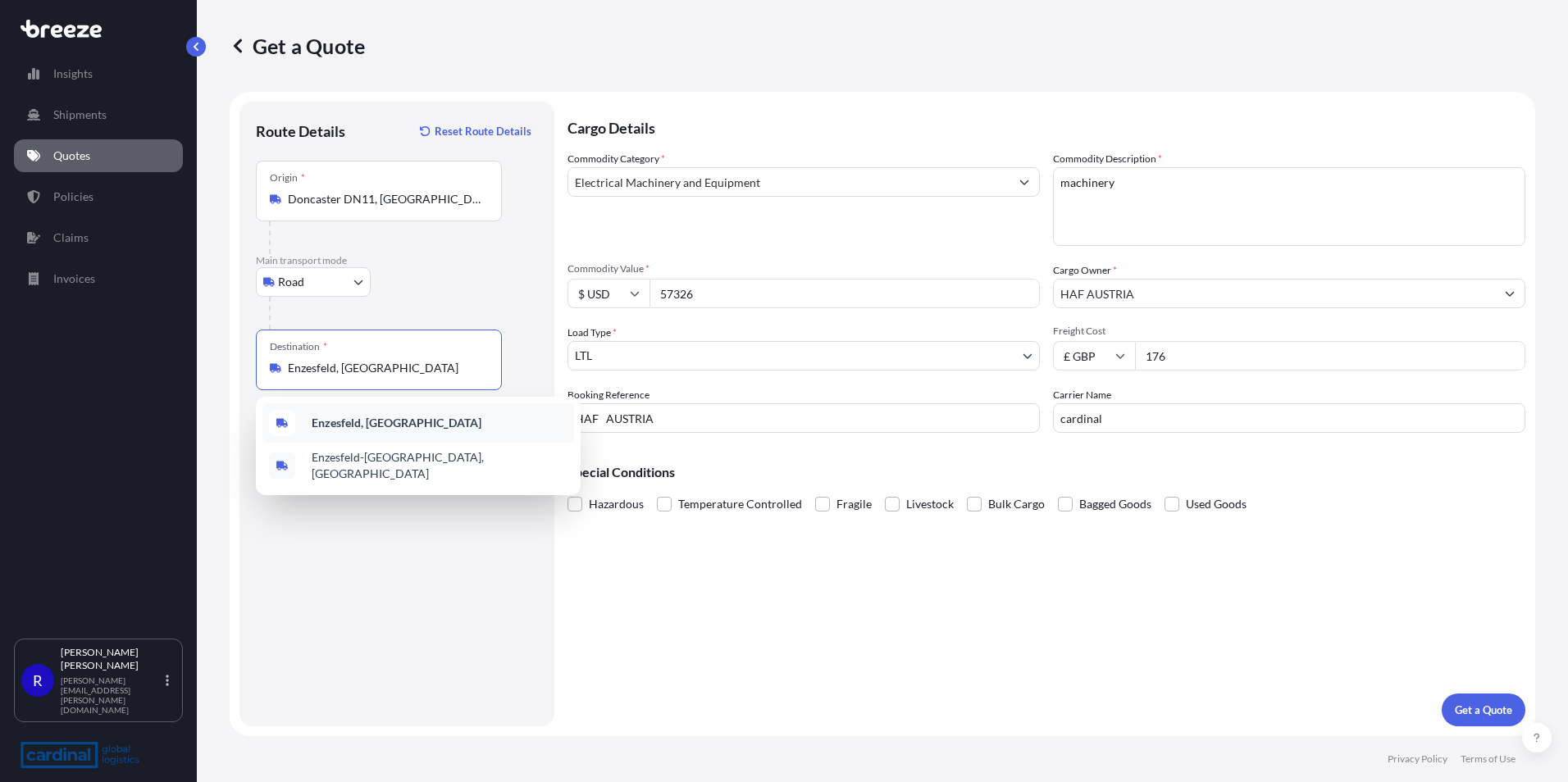
click at [392, 426] on b "Enzesfeld, [GEOGRAPHIC_DATA]" at bounding box center [396, 422] width 170 height 14
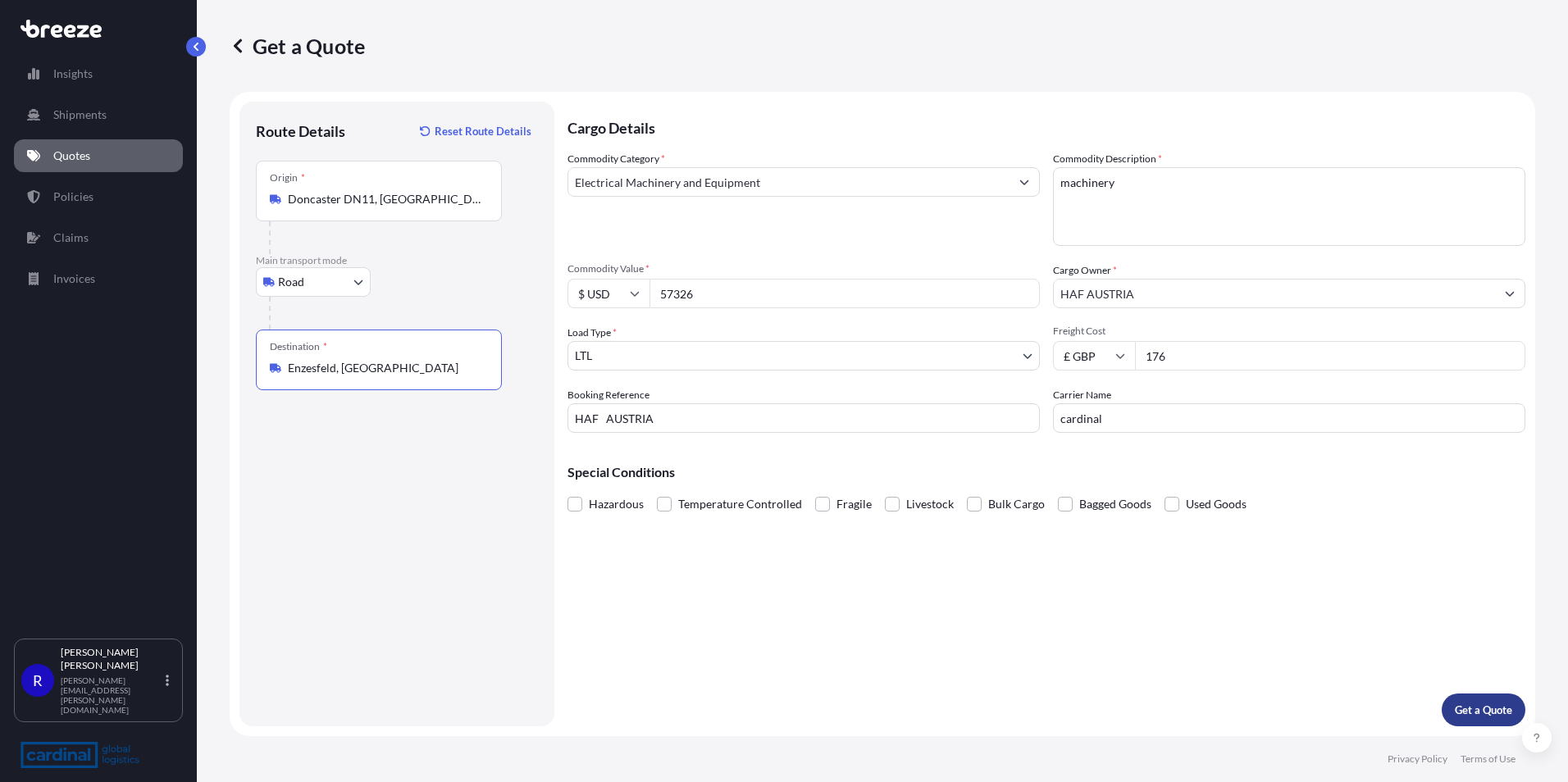
click at [1457, 699] on button "Get a Quote" at bounding box center [1483, 710] width 84 height 33
click at [315, 372] on input "Enzesfeld, [GEOGRAPHIC_DATA]" at bounding box center [384, 368] width 193 height 17
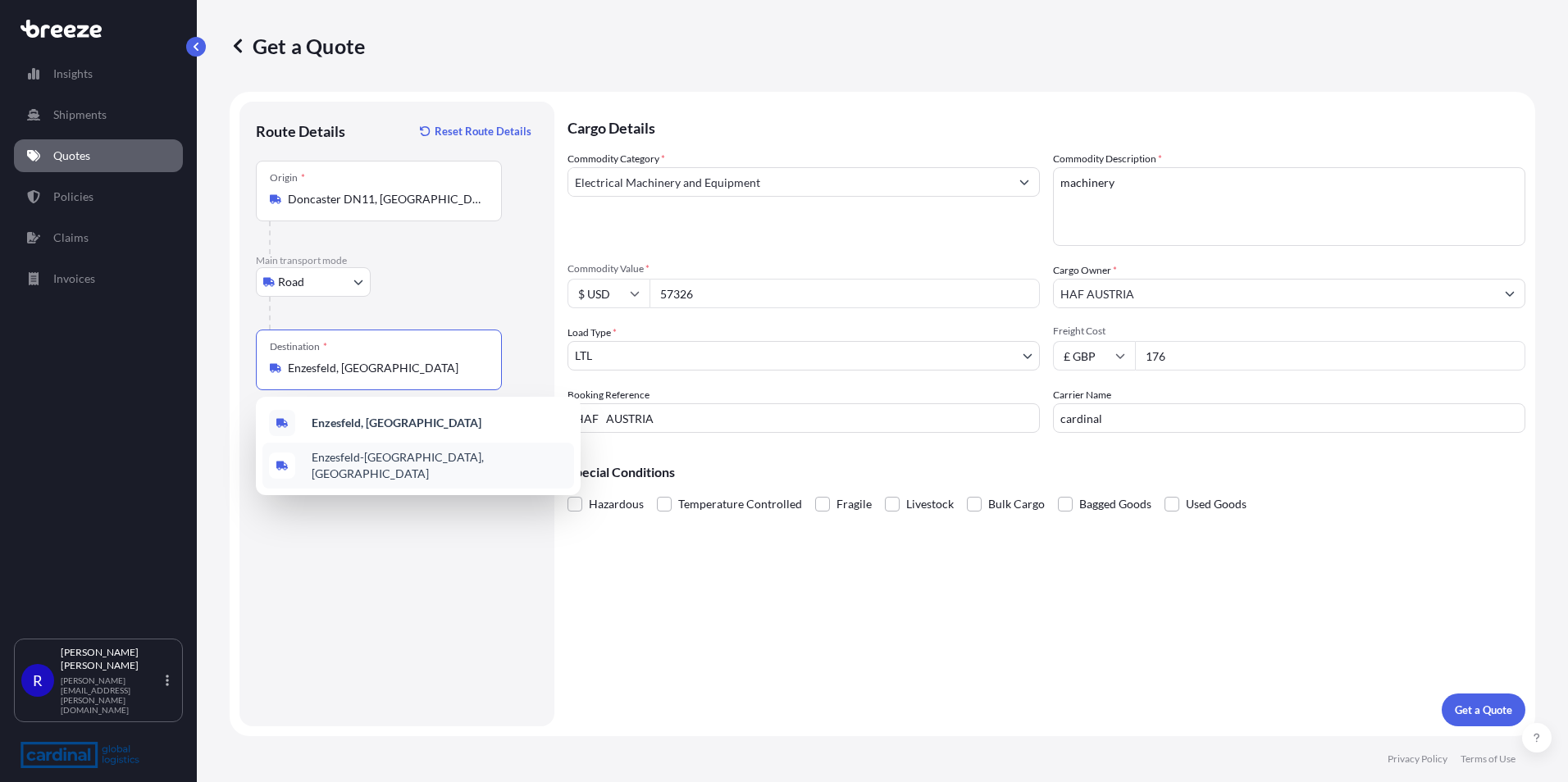
click at [393, 469] on span "Enzesfeld-[GEOGRAPHIC_DATA], [GEOGRAPHIC_DATA]" at bounding box center [439, 466] width 256 height 33
type input "Enzesfeld-[GEOGRAPHIC_DATA], [GEOGRAPHIC_DATA]"
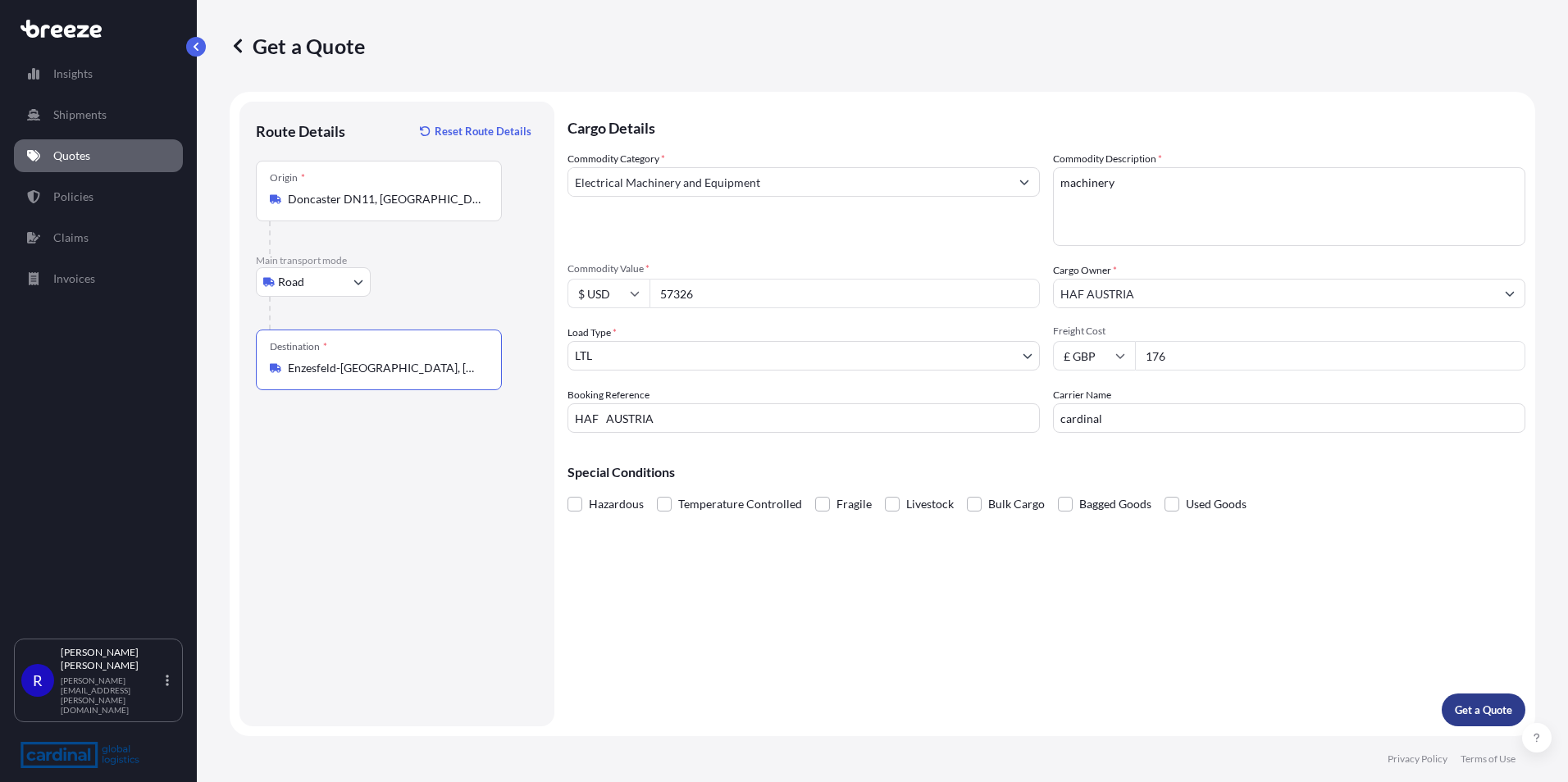
click at [1506, 702] on p "Get a Quote" at bounding box center [1483, 710] width 57 height 17
click at [736, 349] on body "Insights Shipments Quotes Policies Claims Invoices R [PERSON_NAME] [PERSON_NAME…" at bounding box center [784, 391] width 1568 height 782
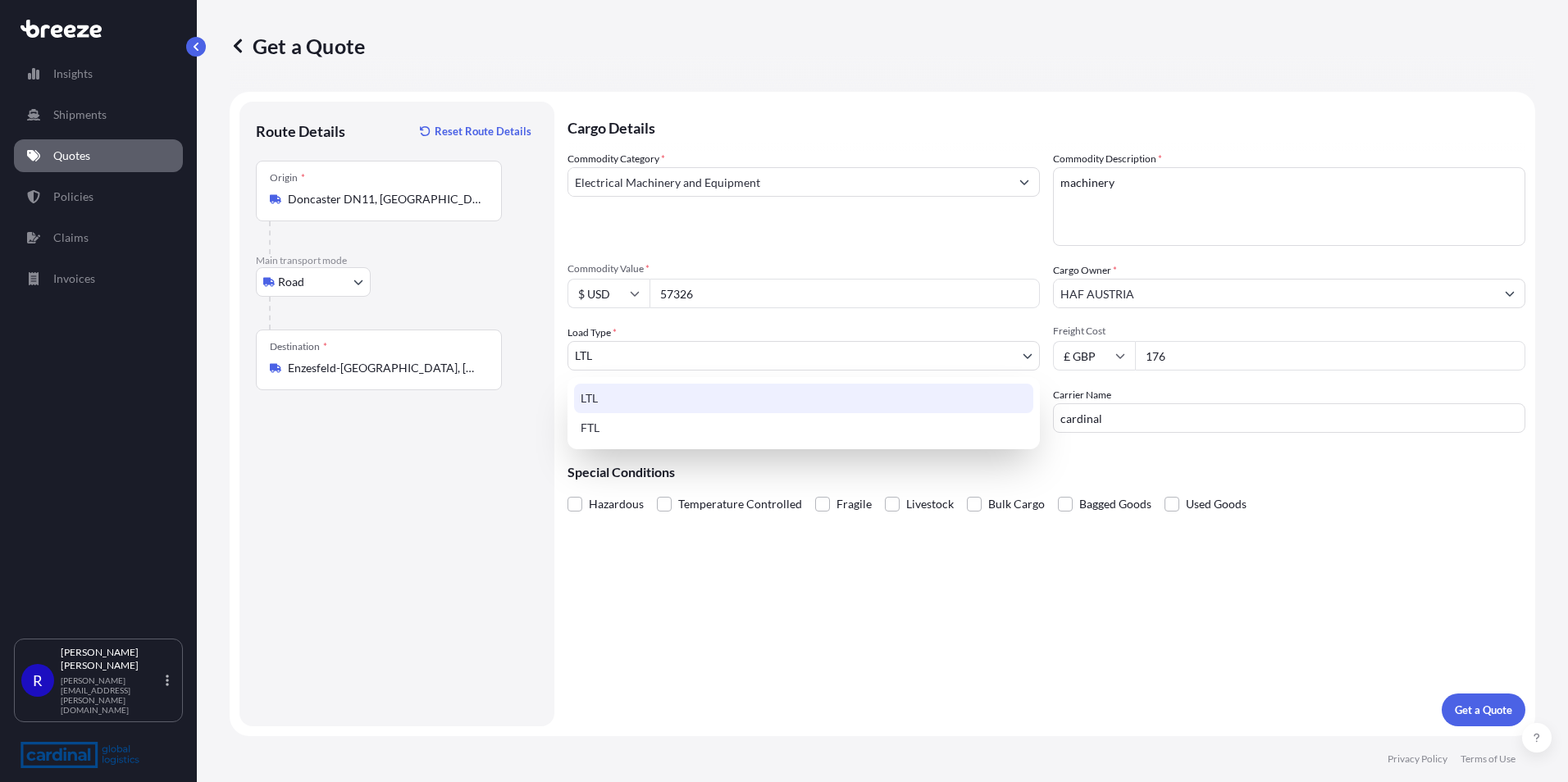
click at [720, 389] on div "LTL" at bounding box center [803, 399] width 460 height 29
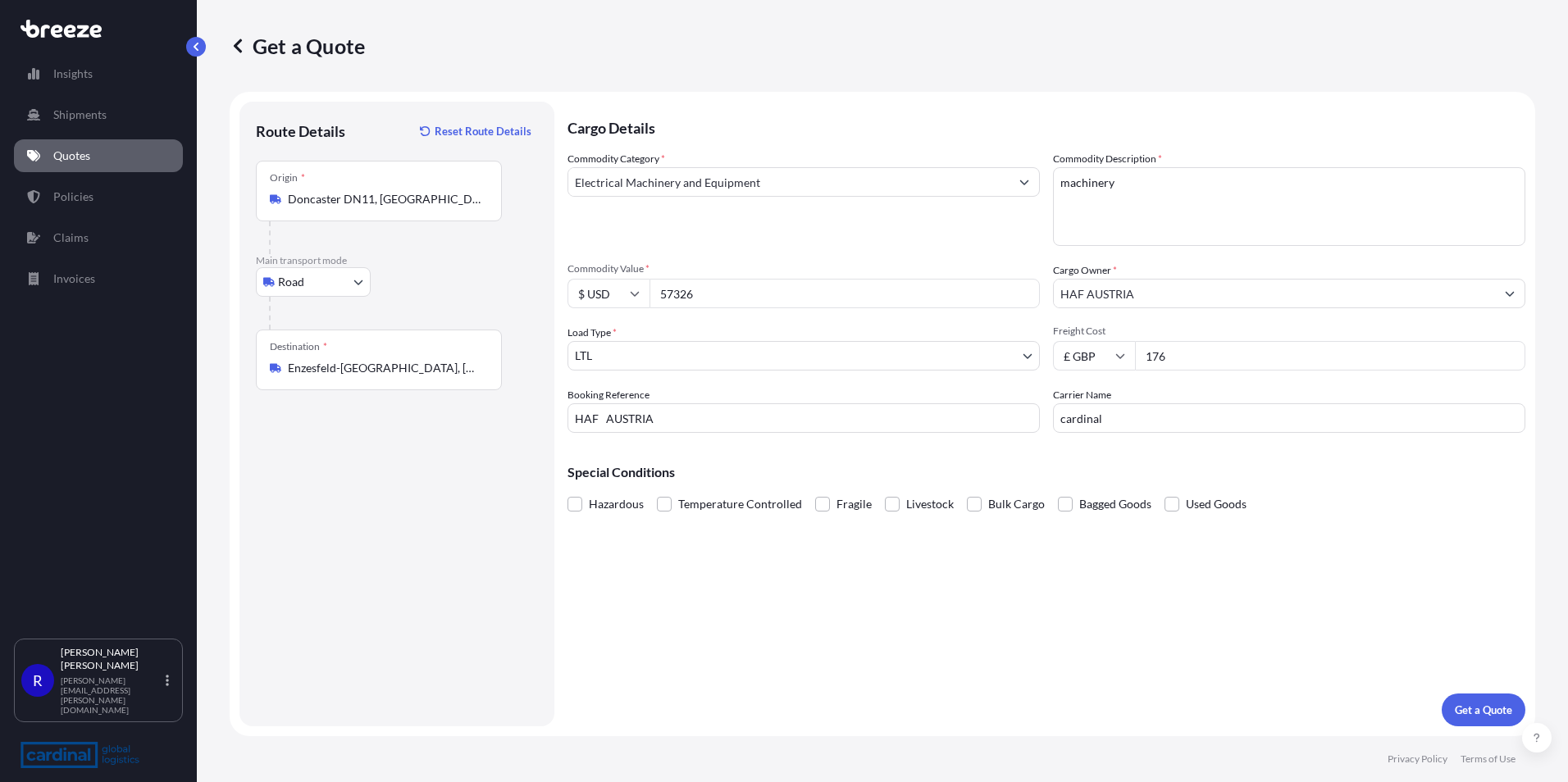
click at [1461, 731] on form "Route Details Reset Route Details Place of loading Road Road Rail Origin * [GEO…" at bounding box center [882, 414] width 1305 height 645
click at [1463, 721] on button "Get a Quote" at bounding box center [1483, 710] width 84 height 33
click at [87, 197] on p "Policies" at bounding box center [74, 197] width 41 height 17
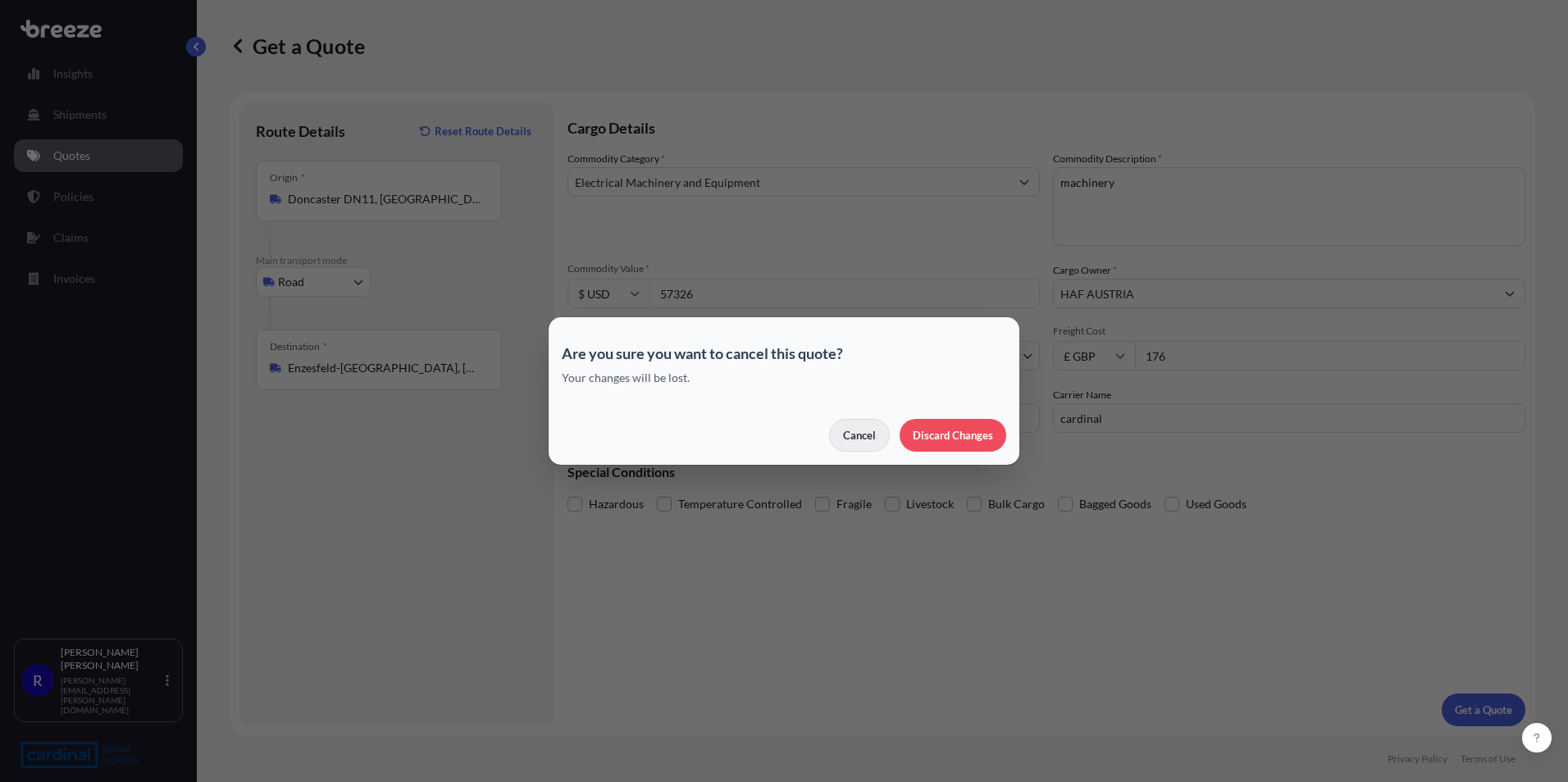
click at [866, 435] on p "Cancel" at bounding box center [860, 436] width 33 height 17
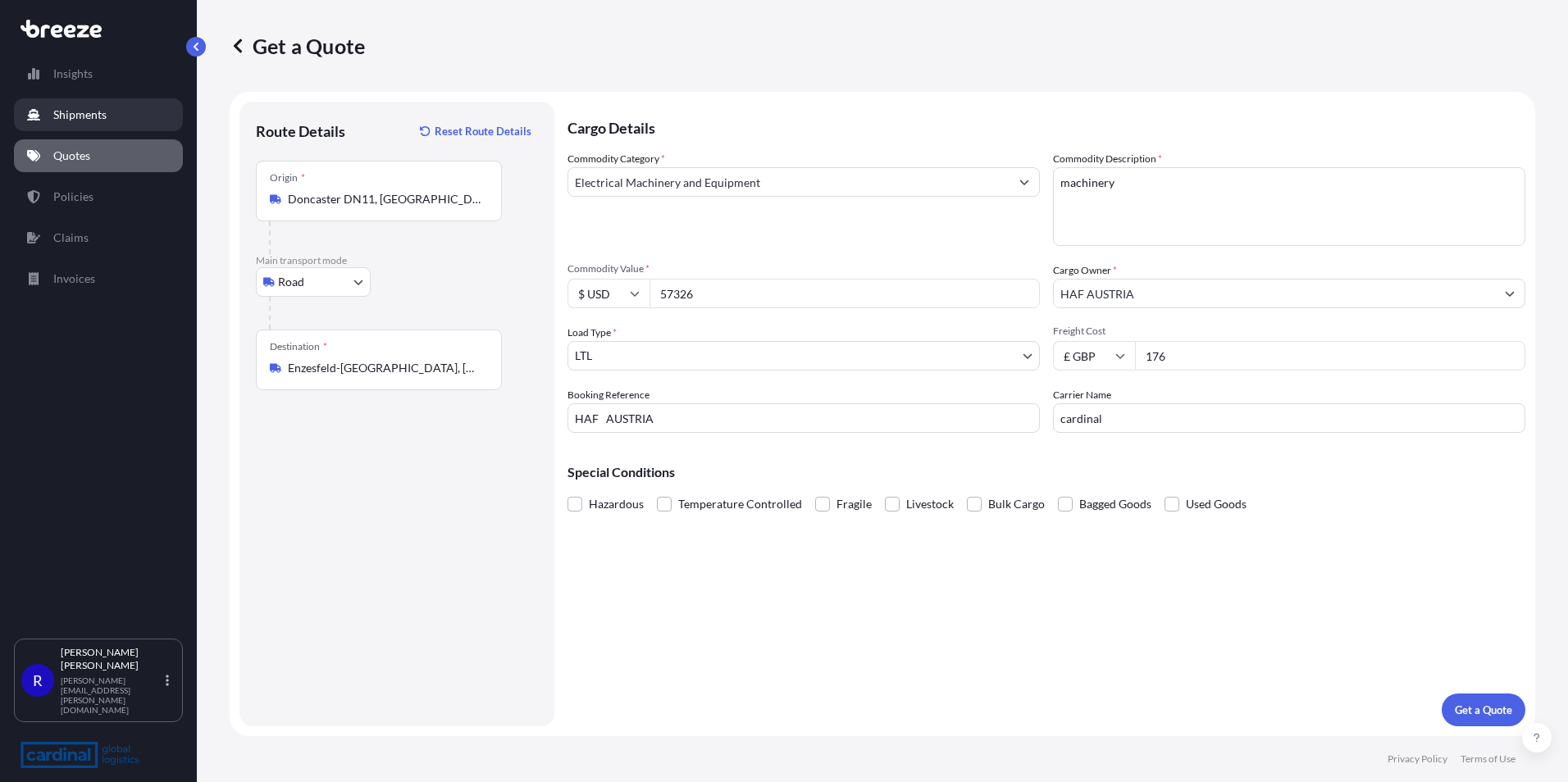
click at [78, 114] on p "Shipments" at bounding box center [80, 115] width 53 height 17
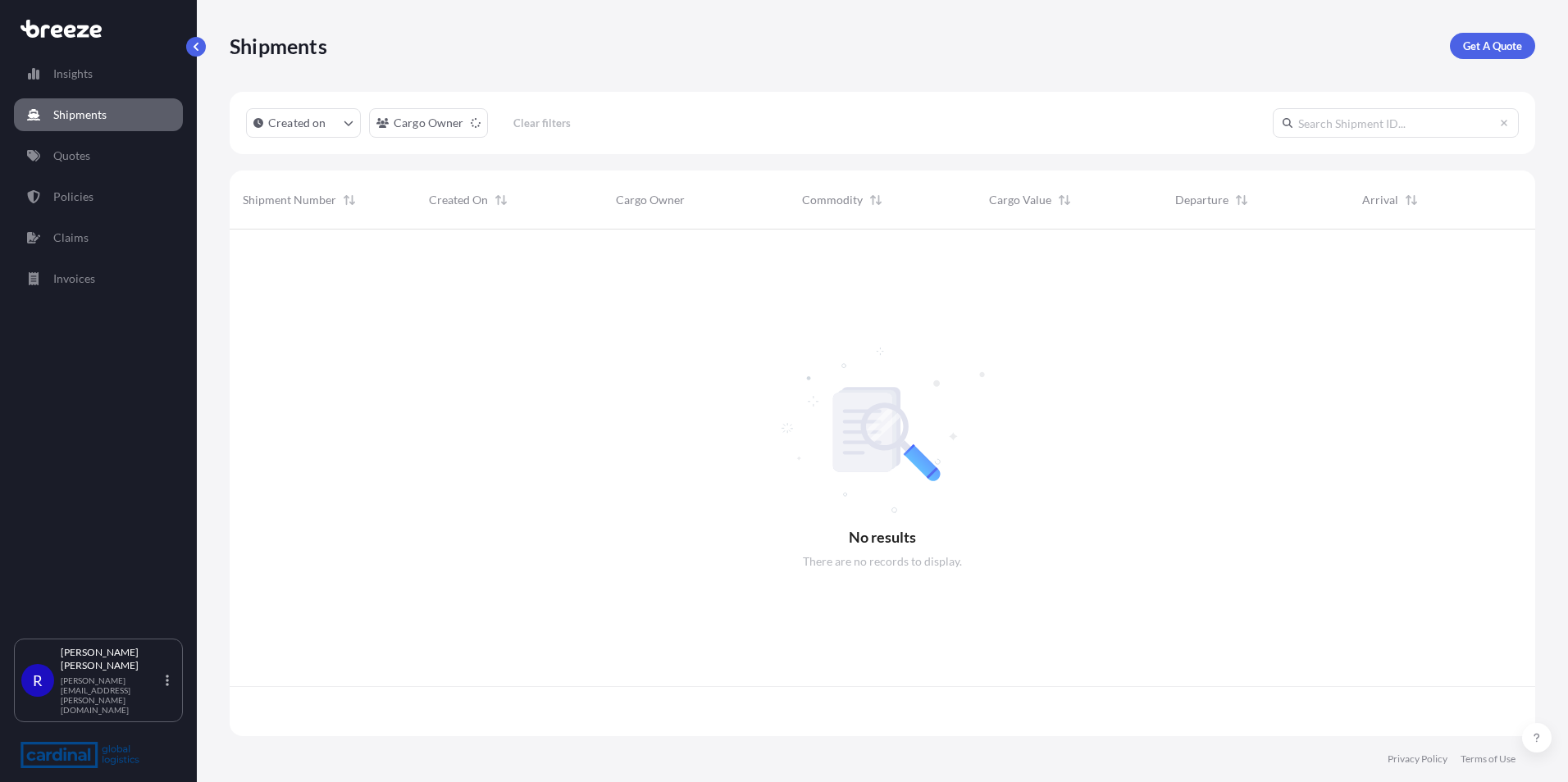
scroll to position [504, 1293]
